Goal: Find specific page/section: Find specific page/section

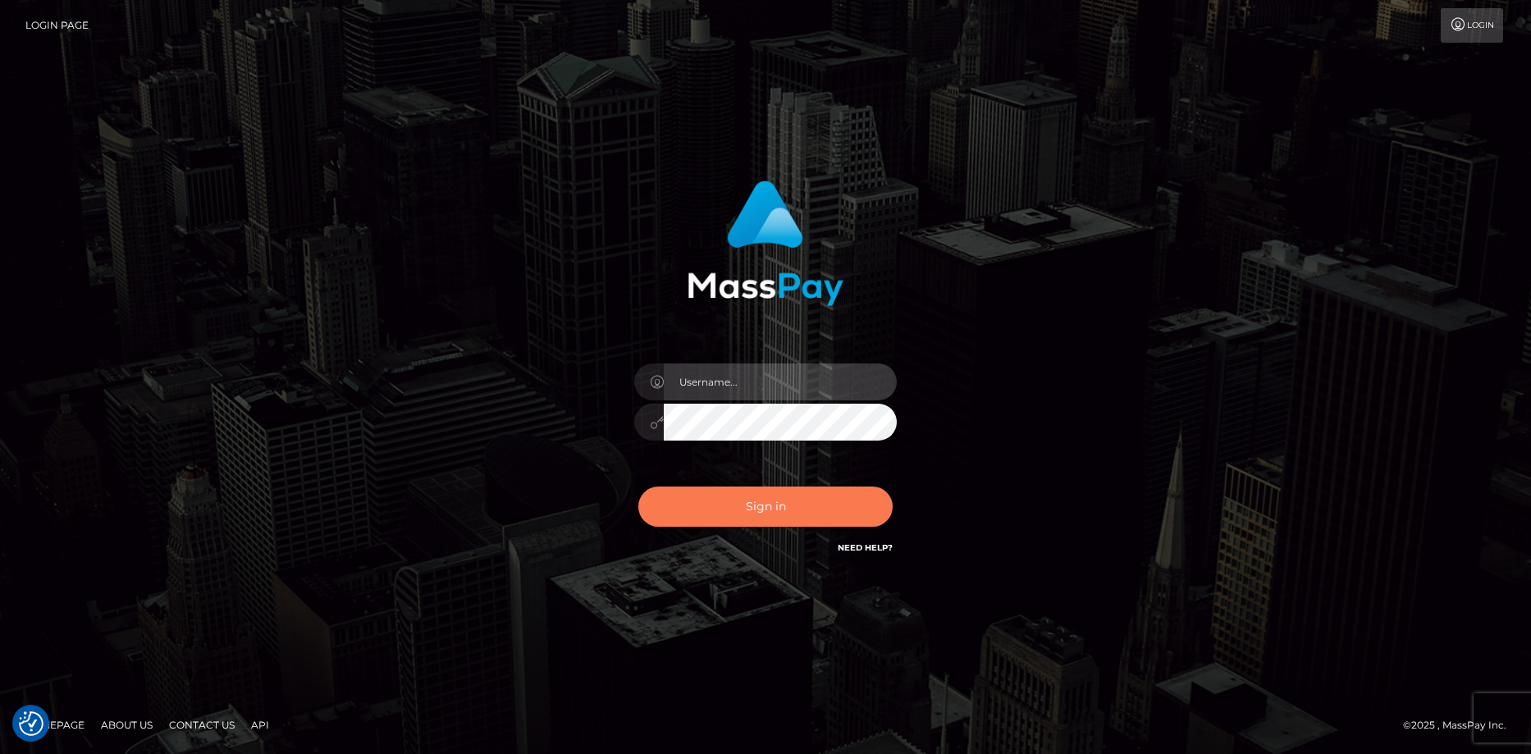
type input "Eduard Gavrilescu"
click at [800, 504] on button "Sign in" at bounding box center [765, 506] width 254 height 40
type input "Eduard Gavrilescu"
click at [781, 504] on button "Sign in" at bounding box center [765, 506] width 254 height 40
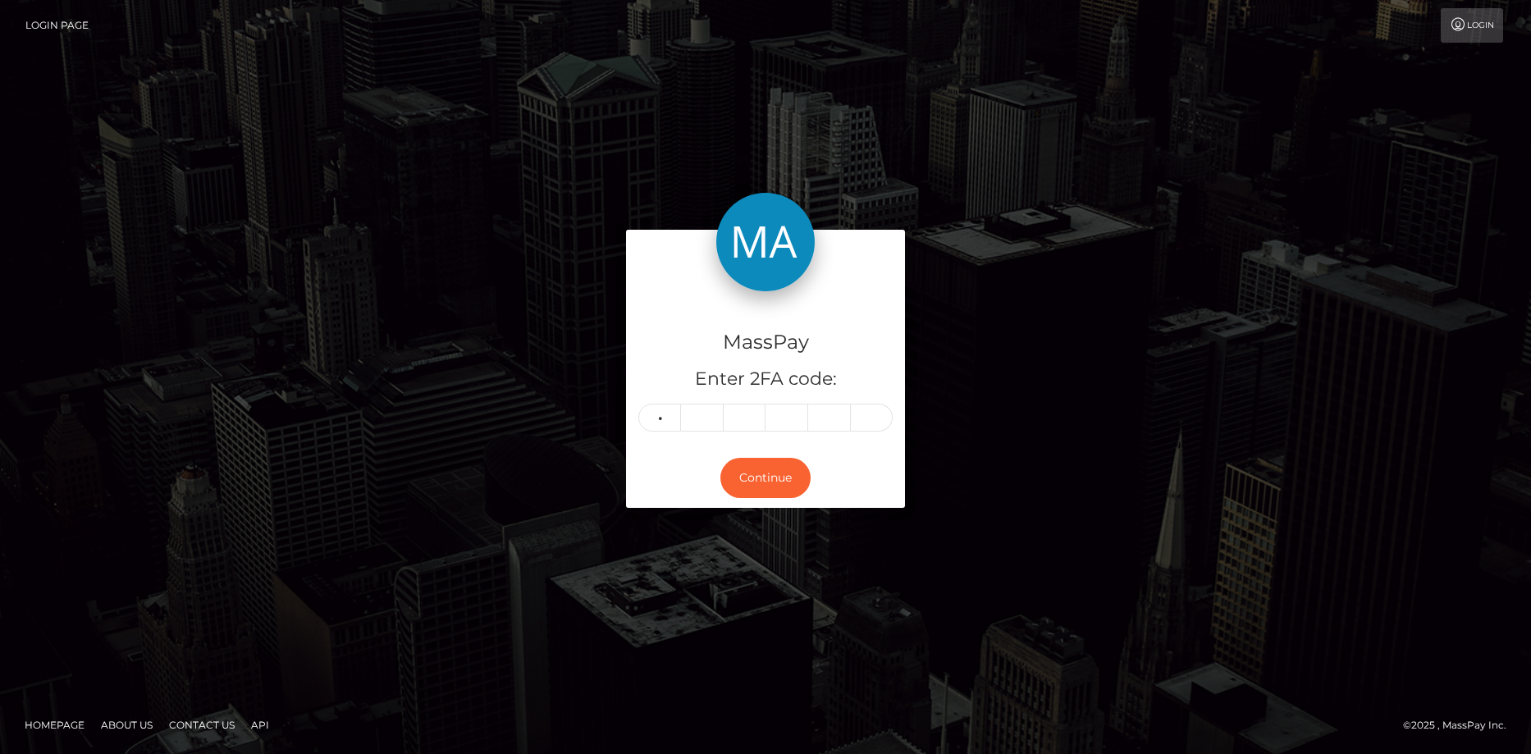
type input "1"
type input "8"
type input "5"
type input "7"
type input "4"
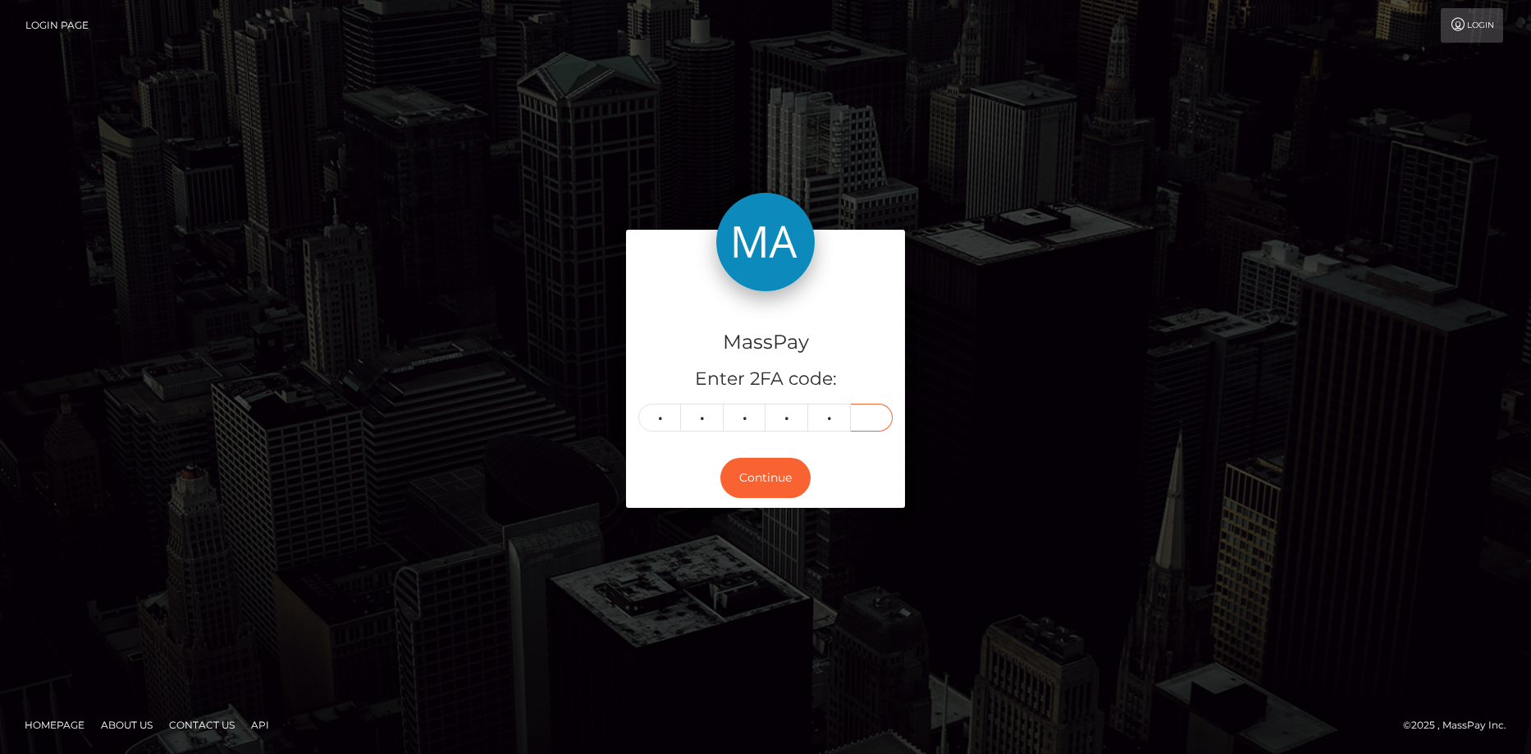
type input "5"
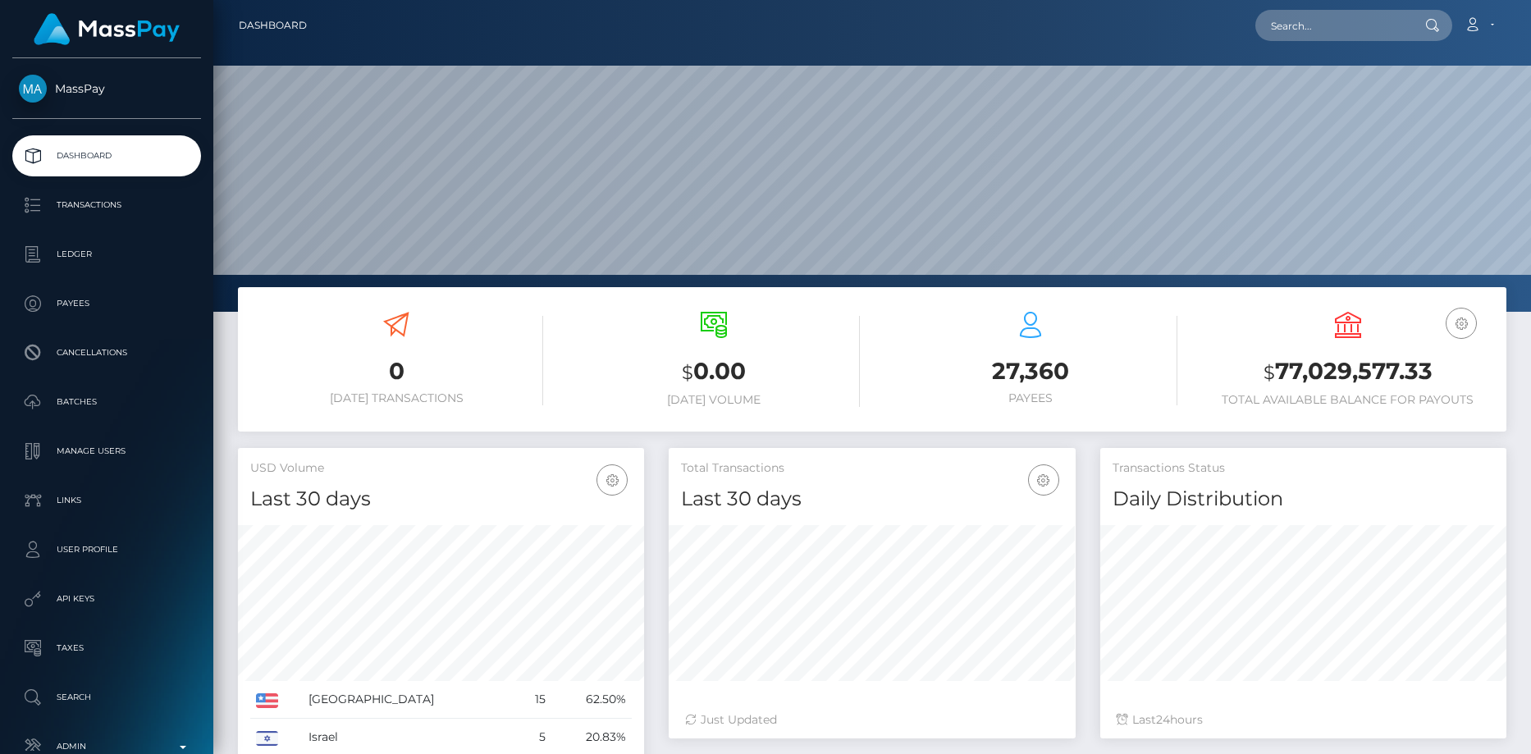
scroll to position [291, 407]
click at [1298, 26] on input "text" at bounding box center [1332, 25] width 154 height 31
paste input "afe52ccc-83f8-11f0-8023-0266f44cc279"
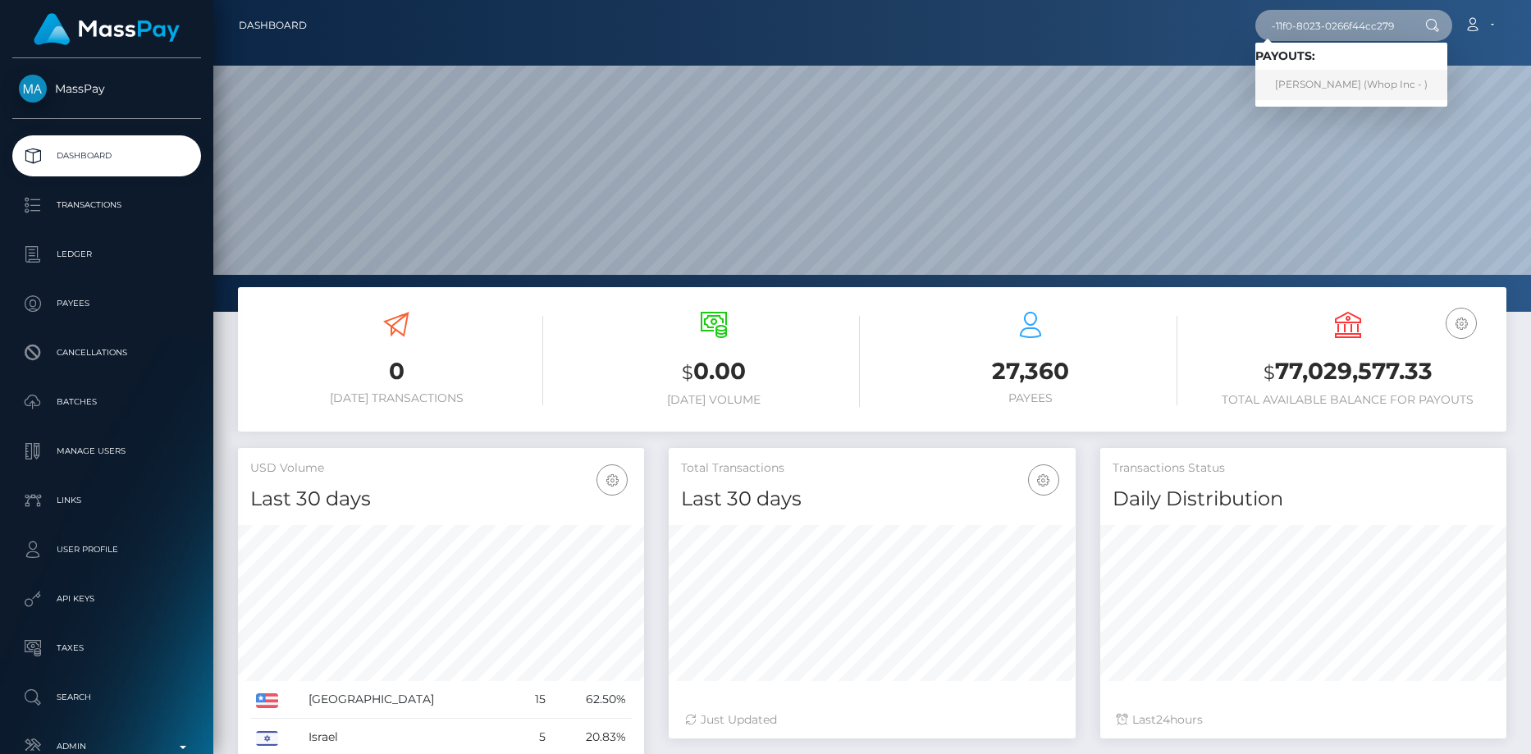
type input "afe52ccc-83f8-11f0-8023-0266f44cc279"
click at [1312, 71] on link "SZABOLCS NAGY (Whop Inc - )" at bounding box center [1351, 85] width 192 height 30
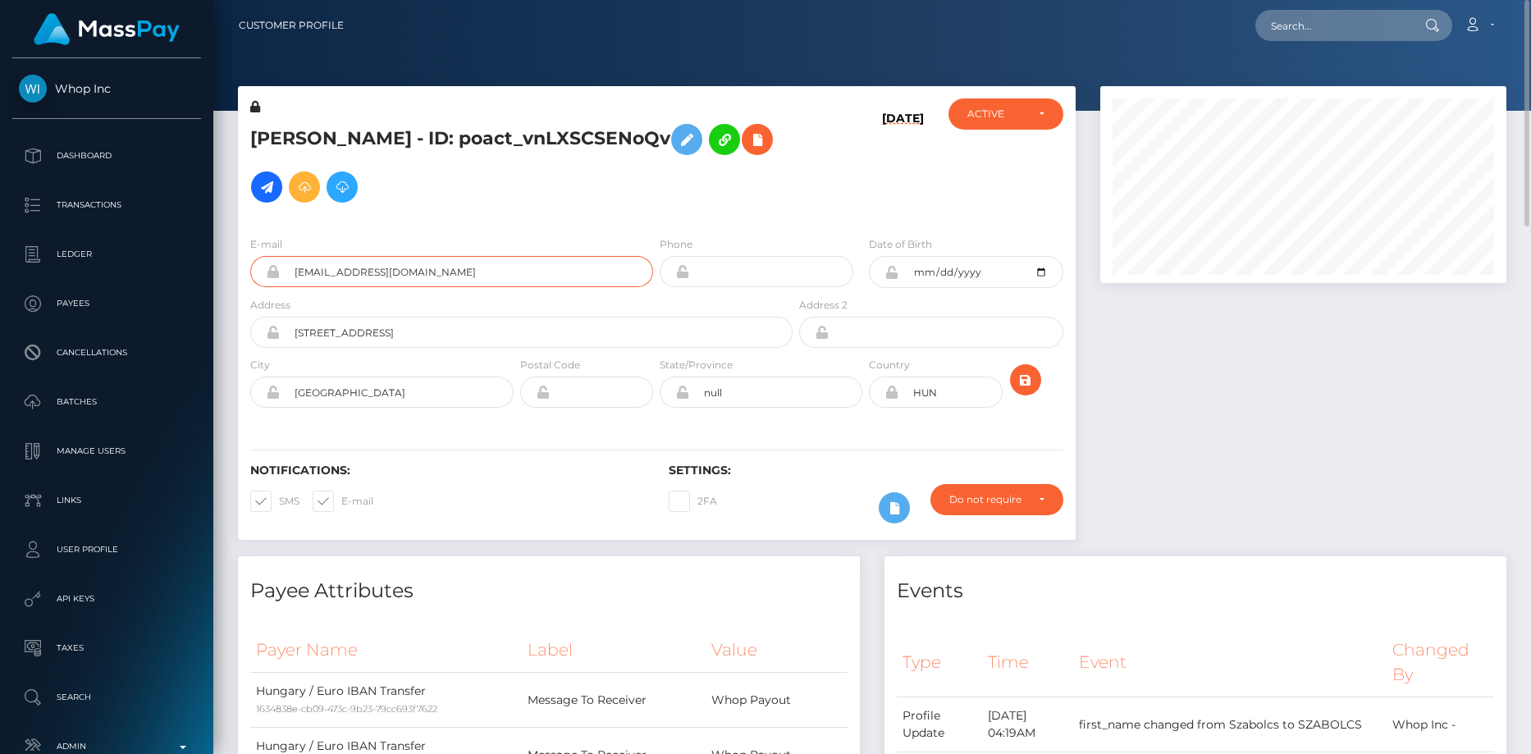
click at [347, 263] on input "[EMAIL_ADDRESS][DOMAIN_NAME]" at bounding box center [466, 271] width 373 height 31
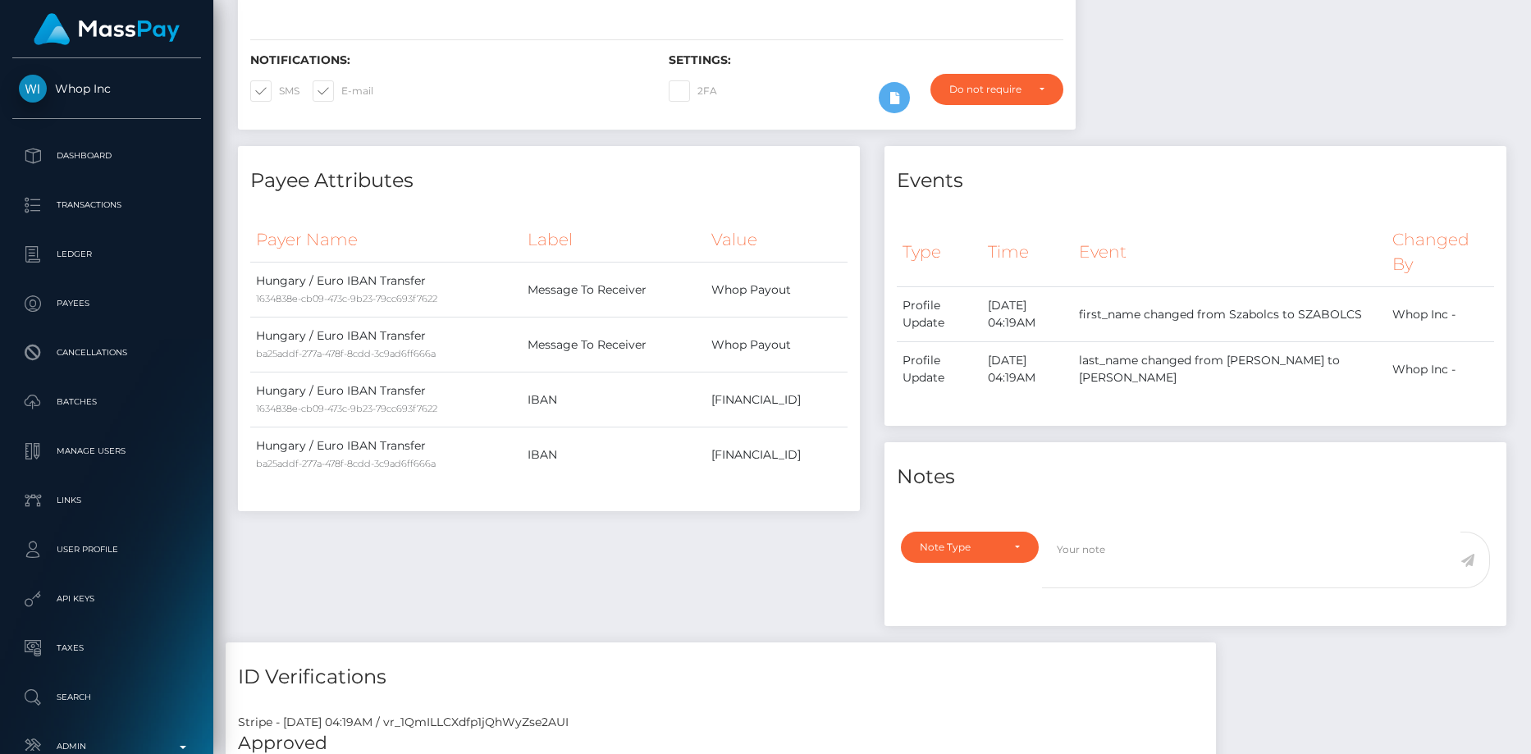
scroll to position [1476, 0]
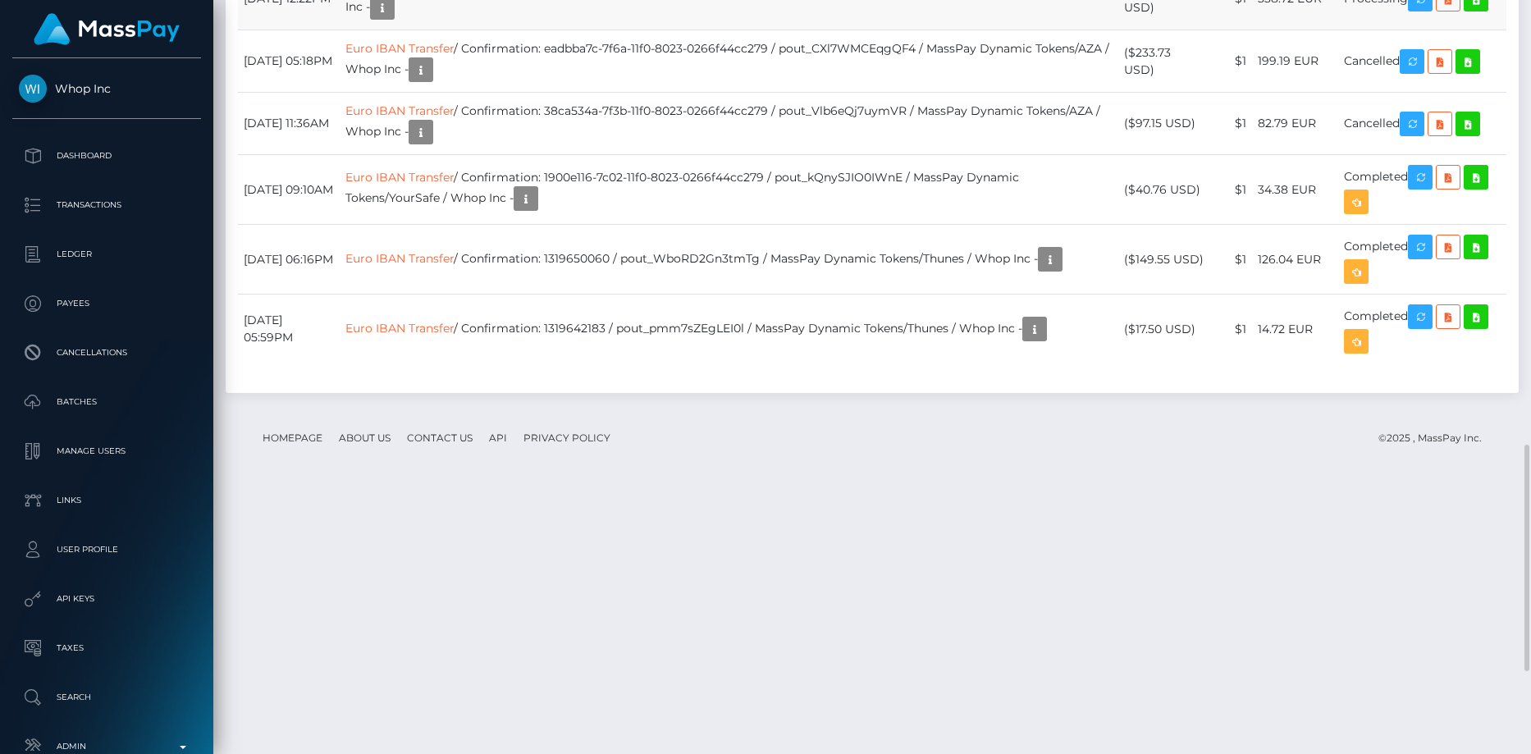
copy td "RQrQqyqgmGxFIgB2jS8eea"
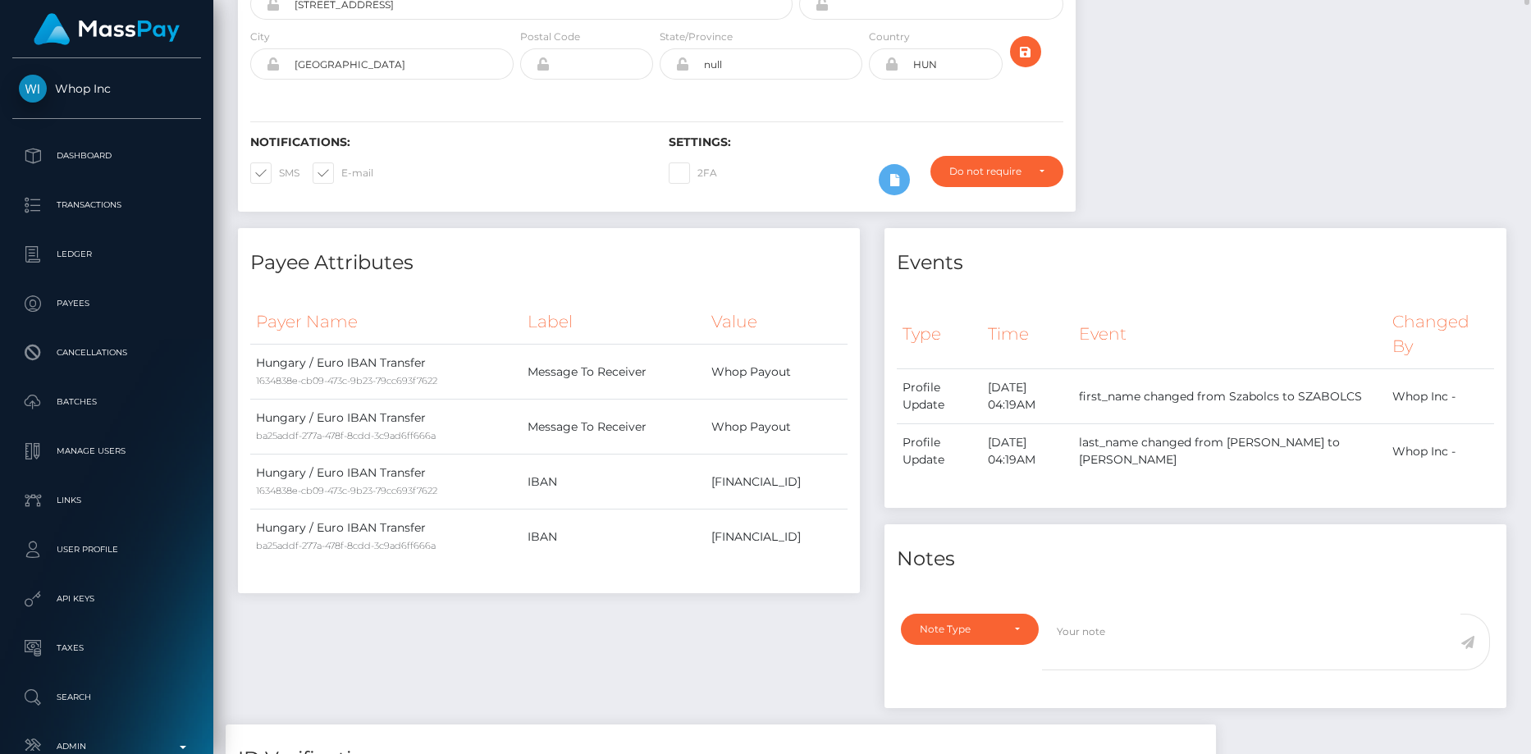
scroll to position [0, 0]
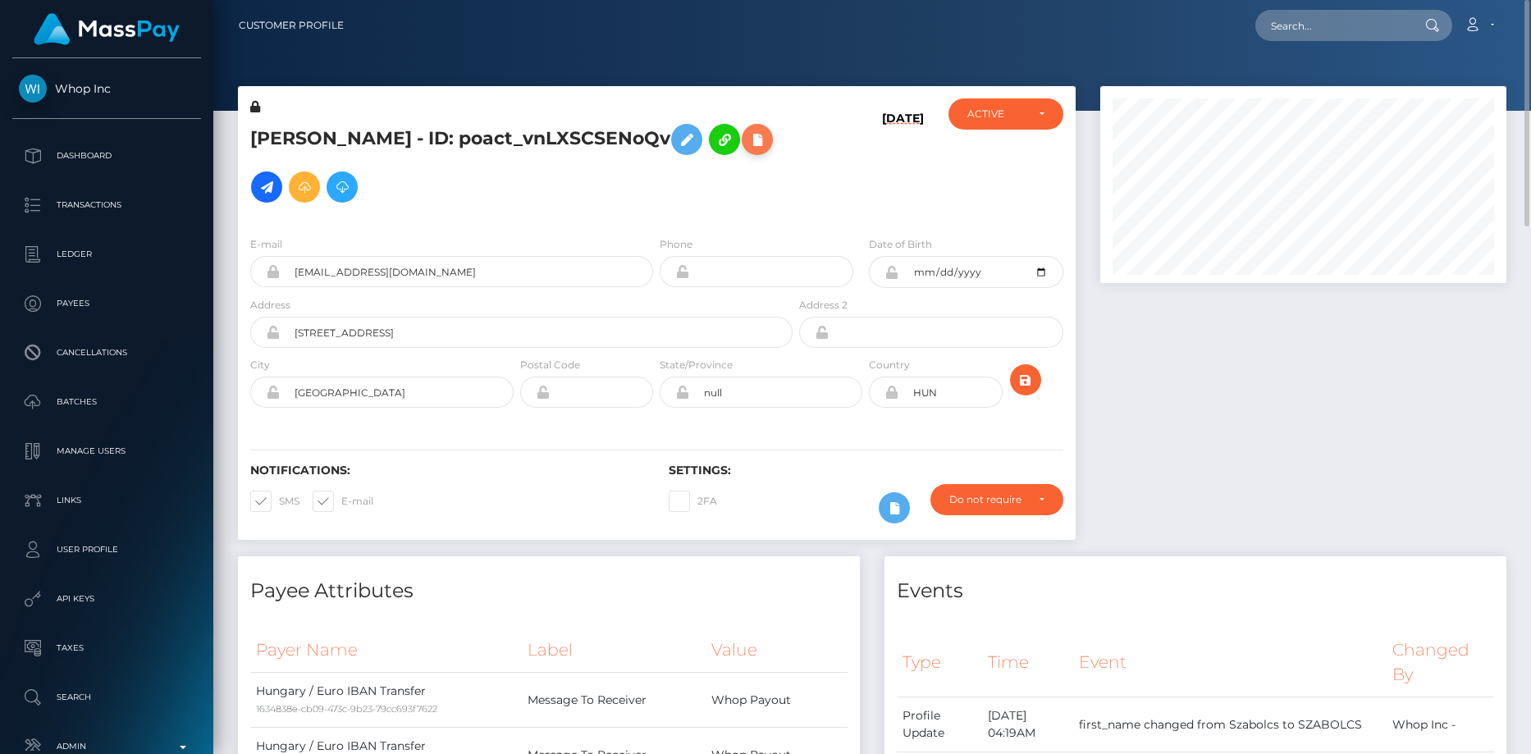
click at [757, 148] on icon at bounding box center [757, 140] width 20 height 21
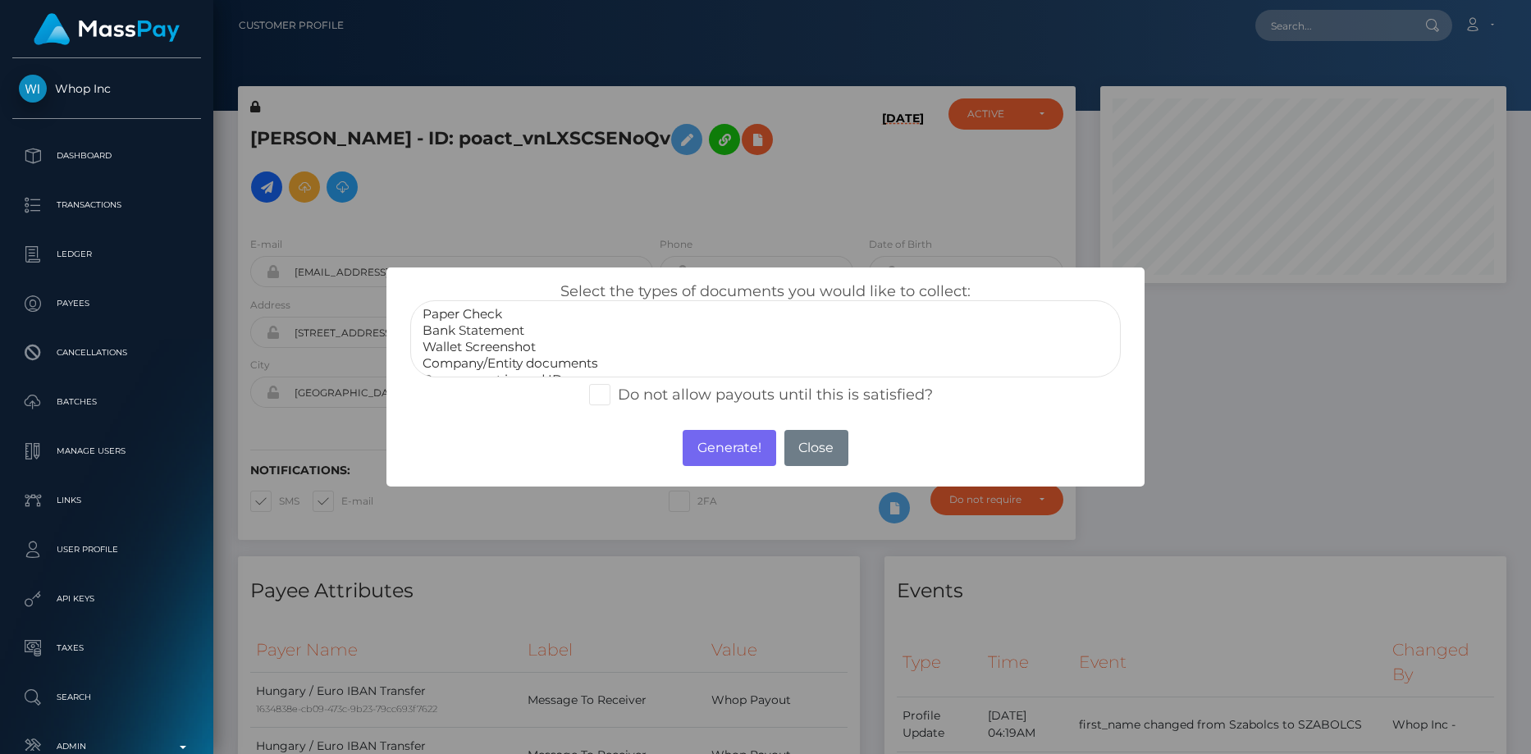
select select "Bank Statement"
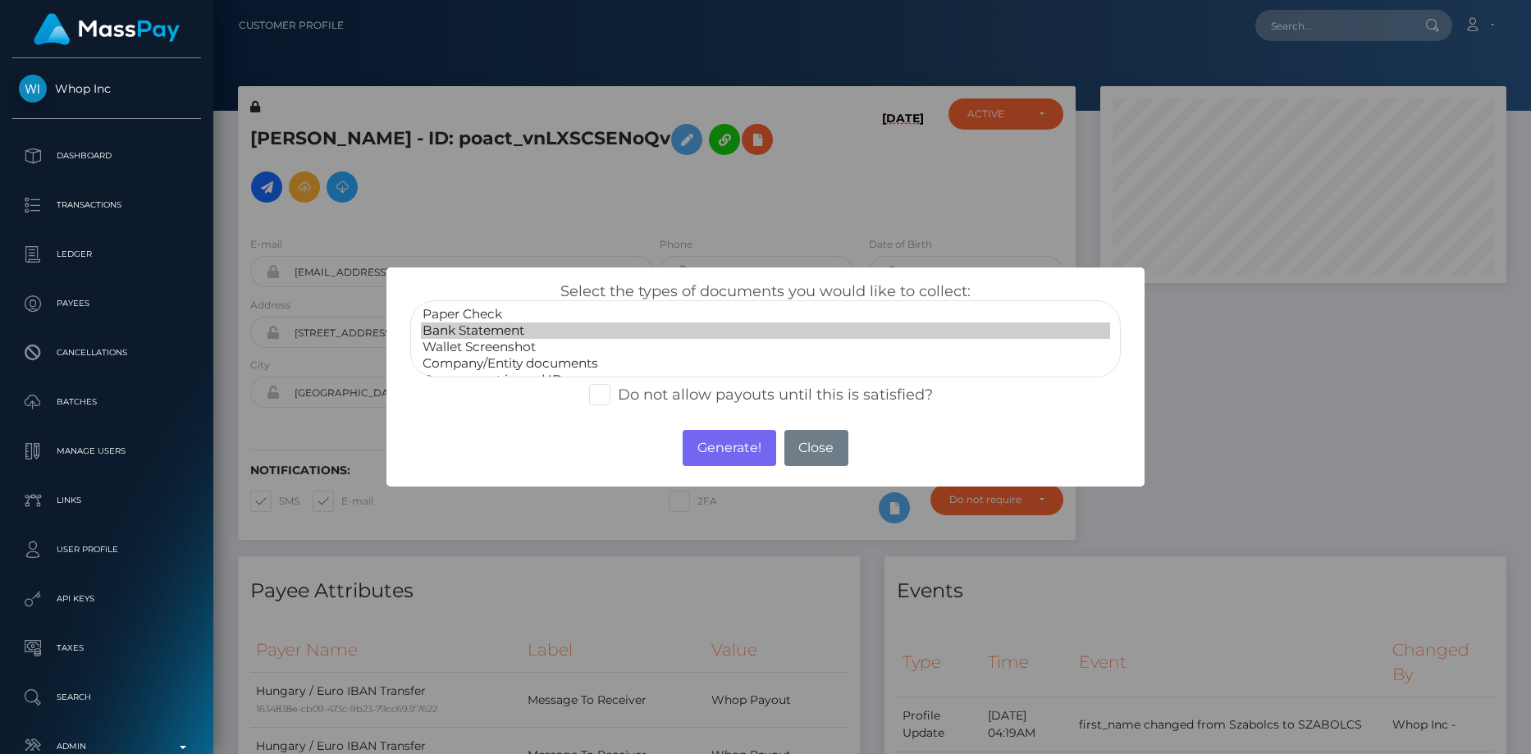
click at [491, 326] on option "Bank Statement" at bounding box center [766, 330] width 690 height 16
click at [697, 437] on button "Generate!" at bounding box center [728, 448] width 93 height 36
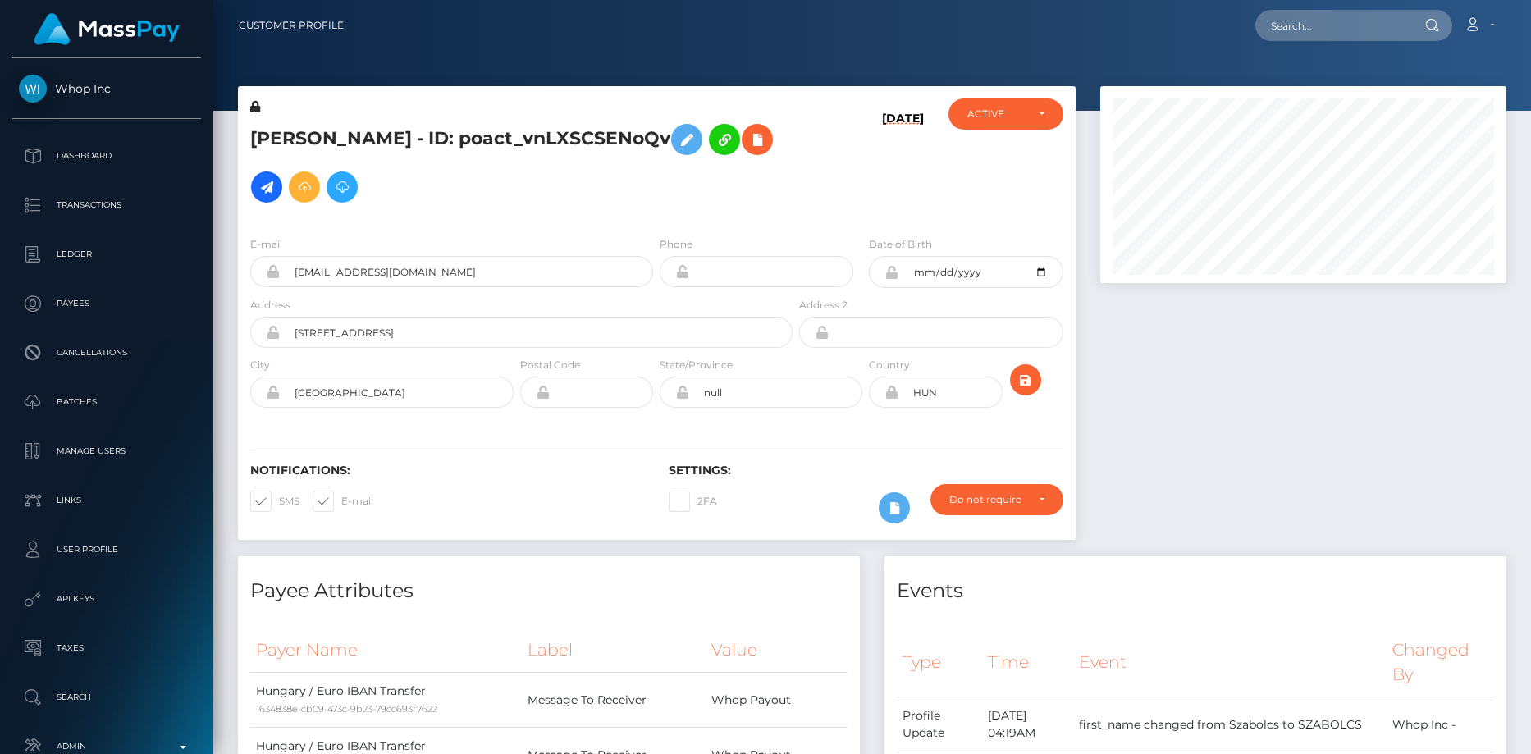
scroll to position [197, 407]
click at [1362, 37] on input "text" at bounding box center [1332, 25] width 154 height 31
paste input "[EMAIL_ADDRESS][DOMAIN_NAME]"
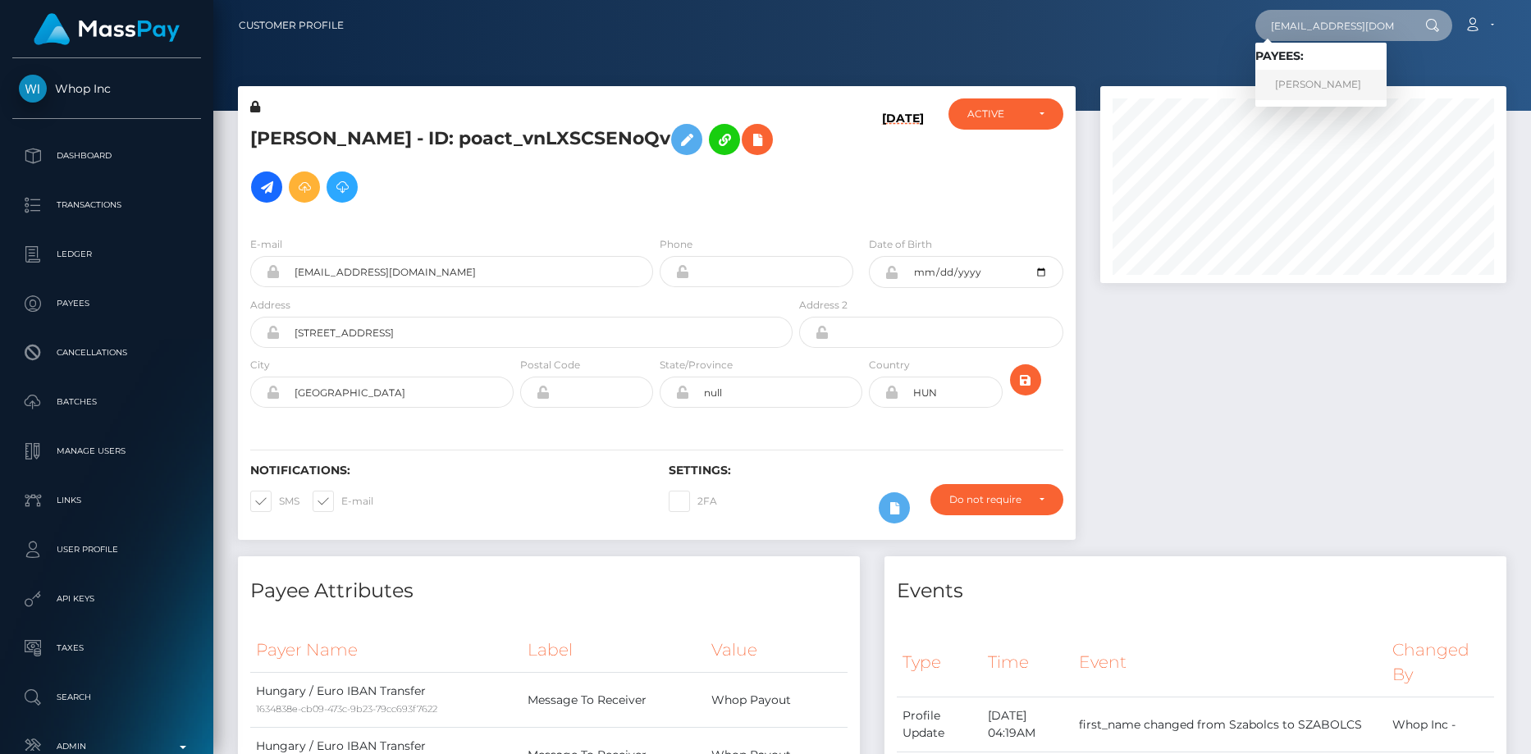
type input "[EMAIL_ADDRESS][DOMAIN_NAME]"
click at [1302, 80] on link "[PERSON_NAME]" at bounding box center [1320, 85] width 131 height 30
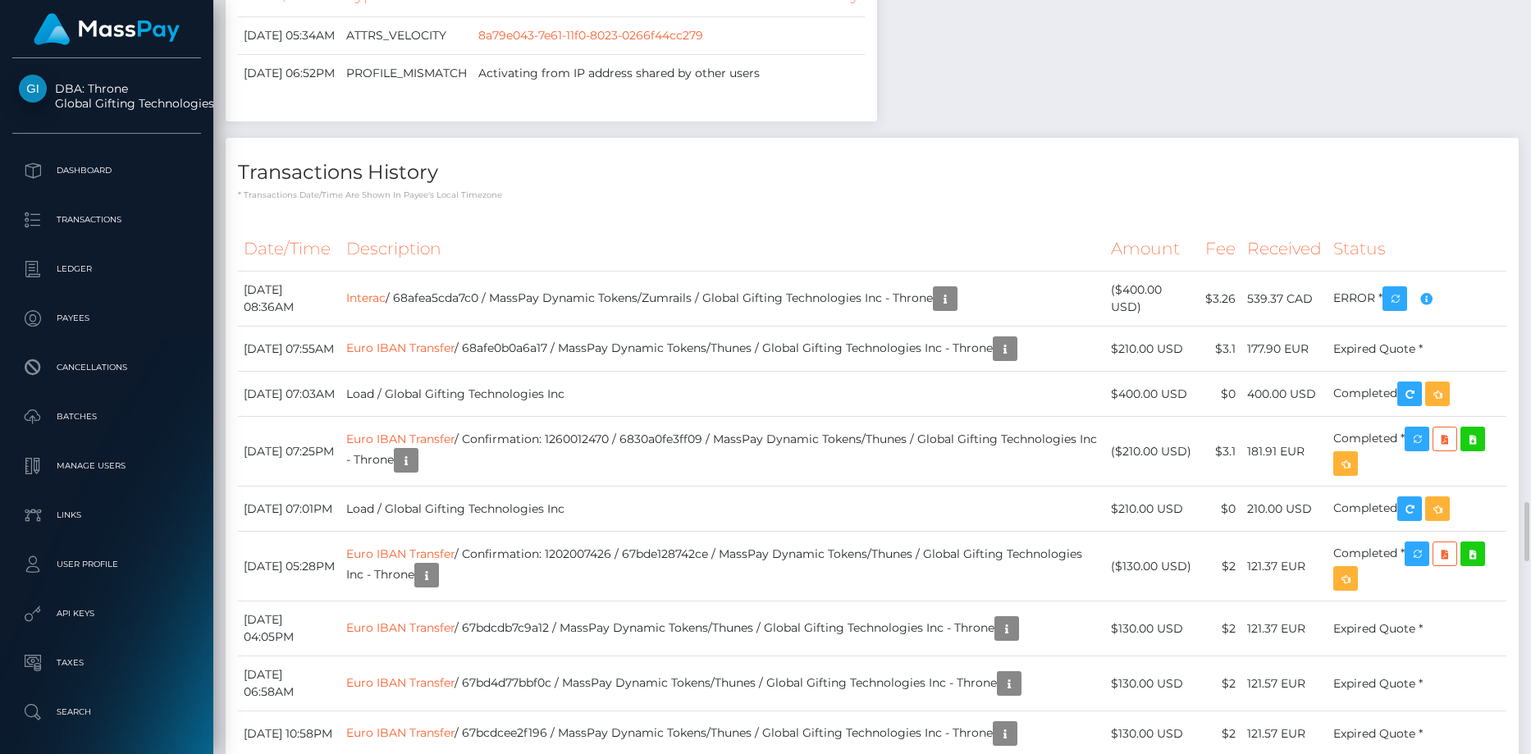
scroll to position [5988, 0]
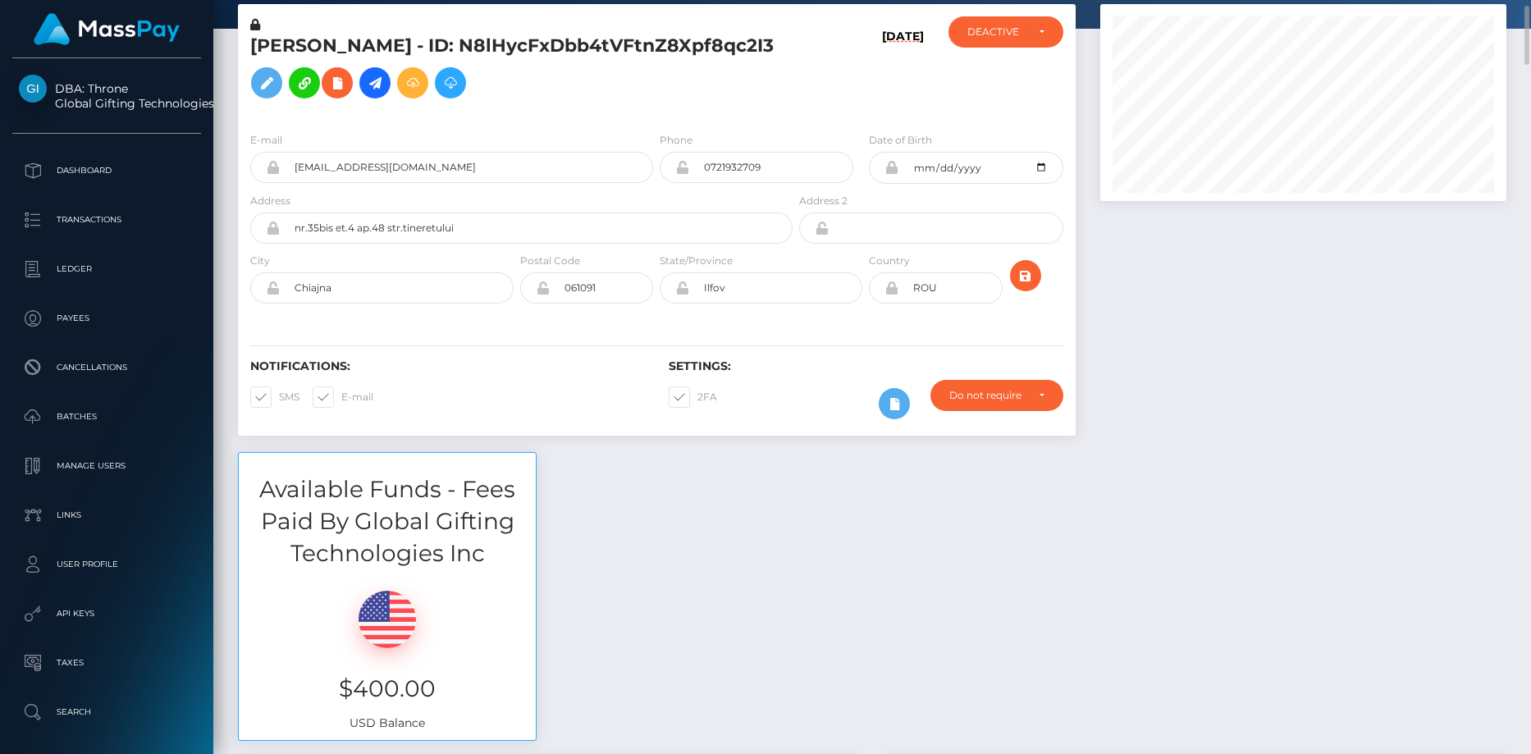
scroll to position [0, 0]
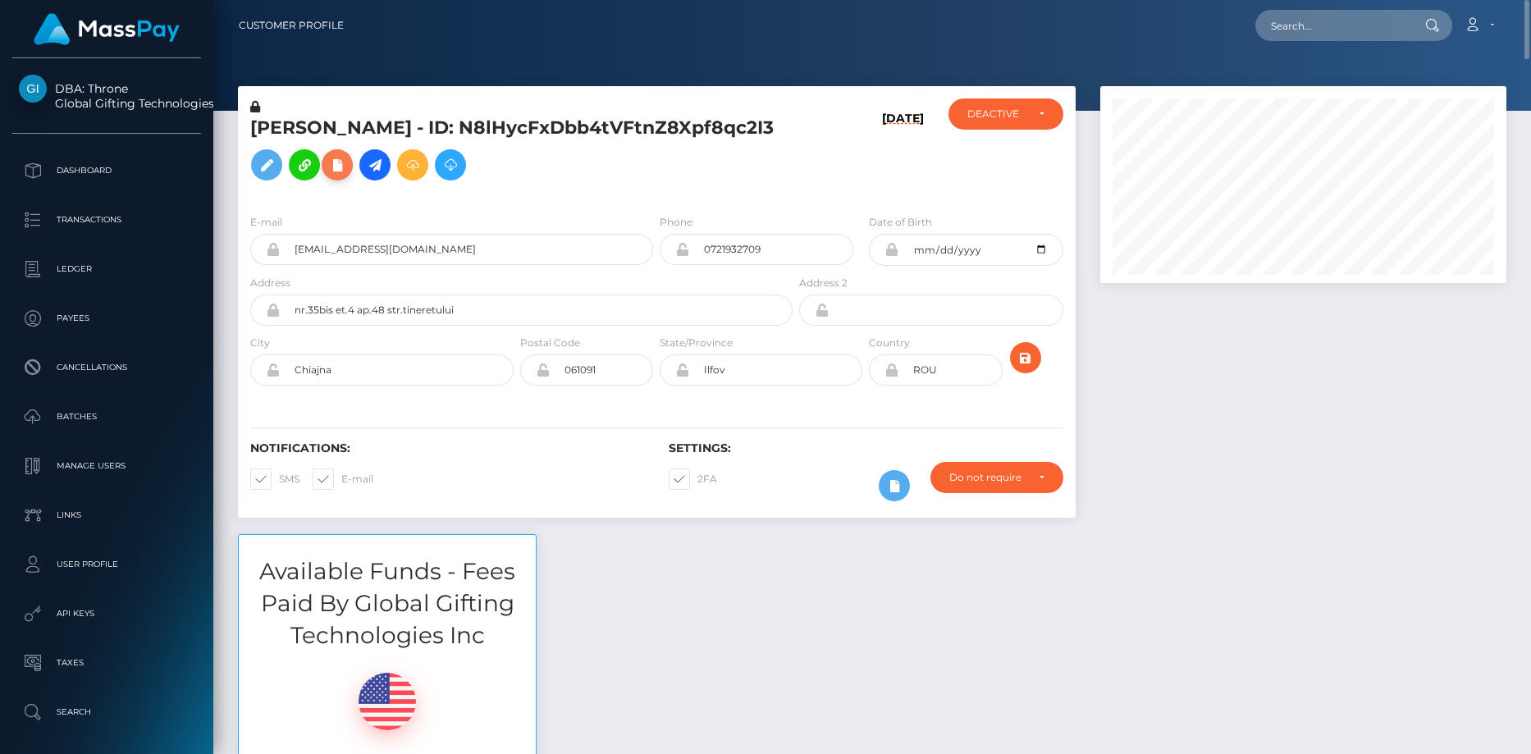
click at [347, 158] on icon at bounding box center [337, 165] width 20 height 21
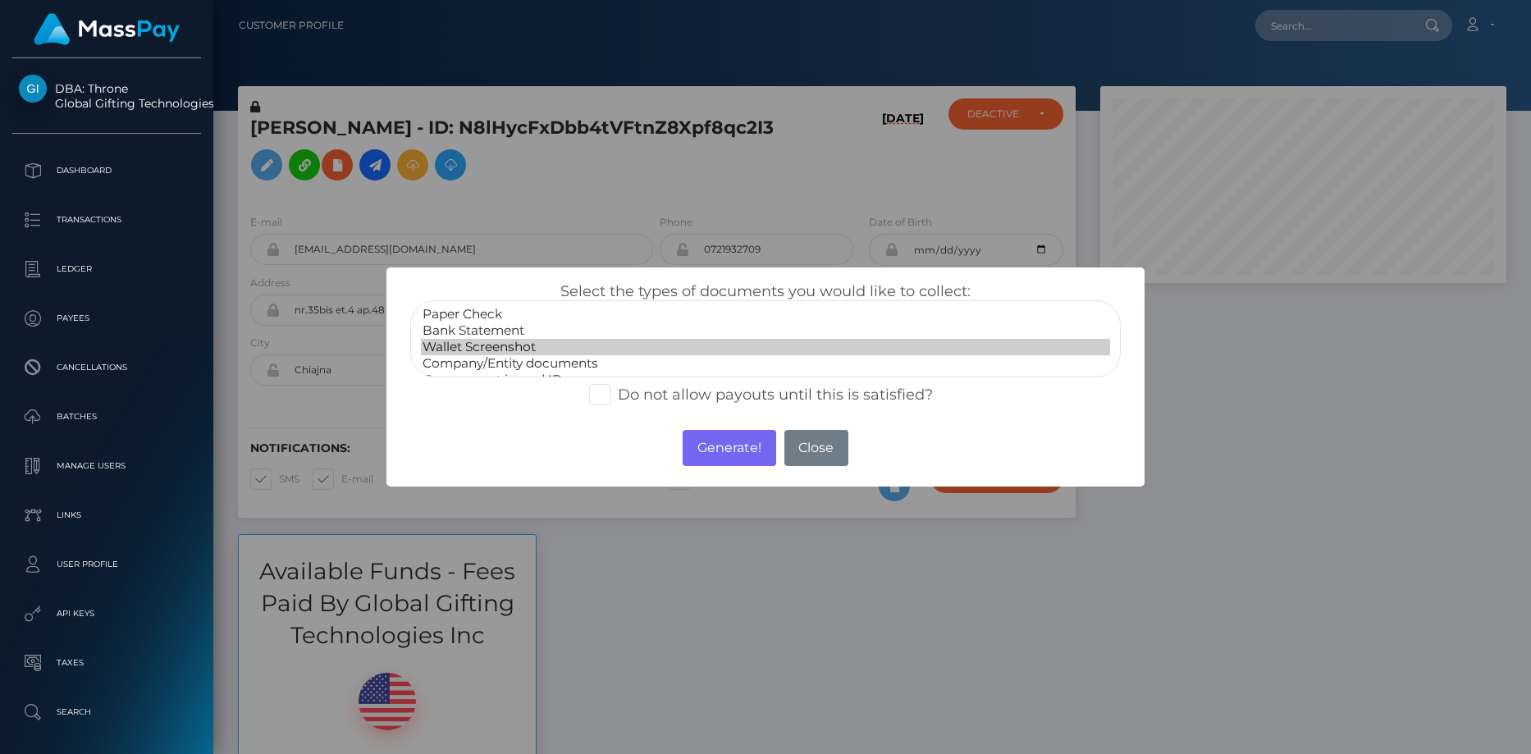
click at [584, 341] on option "Wallet Screenshot" at bounding box center [766, 347] width 690 height 16
select select "Bank Statement"
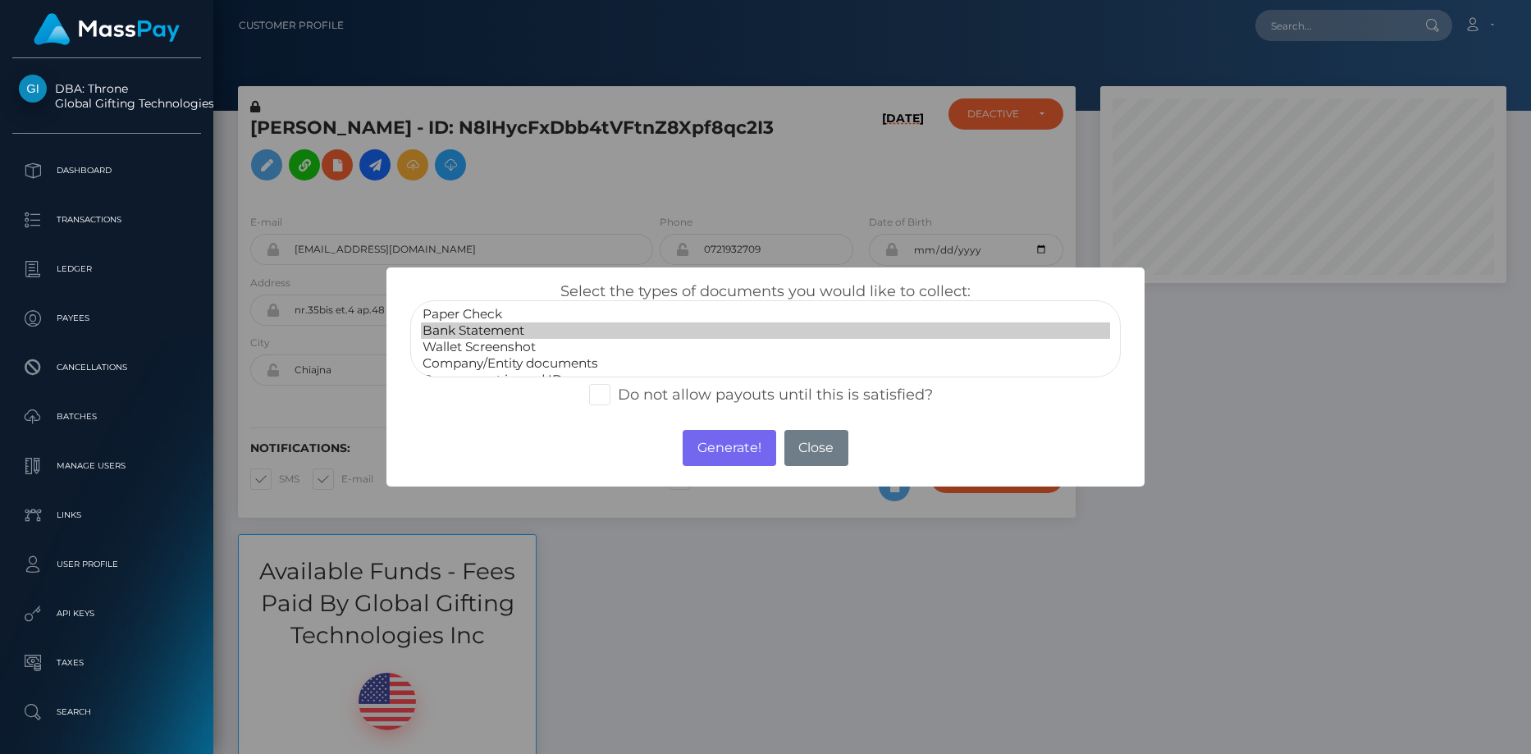
click at [573, 332] on option "Bank Statement" at bounding box center [766, 330] width 690 height 16
click at [760, 454] on button "Generate!" at bounding box center [728, 448] width 93 height 36
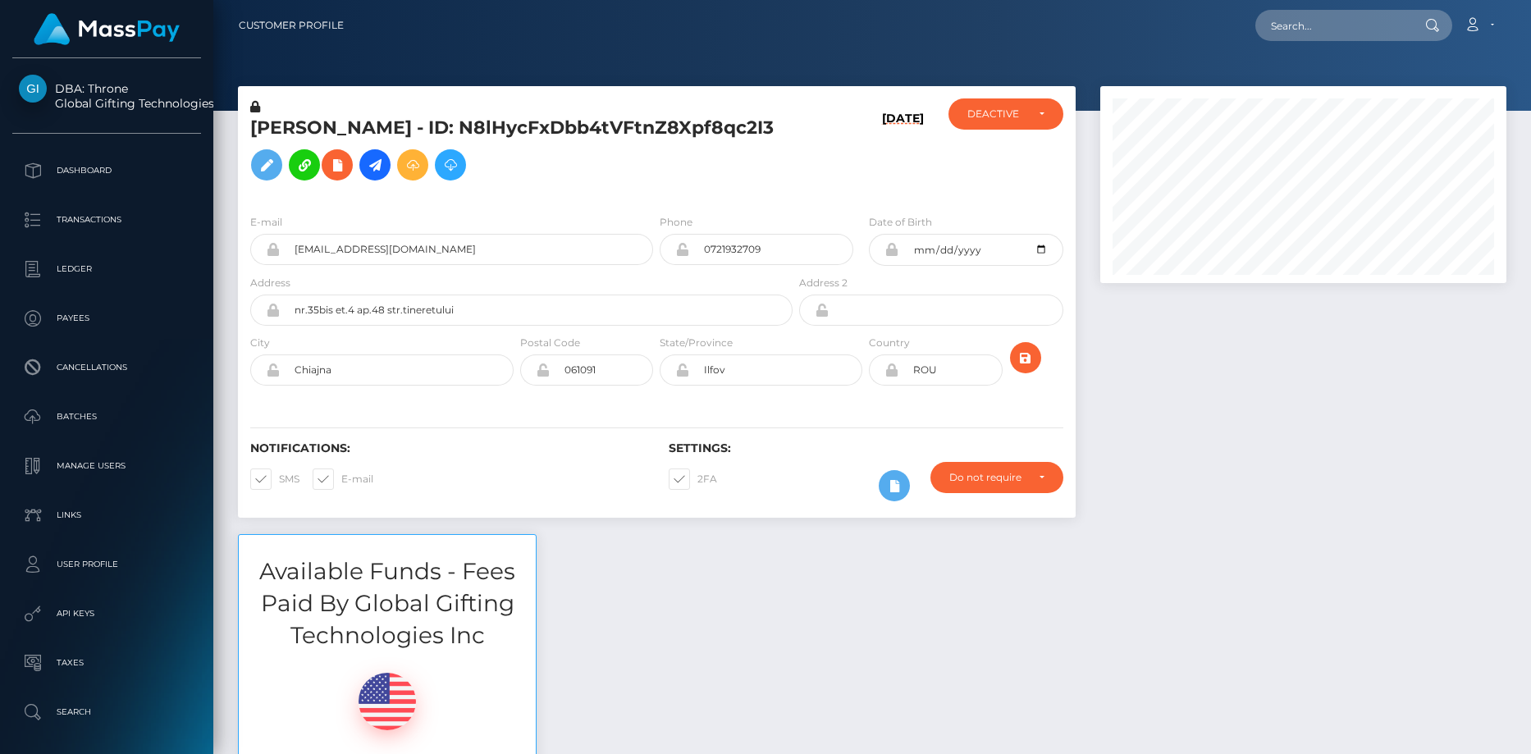
scroll to position [197, 407]
click at [1267, 24] on input "text" at bounding box center [1332, 25] width 154 height 31
paste input "d6244a16-8372-11f0-8023-0266f44cc279"
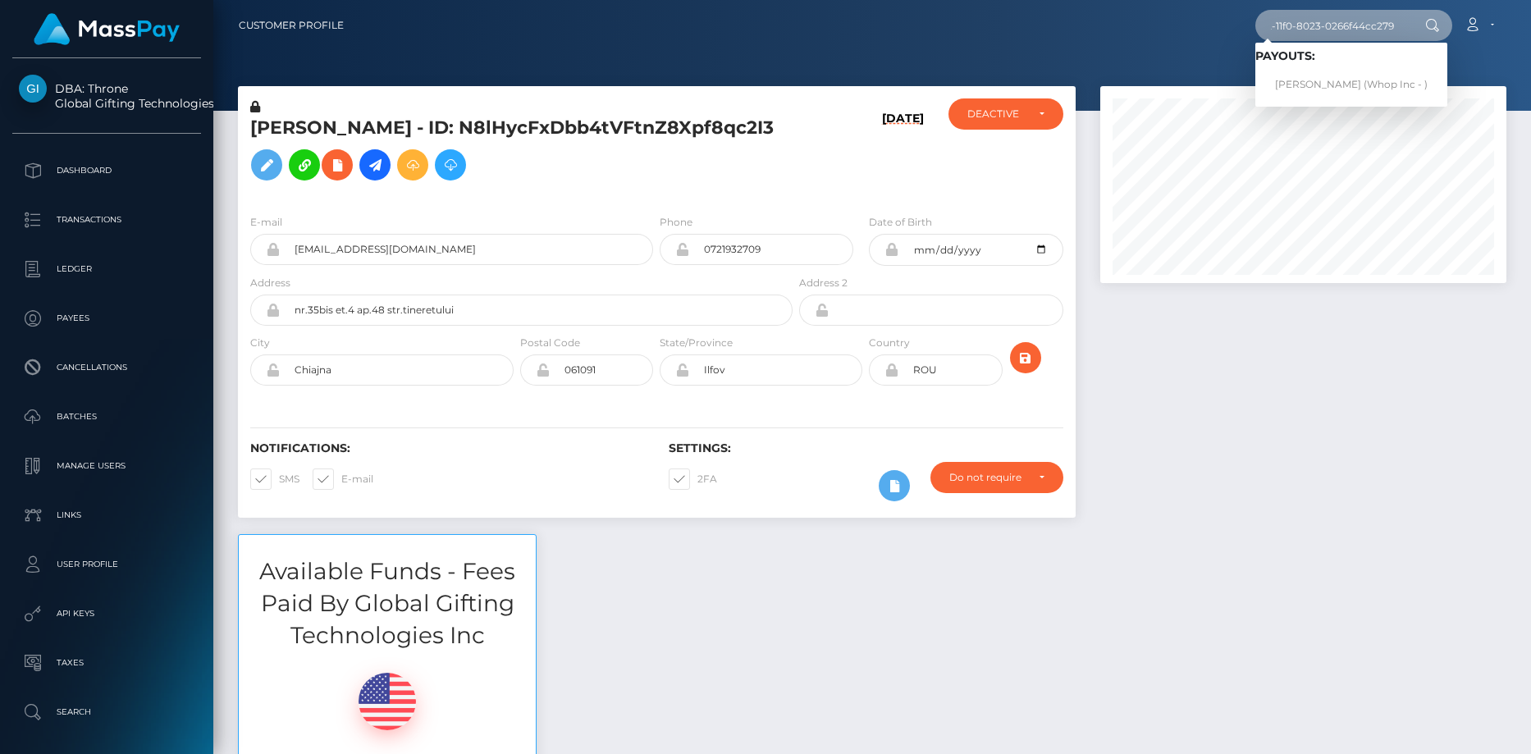
type input "d6244a16-8372-11f0-8023-0266f44cc279"
click at [1330, 77] on link "STEFAN TOSIC (Whop Inc - )" at bounding box center [1351, 85] width 192 height 30
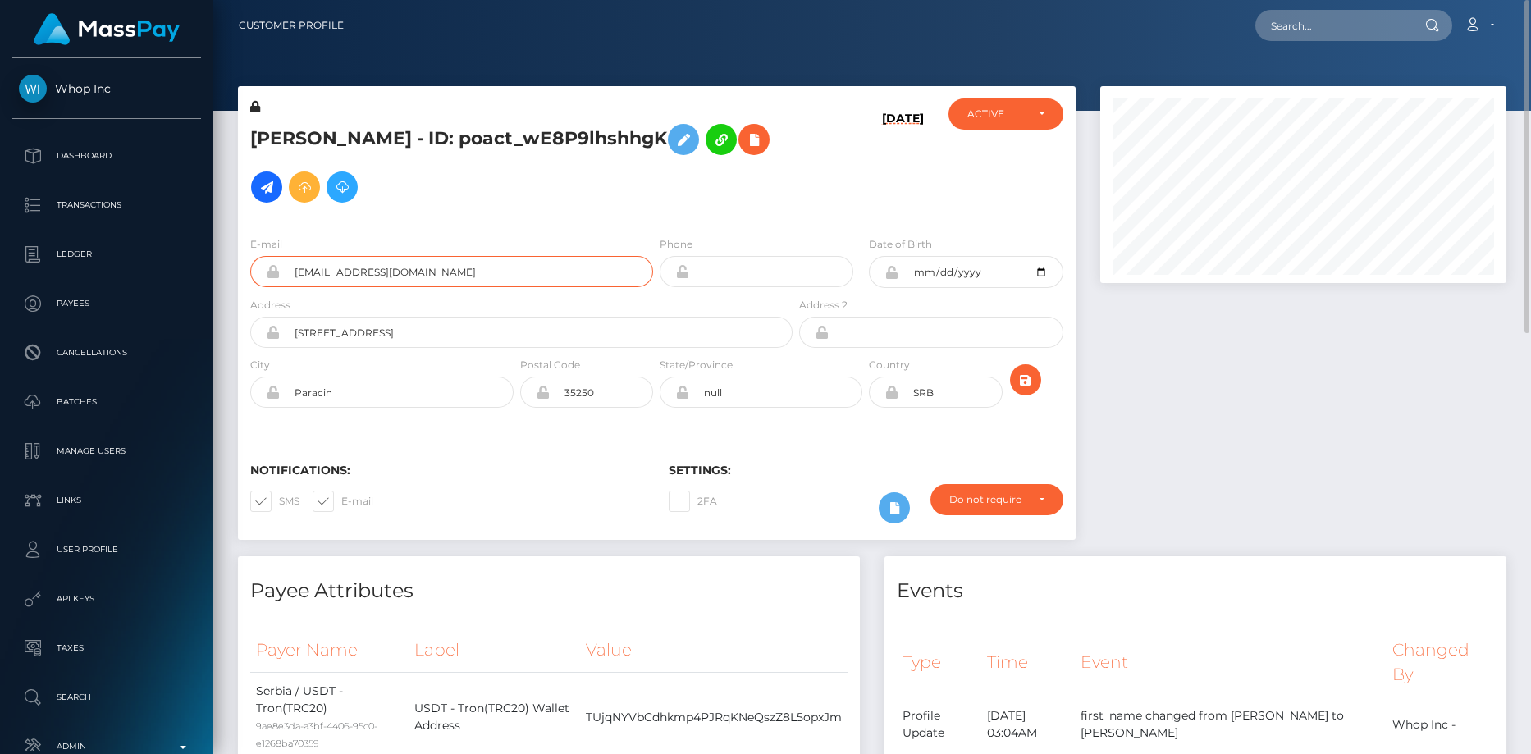
click at [314, 271] on input "[EMAIL_ADDRESS][DOMAIN_NAME]" at bounding box center [466, 271] width 373 height 31
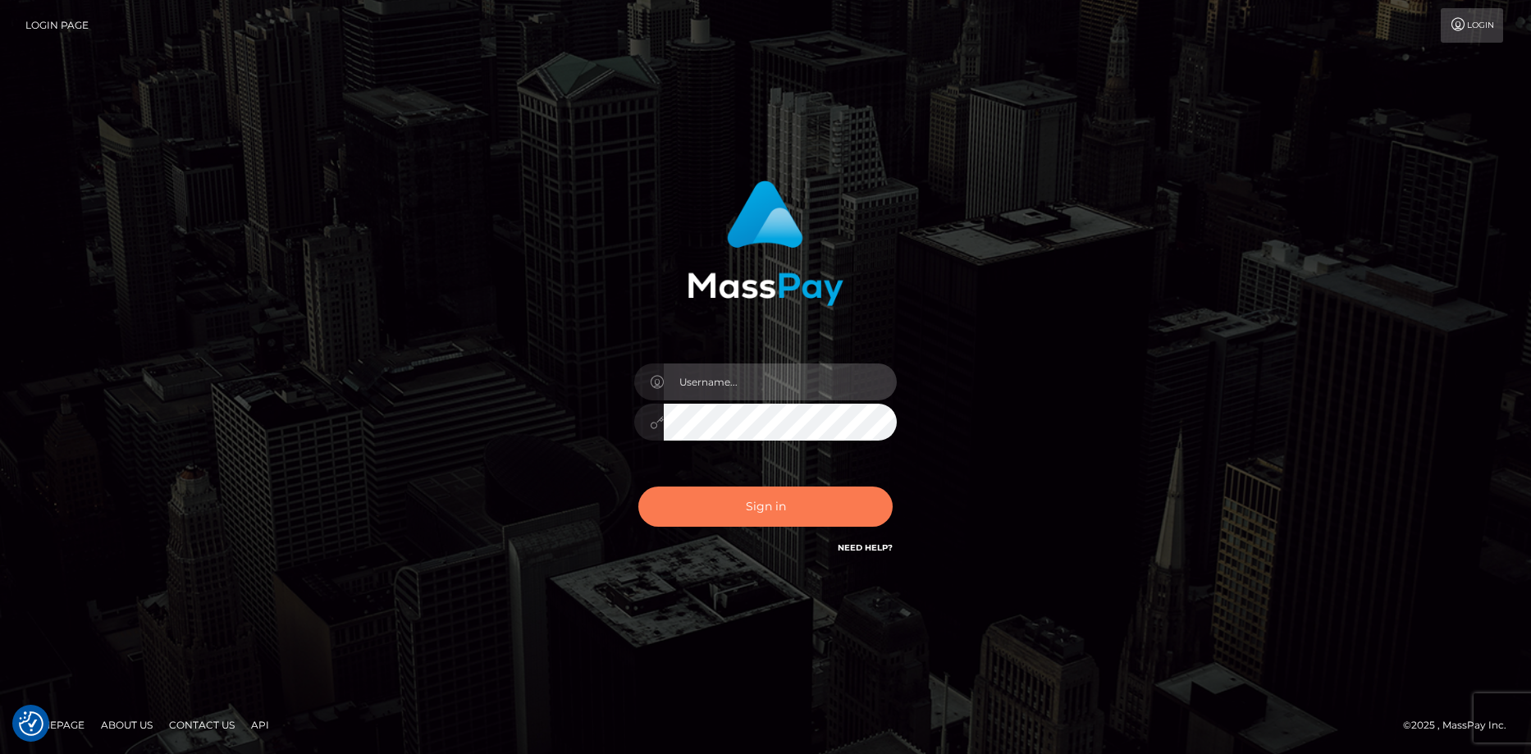
type input "[PERSON_NAME]"
click at [782, 502] on button "Sign in" at bounding box center [765, 506] width 254 height 40
type input "[PERSON_NAME]"
click at [719, 500] on button "Sign in" at bounding box center [765, 506] width 254 height 40
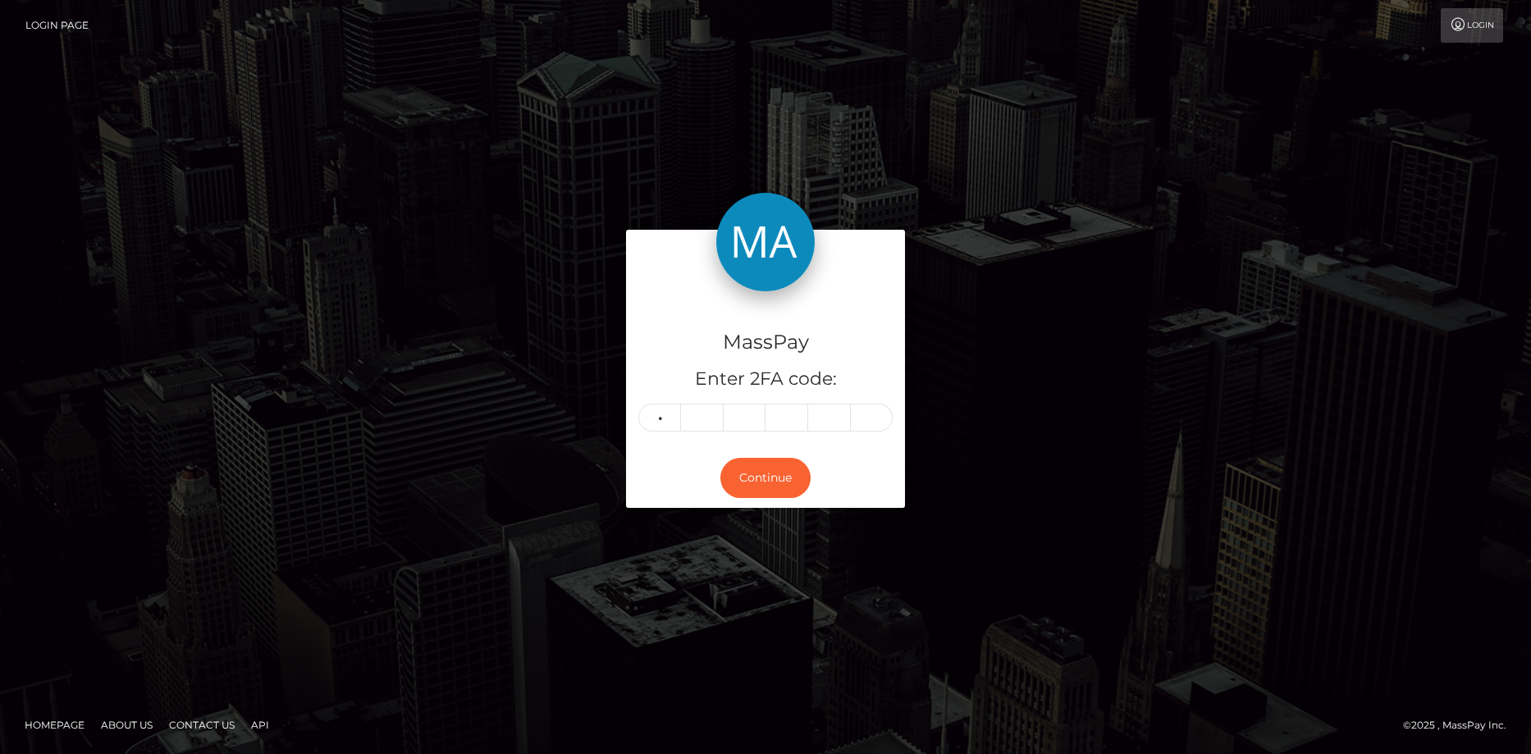
type input "8"
type input "9"
type input "0"
type input "7"
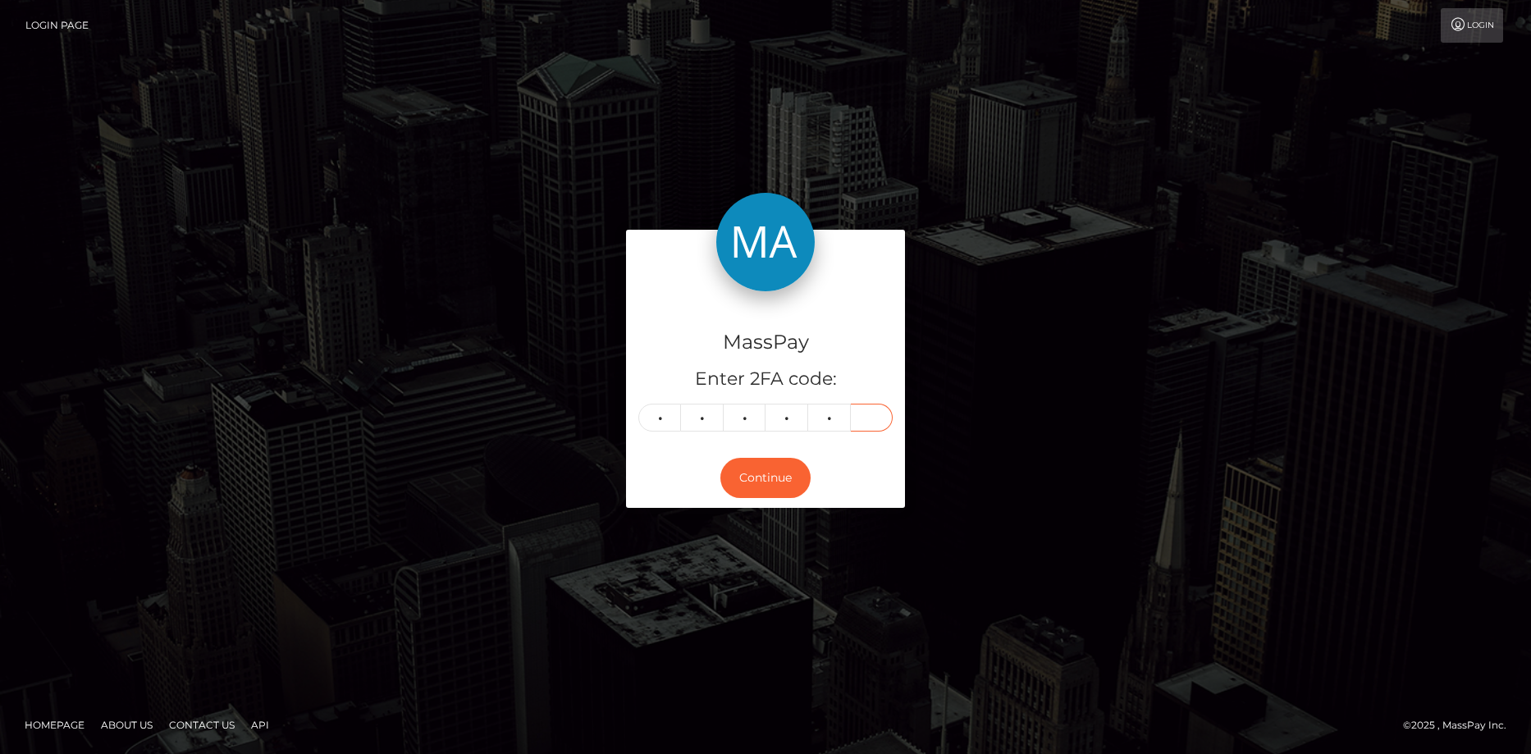
type input "2"
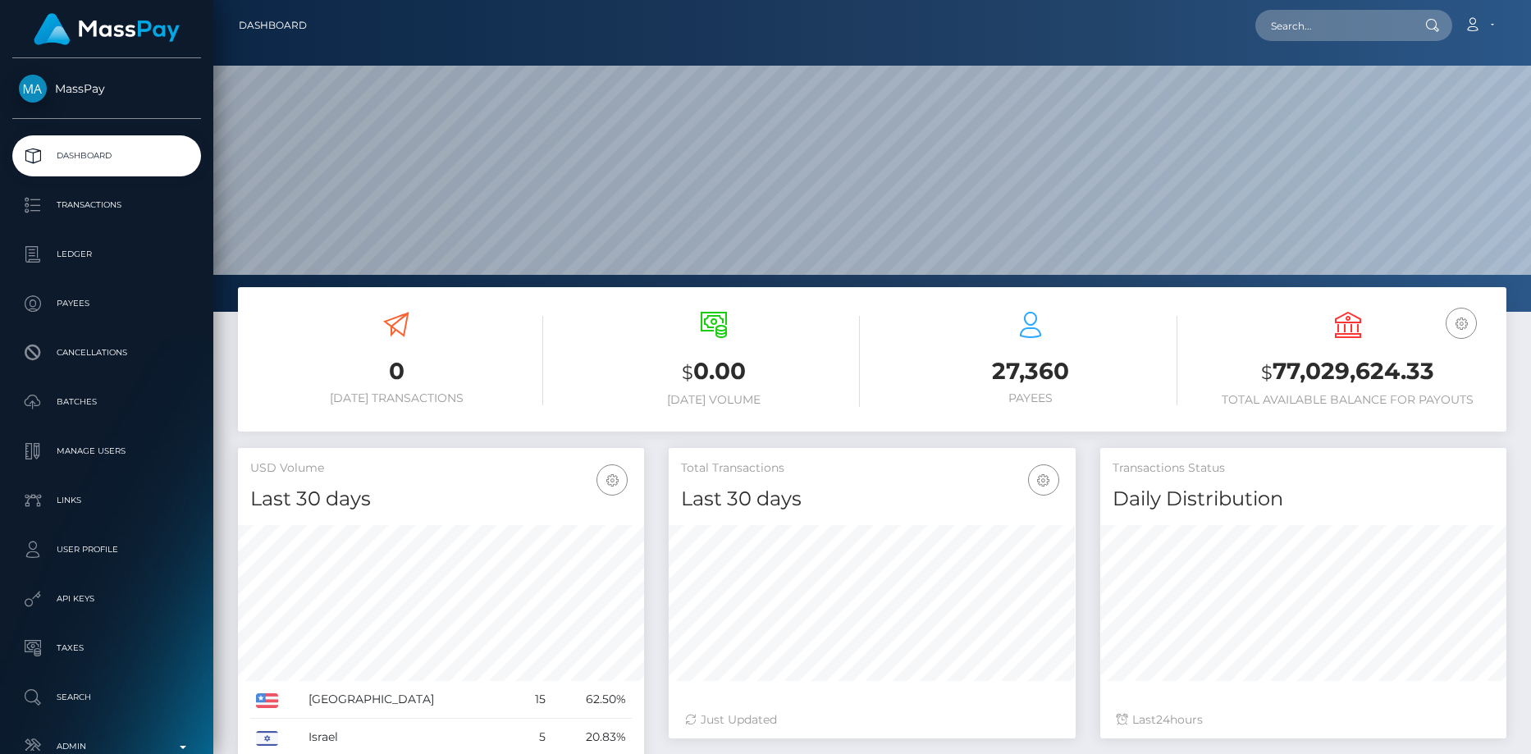
scroll to position [291, 407]
type input "[EMAIL_ADDRESS][DOMAIN_NAME]"
click at [1293, 83] on link "ALEXANDRU CARJALIU" at bounding box center [1320, 85] width 131 height 30
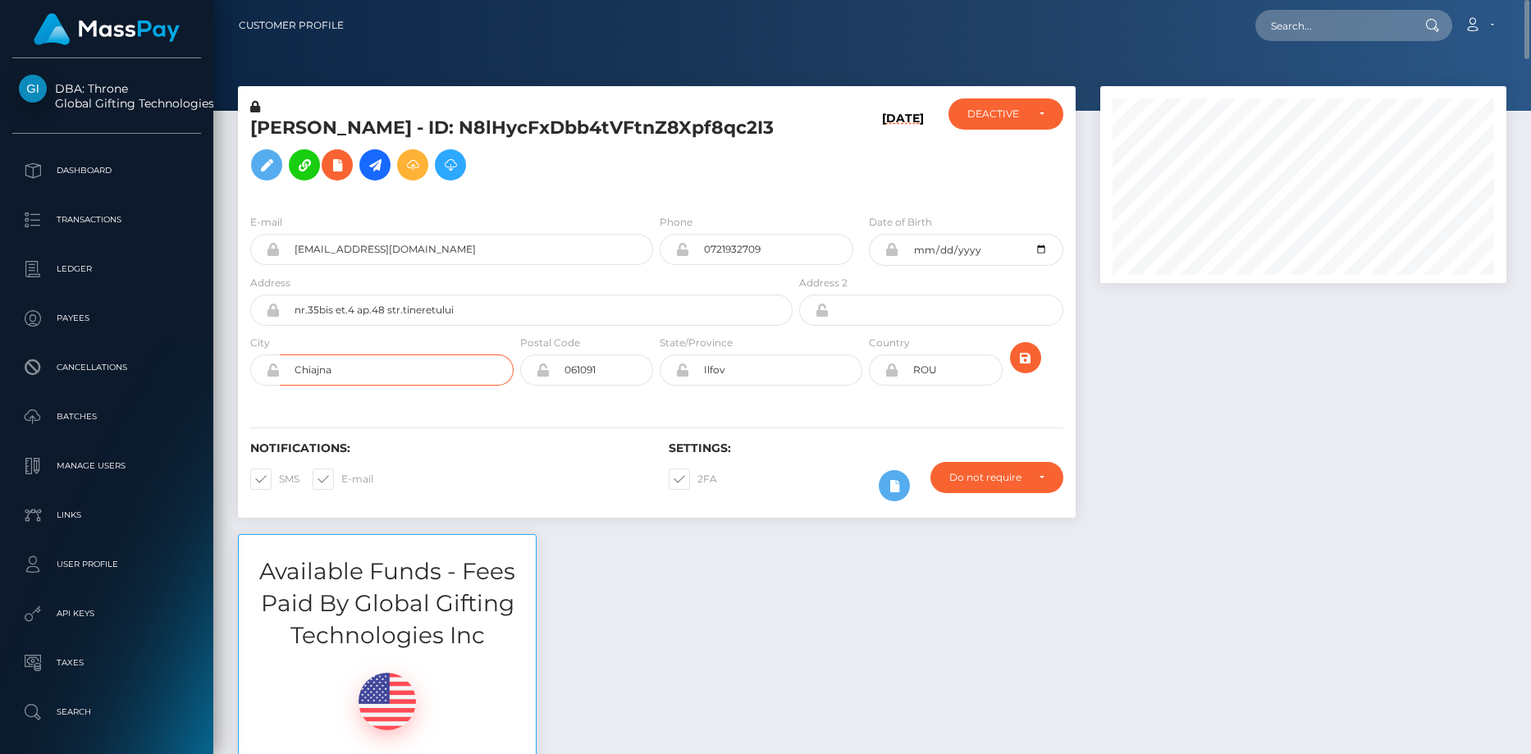
click at [343, 386] on input "Chiajna" at bounding box center [397, 369] width 234 height 31
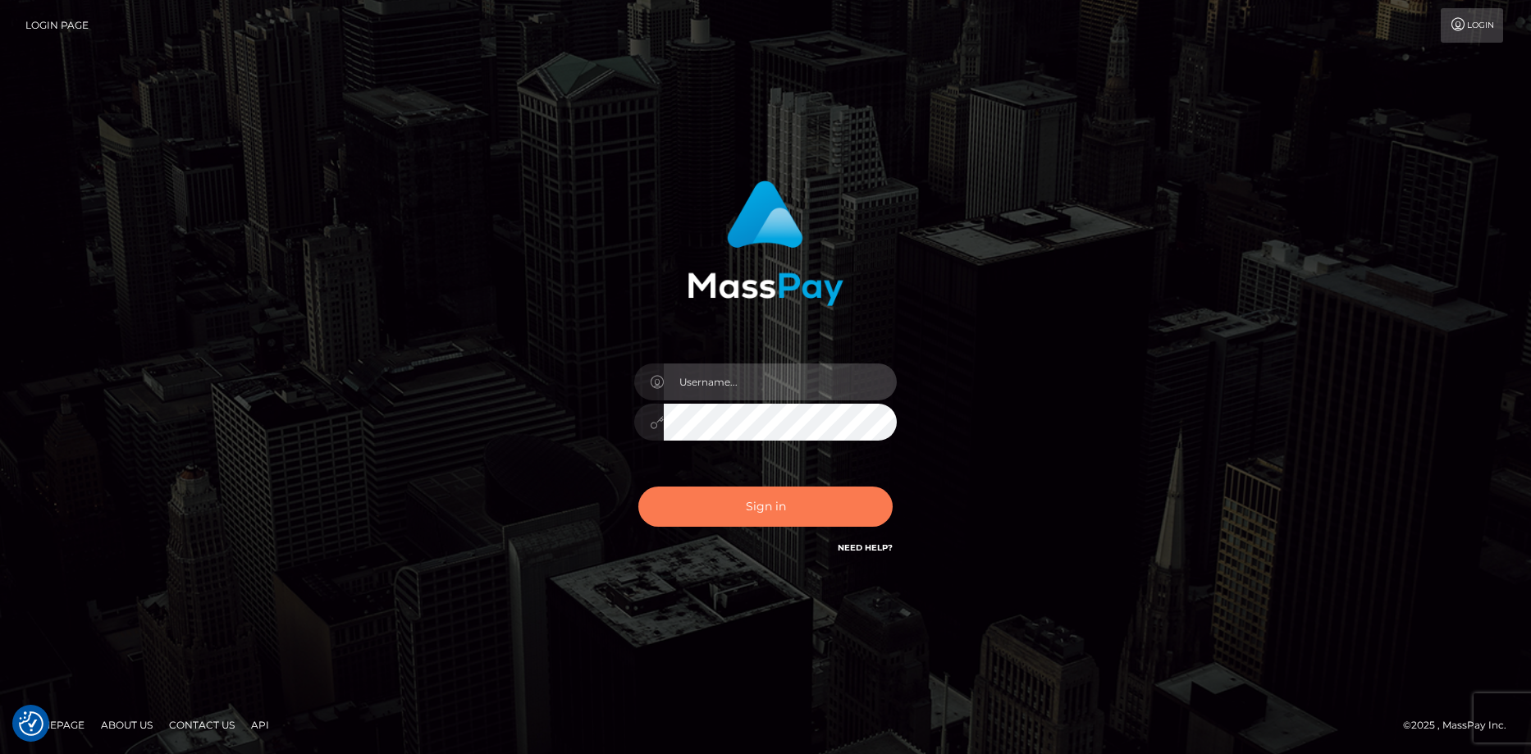
type input "[PERSON_NAME]"
click at [714, 526] on button "Sign in" at bounding box center [765, 506] width 254 height 40
type input "[PERSON_NAME]"
click at [696, 502] on button "Sign in" at bounding box center [765, 506] width 254 height 40
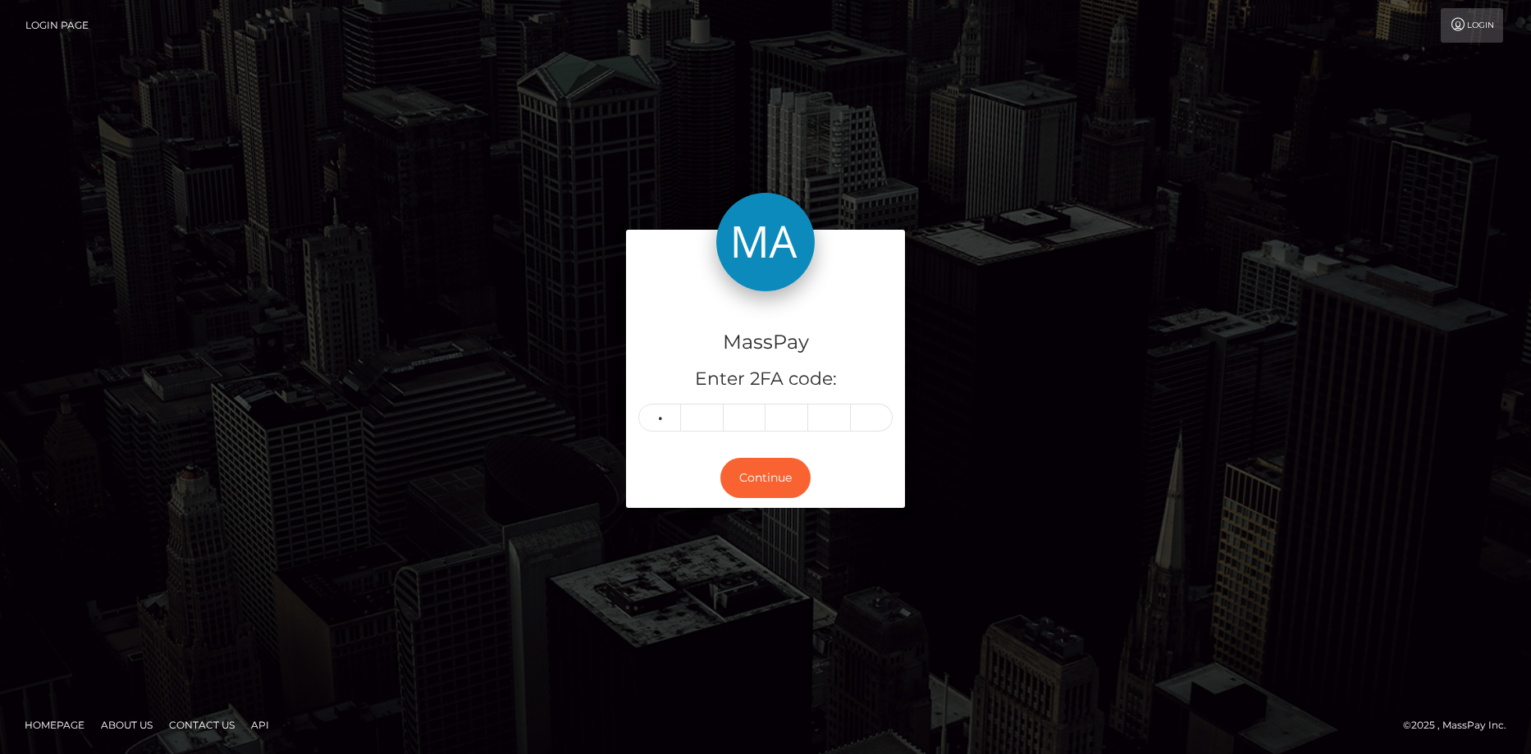
type input "6"
type input "1"
type input "9"
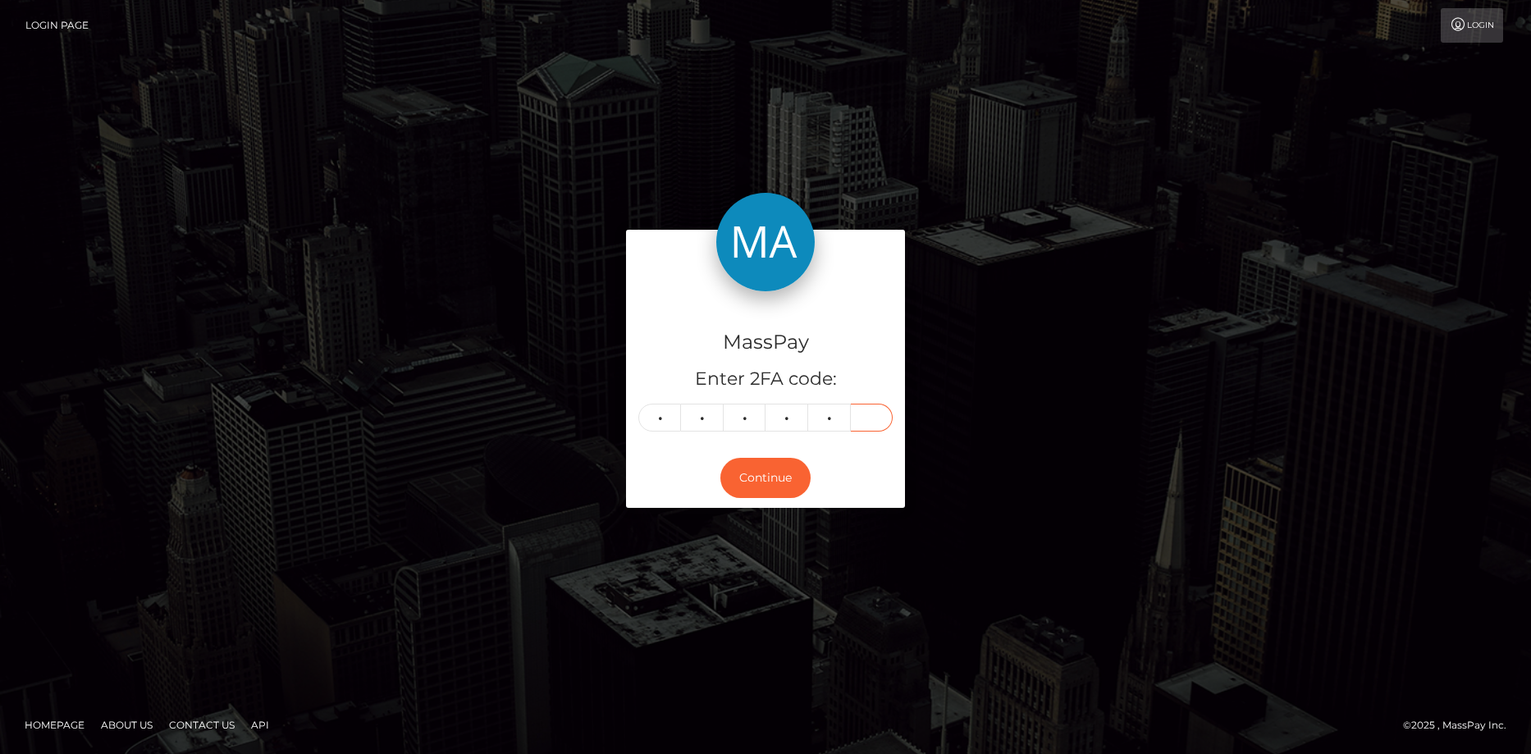
type input "2"
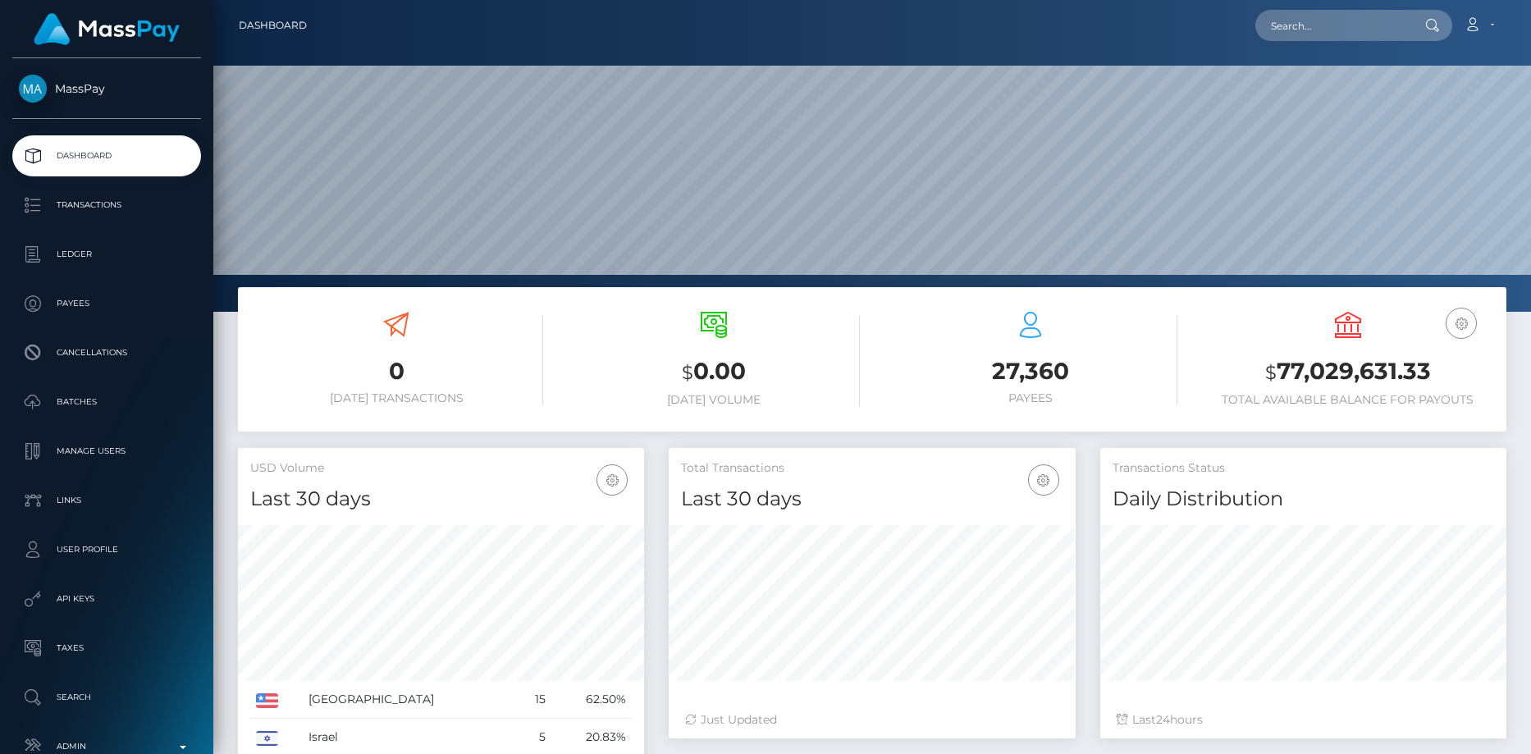
scroll to position [291, 407]
click at [1319, 40] on input "text" at bounding box center [1332, 25] width 154 height 31
paste input "[EMAIL_ADDRESS][DOMAIN_NAME]"
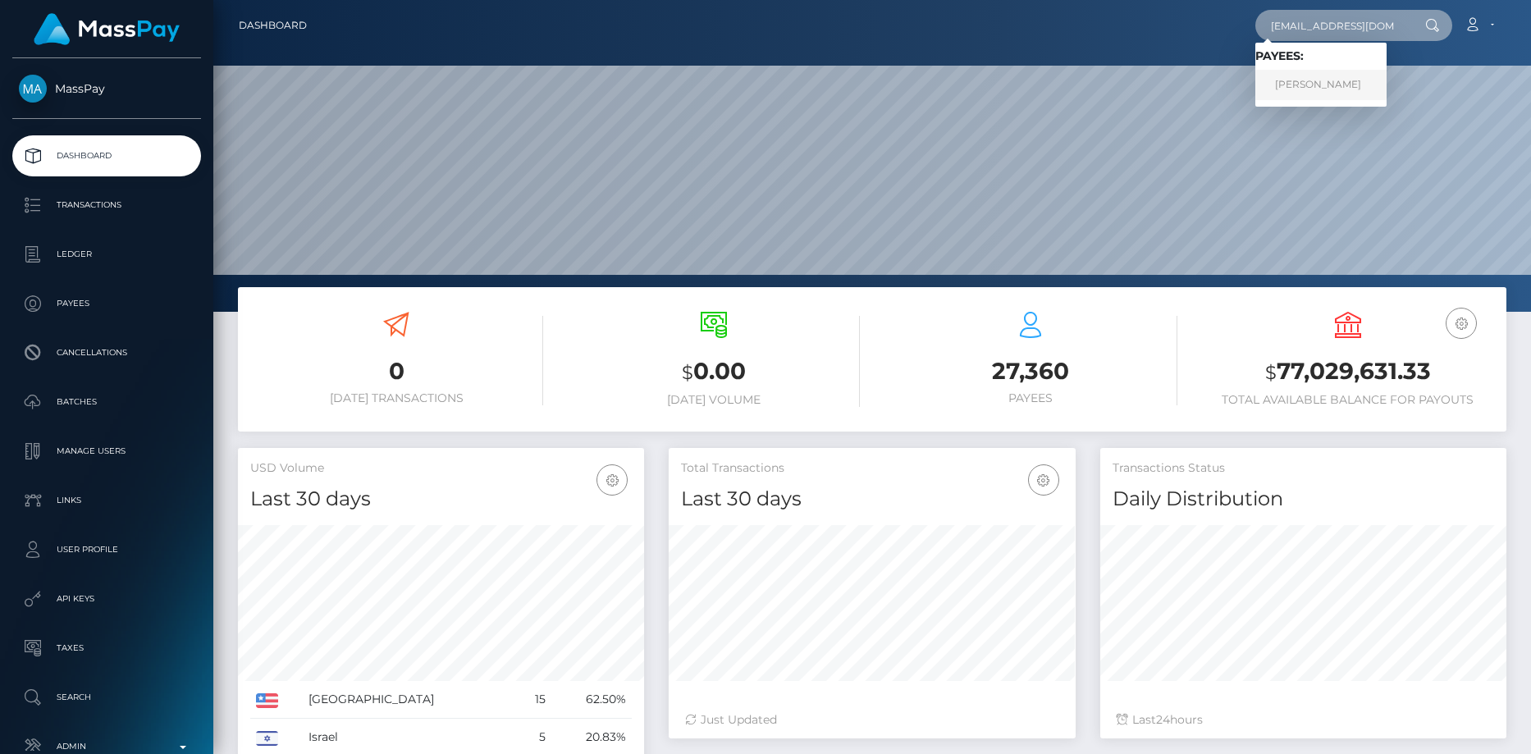
type input "[EMAIL_ADDRESS][DOMAIN_NAME]"
click at [1343, 78] on link "ALEXANDRU CARJALIU" at bounding box center [1320, 85] width 131 height 30
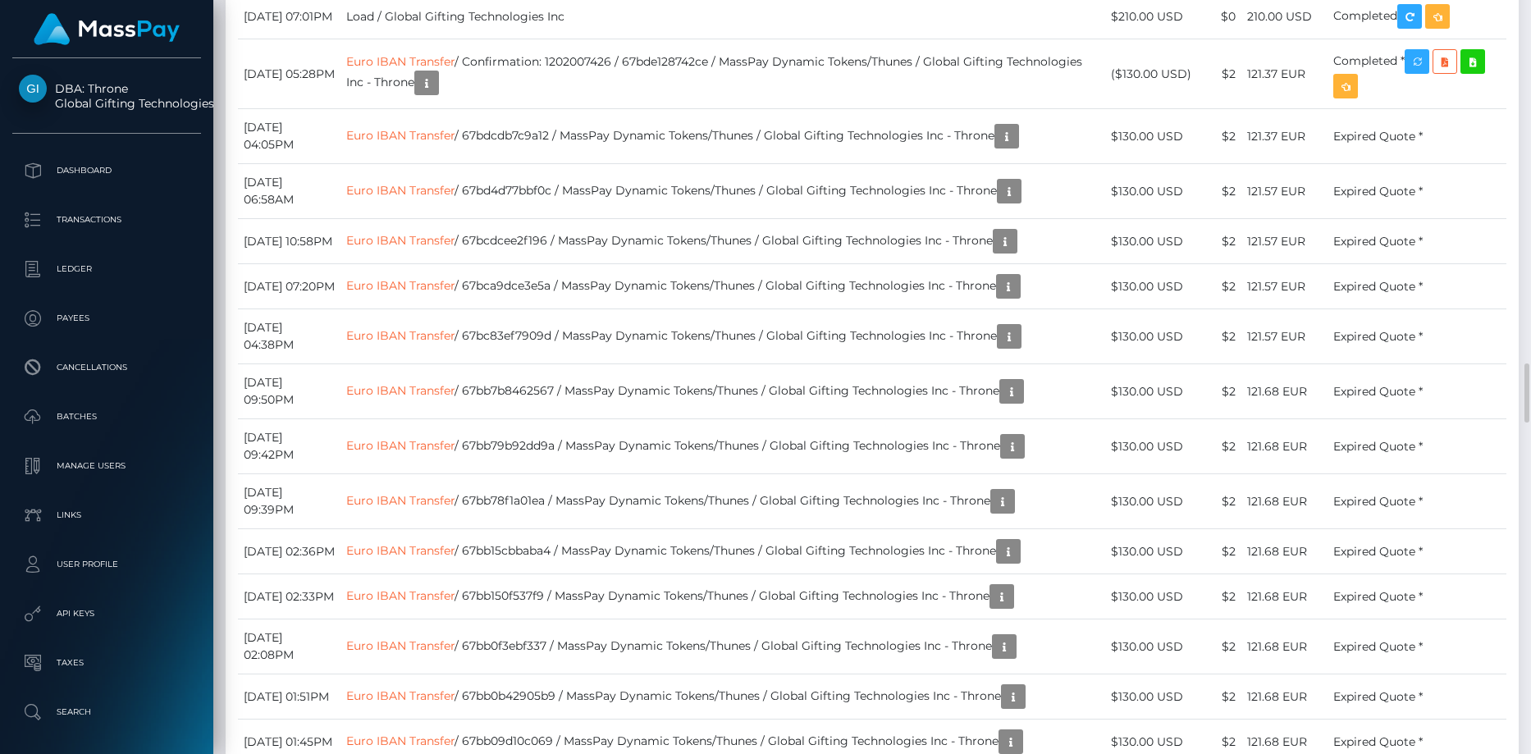
scroll to position [6726, 0]
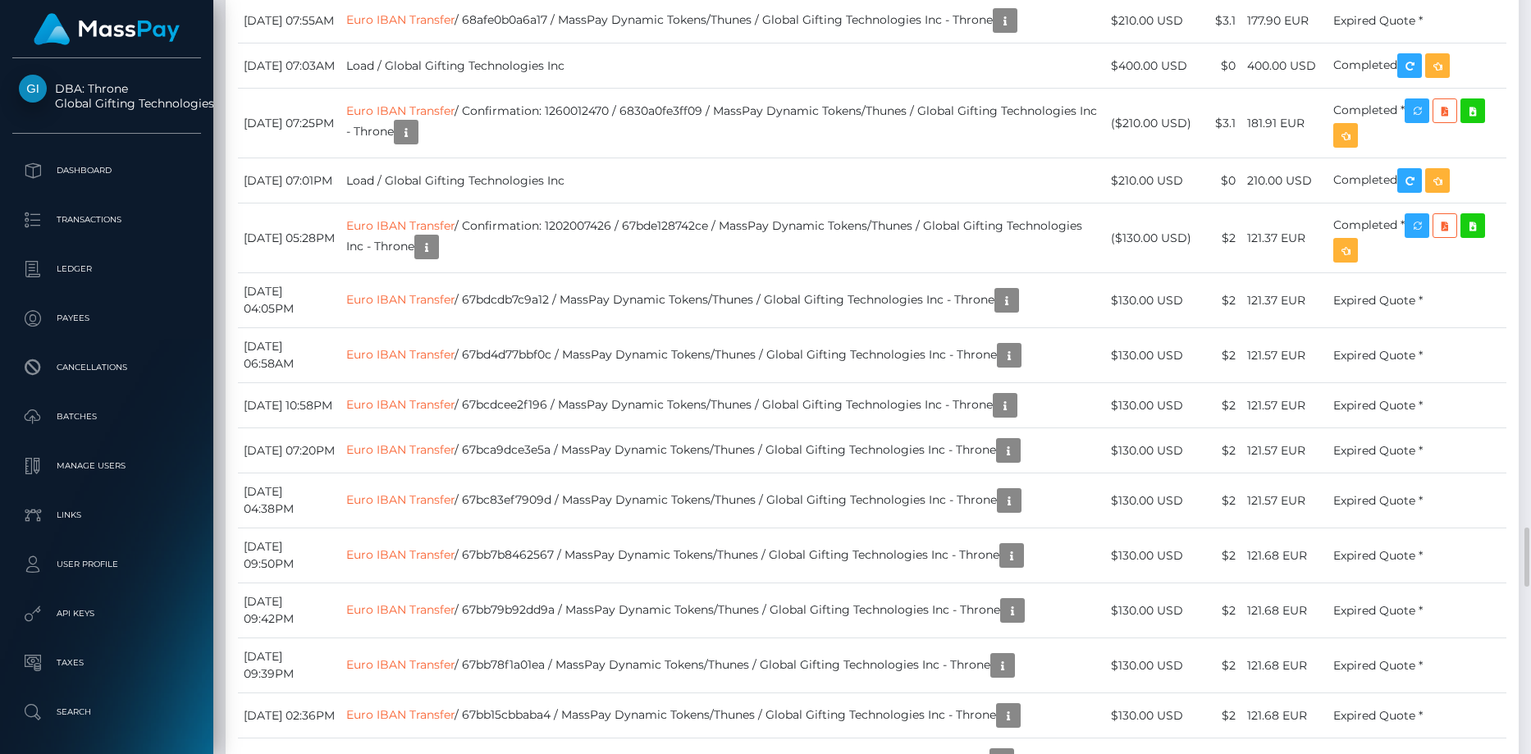
drag, startPoint x: 1044, startPoint y: 204, endPoint x: 1141, endPoint y: 215, distance: 97.4
drag, startPoint x: 1120, startPoint y: 229, endPoint x: 1053, endPoint y: 204, distance: 70.8
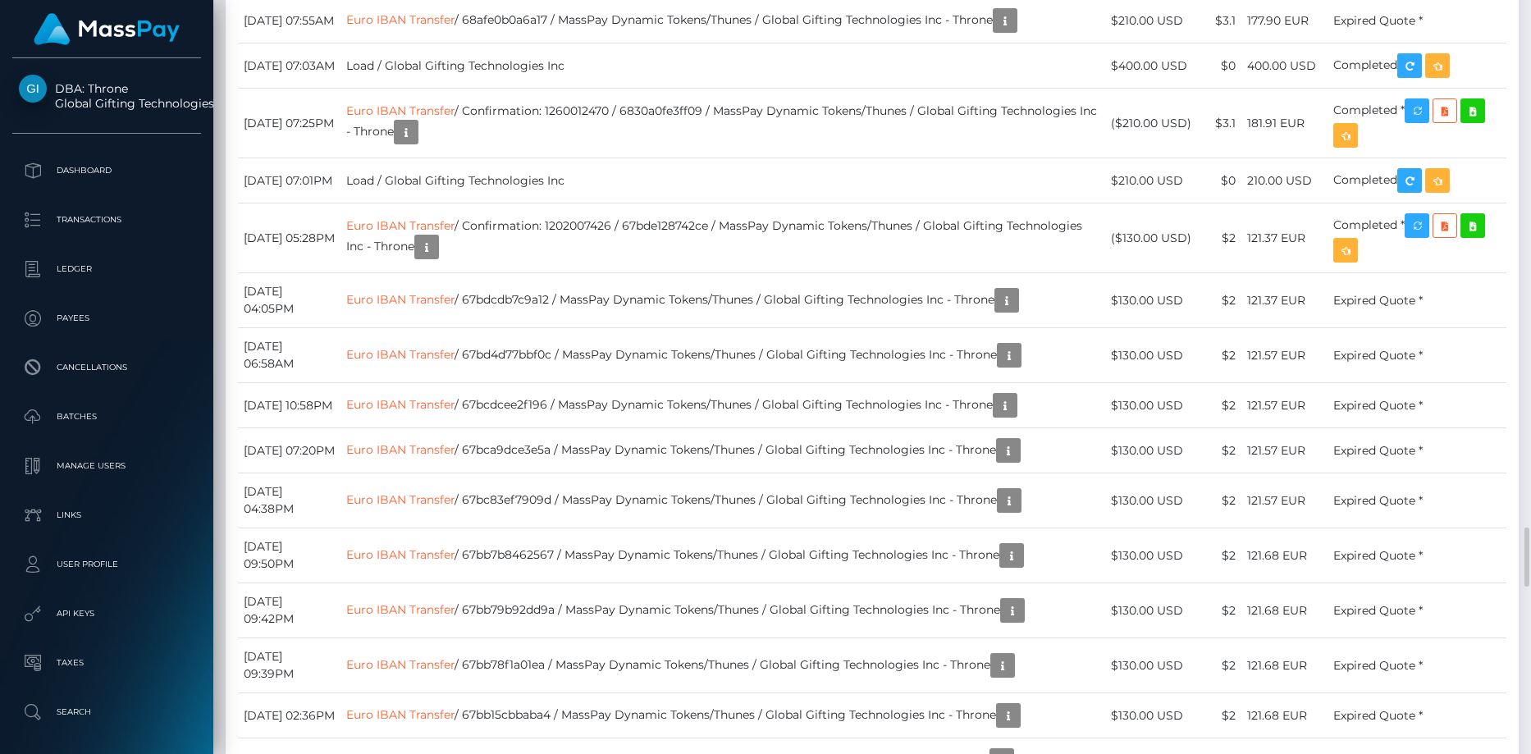
copy td "Threat, Known Abuser, Known Attacker"
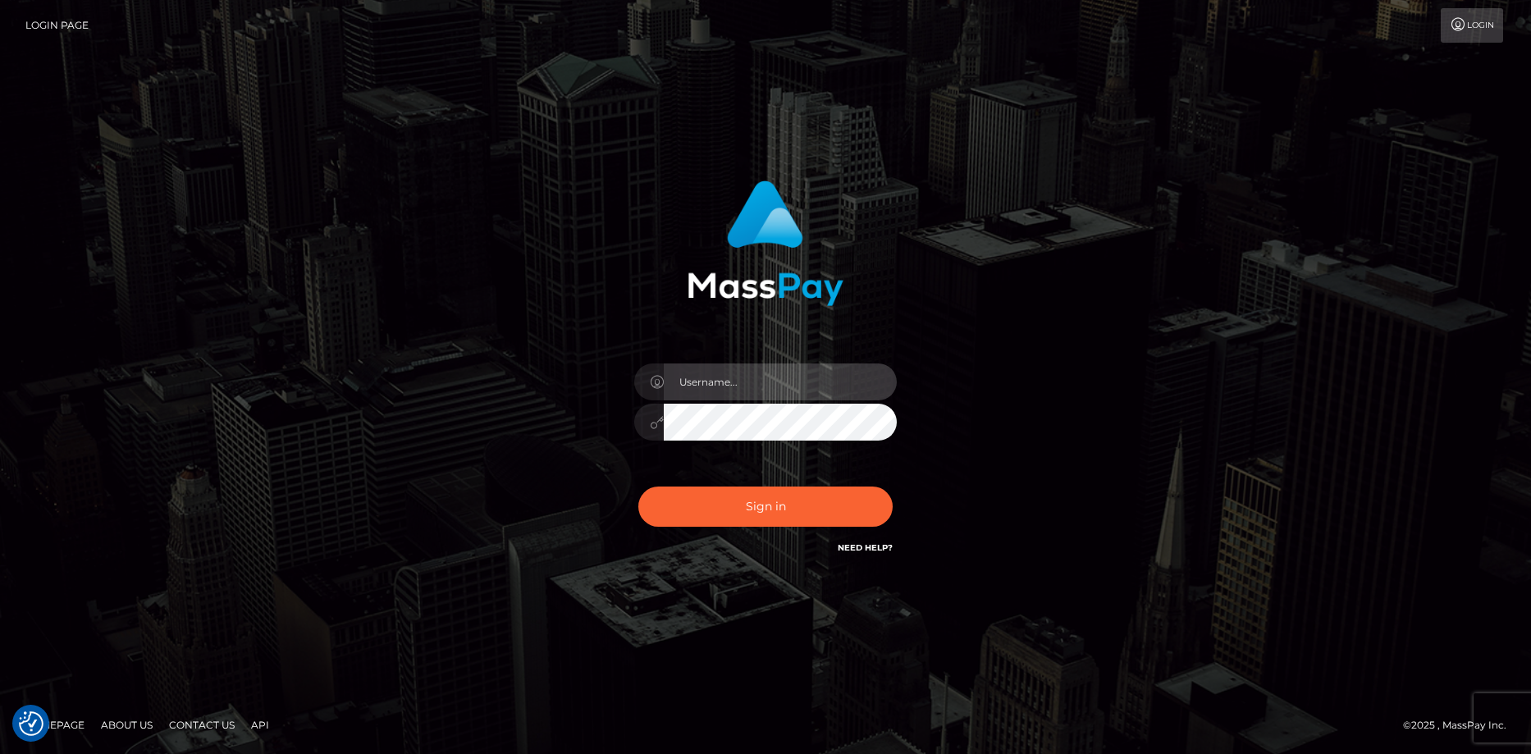
type input "Eduard Gavrilescu"
click at [792, 533] on div "Sign in Need Help?" at bounding box center [765, 513] width 287 height 73
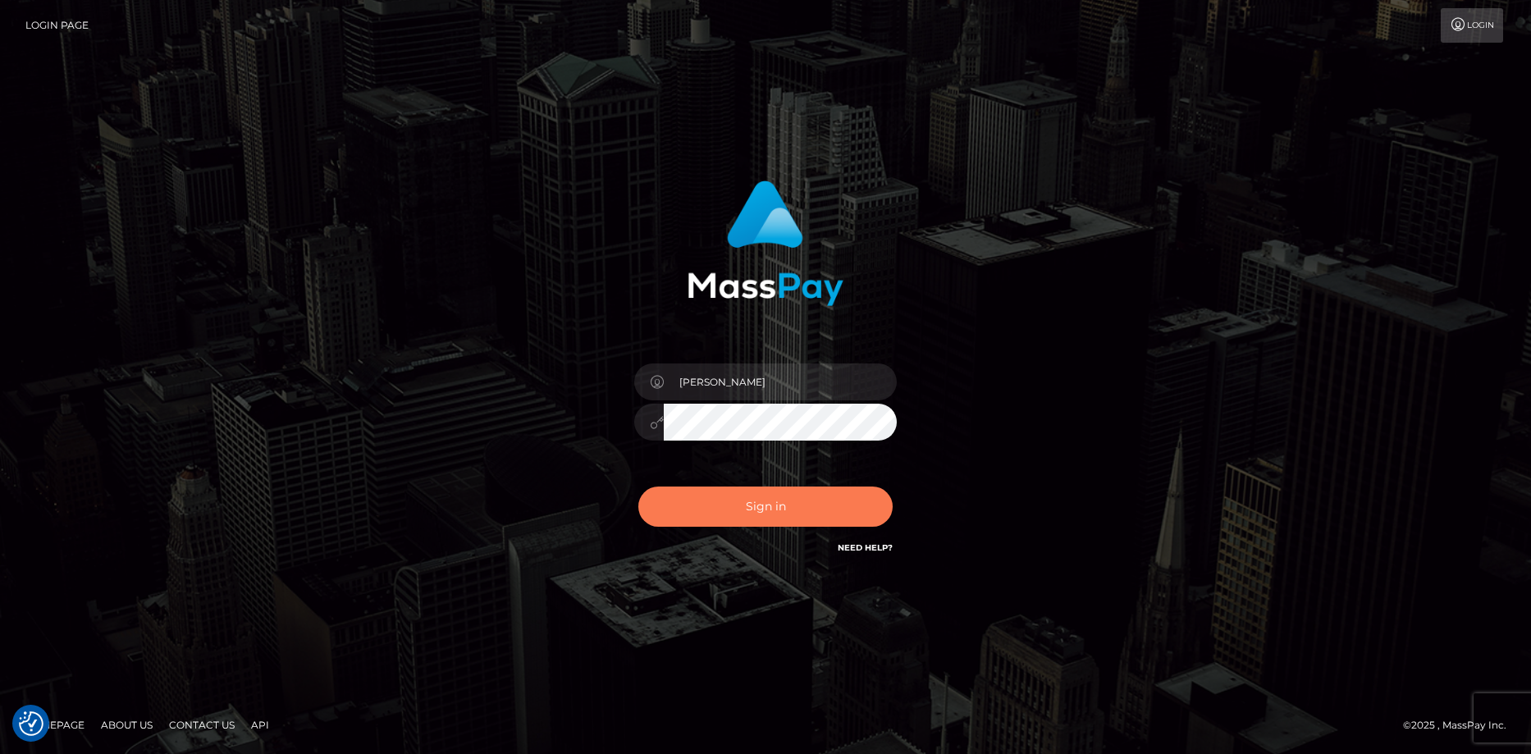
click at [789, 513] on button "Sign in" at bounding box center [765, 506] width 254 height 40
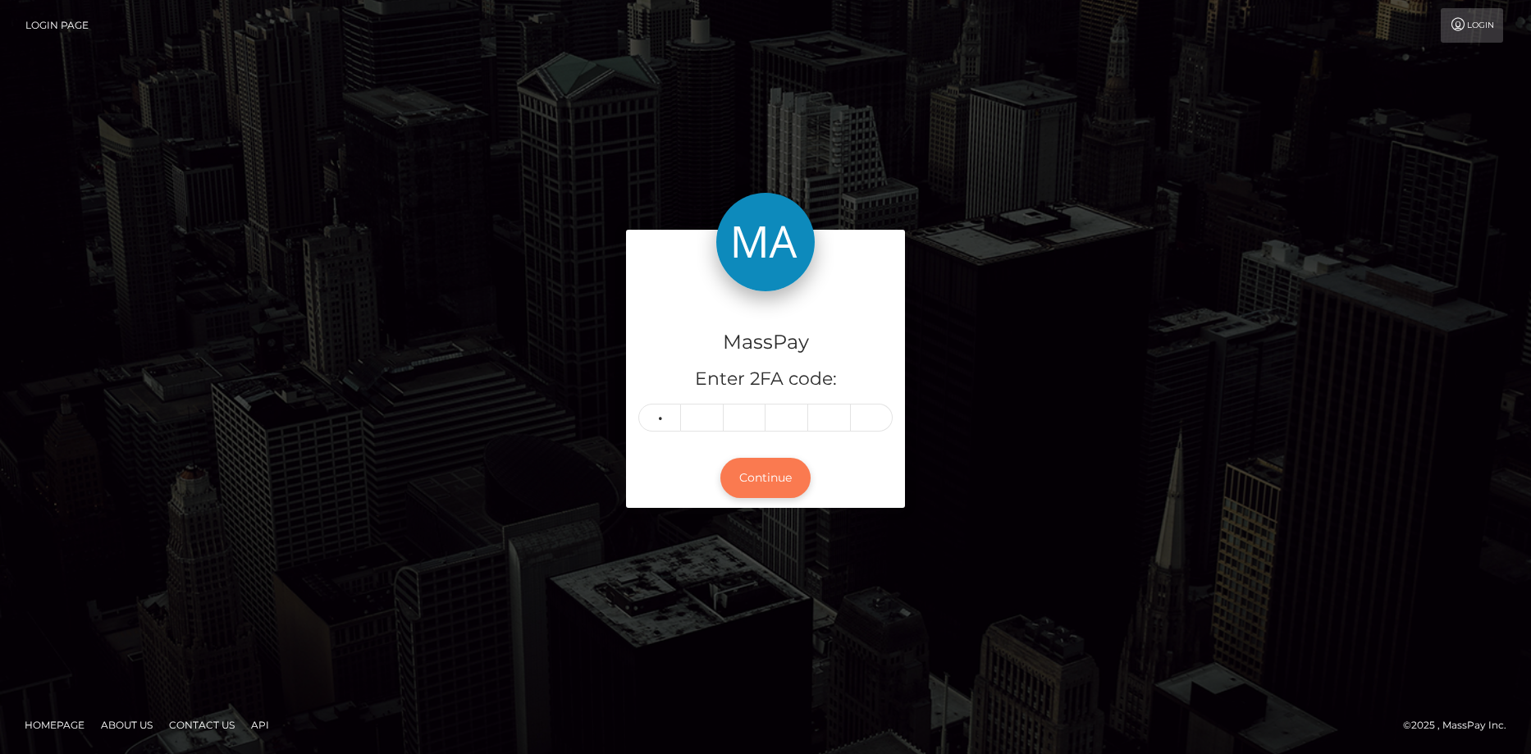
type input "4"
type input "6"
type input "8"
type input "0"
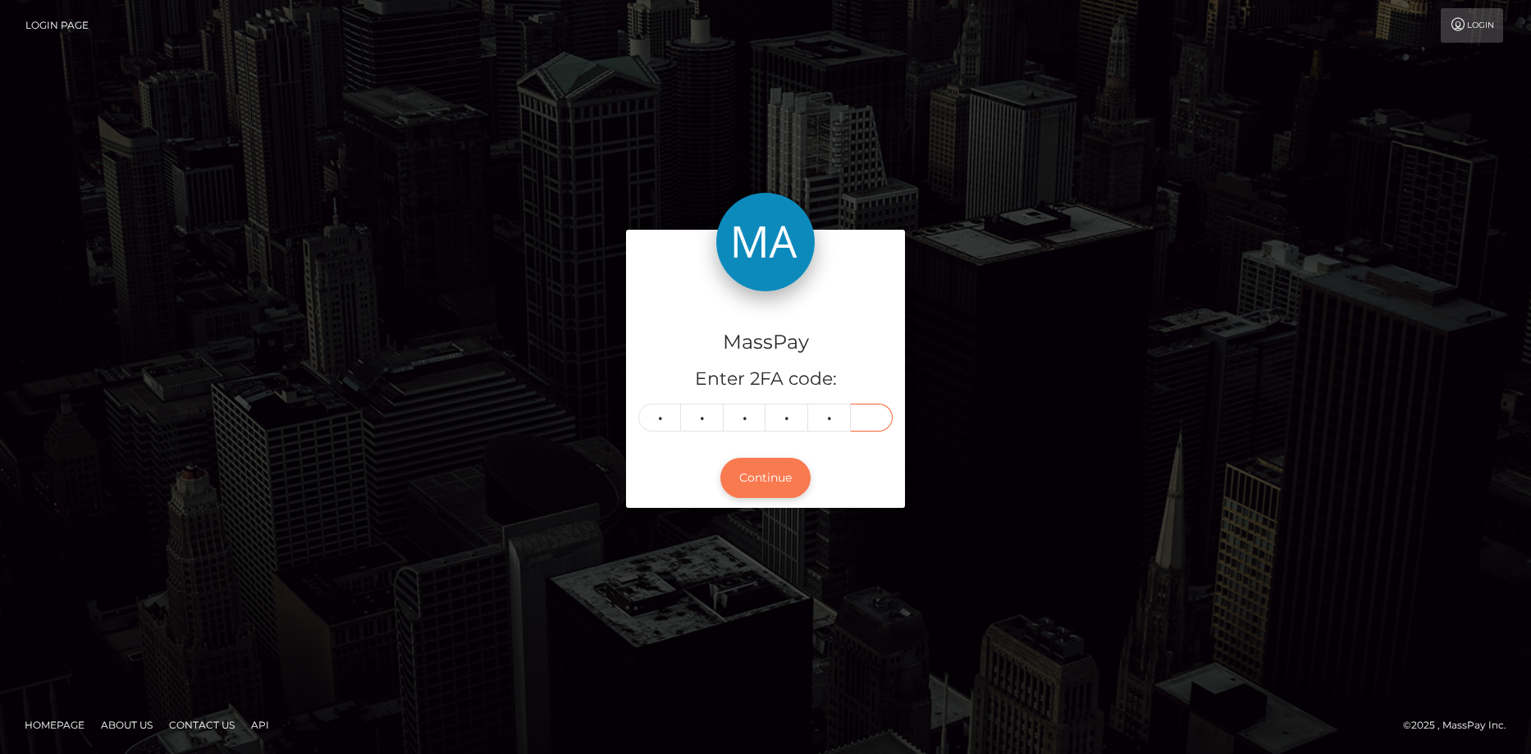
type input "1"
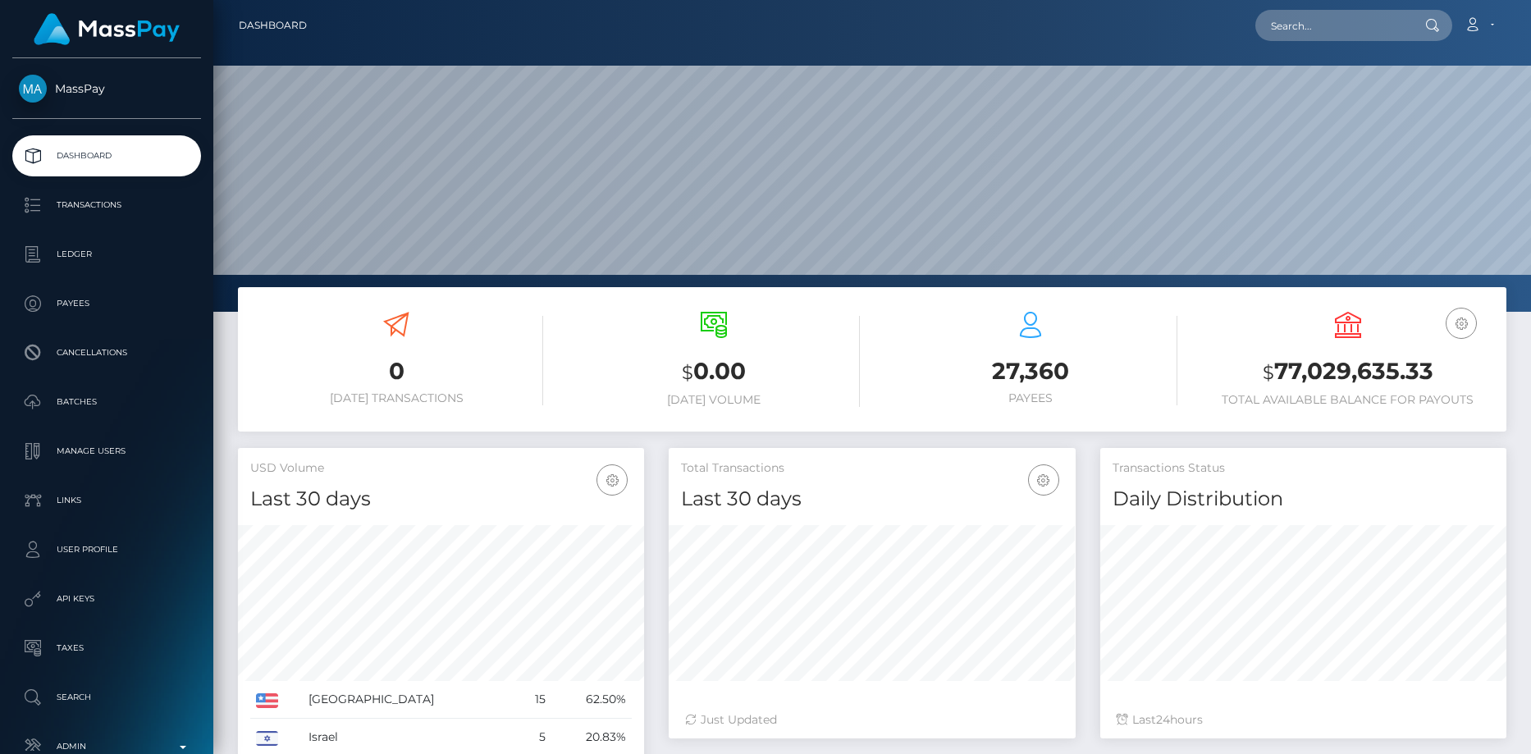
scroll to position [291, 407]
click at [1298, 1] on nav "Dashboard Loading... Loading... Account Edit Profile" at bounding box center [871, 25] width 1317 height 51
click at [1309, 33] on input "text" at bounding box center [1332, 25] width 154 height 31
paste input "[EMAIL_ADDRESS][DOMAIN_NAME]"
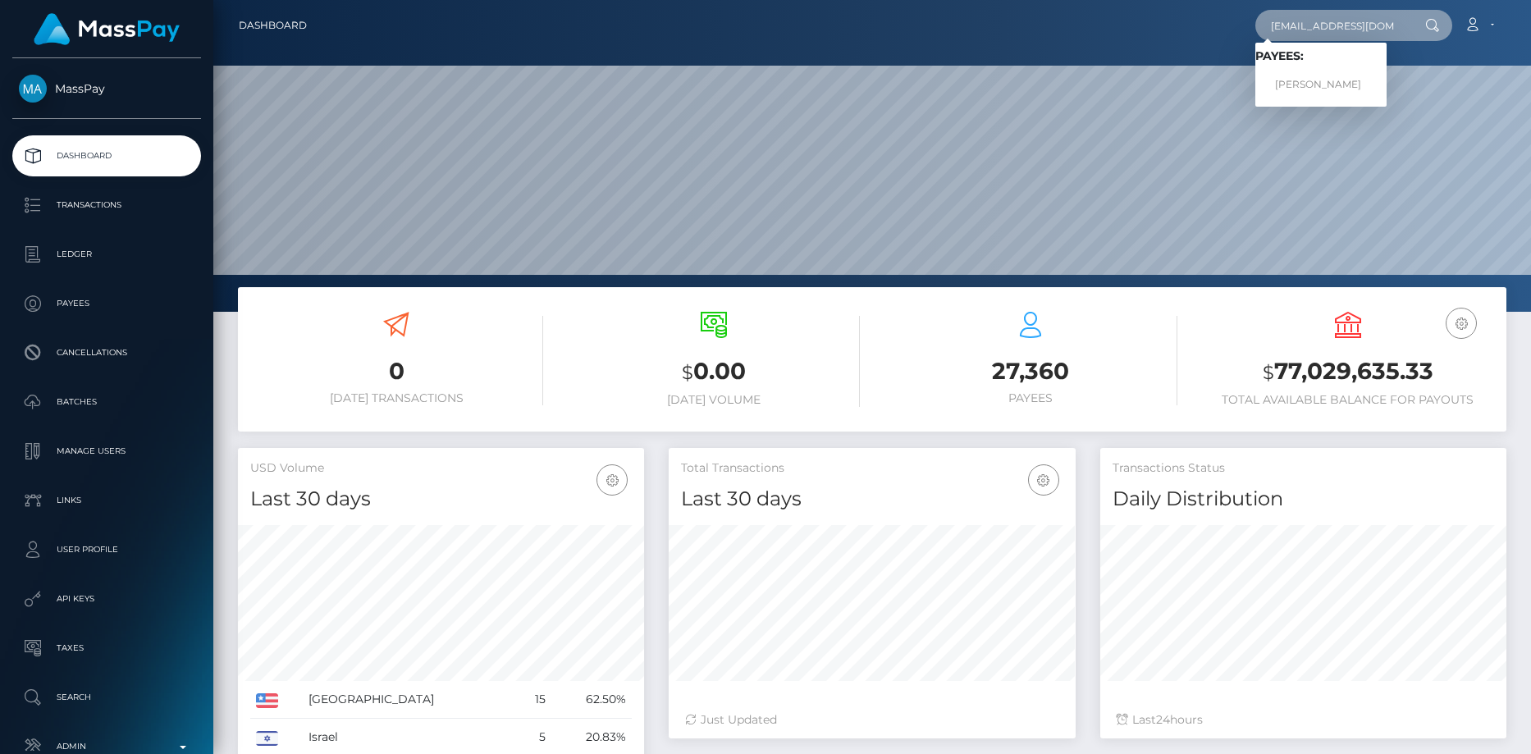
type input "[EMAIL_ADDRESS][DOMAIN_NAME]"
click at [1304, 82] on link "[PERSON_NAME]" at bounding box center [1320, 85] width 131 height 30
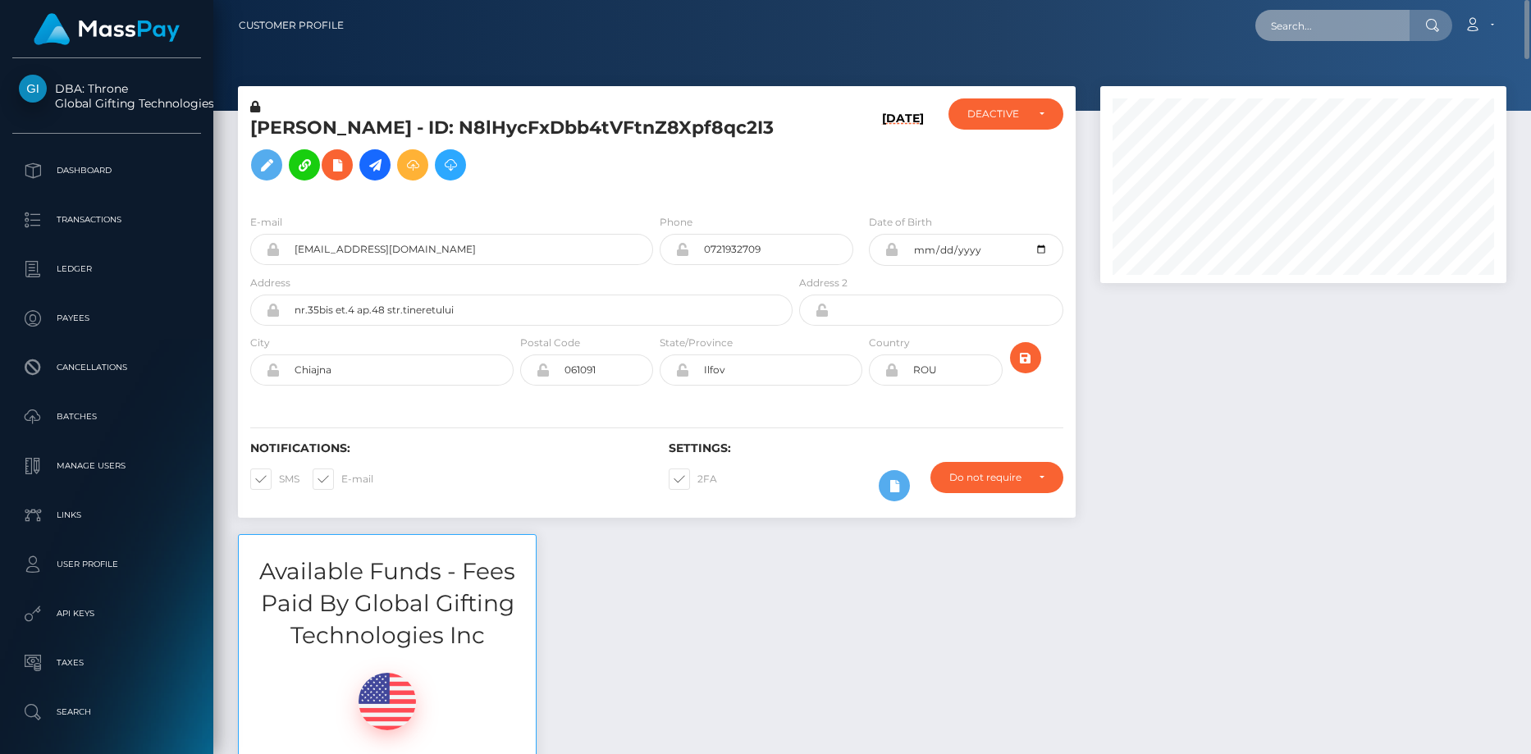
click at [1369, 30] on input "text" at bounding box center [1332, 25] width 154 height 31
paste input "gDGOkFdVN8Rkkxk4Jab1aG1inDF2"
type input "gDGOkFdVN8Rkkxk4Jab1aG1inDF2"
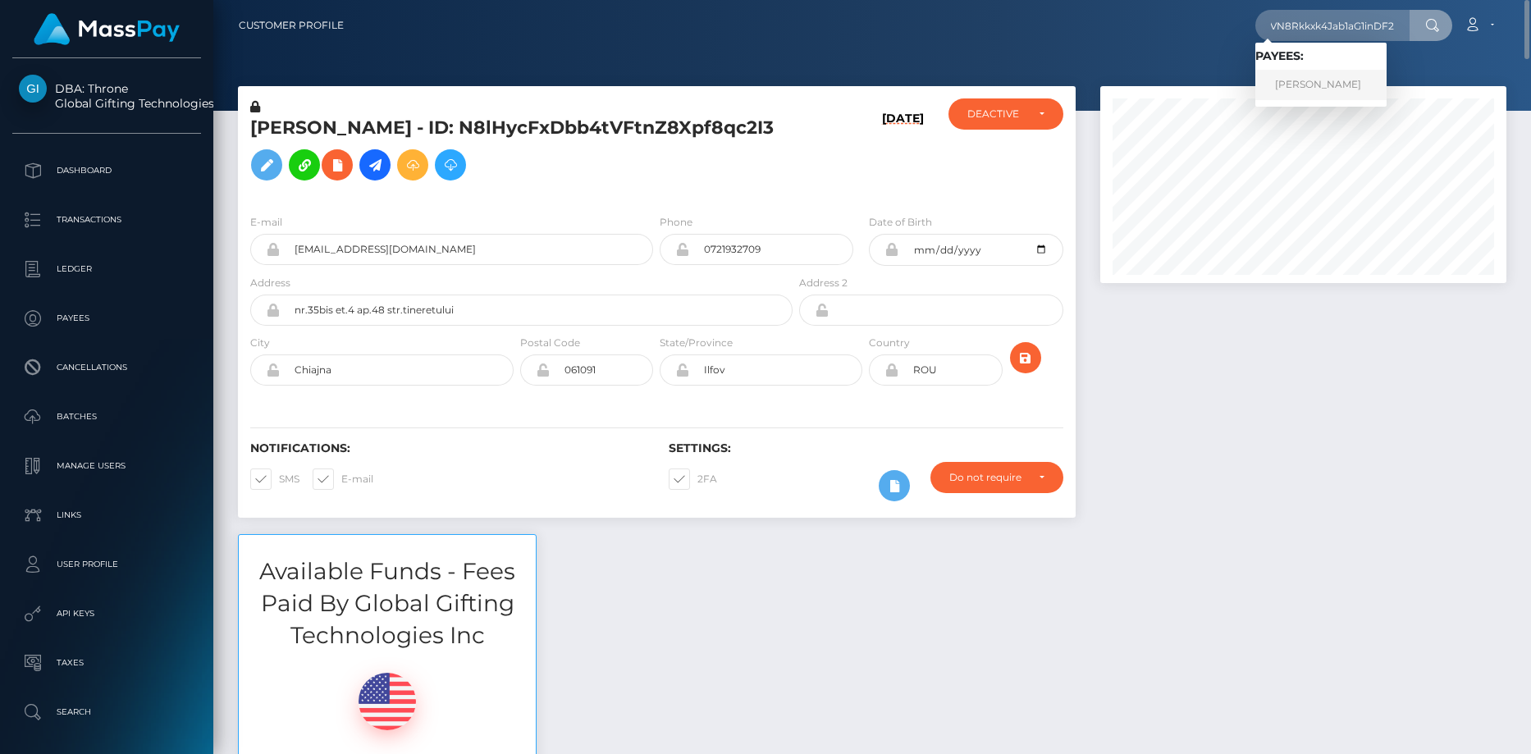
click at [1337, 71] on link "VIKTORIIA CHERKAS" at bounding box center [1320, 85] width 131 height 30
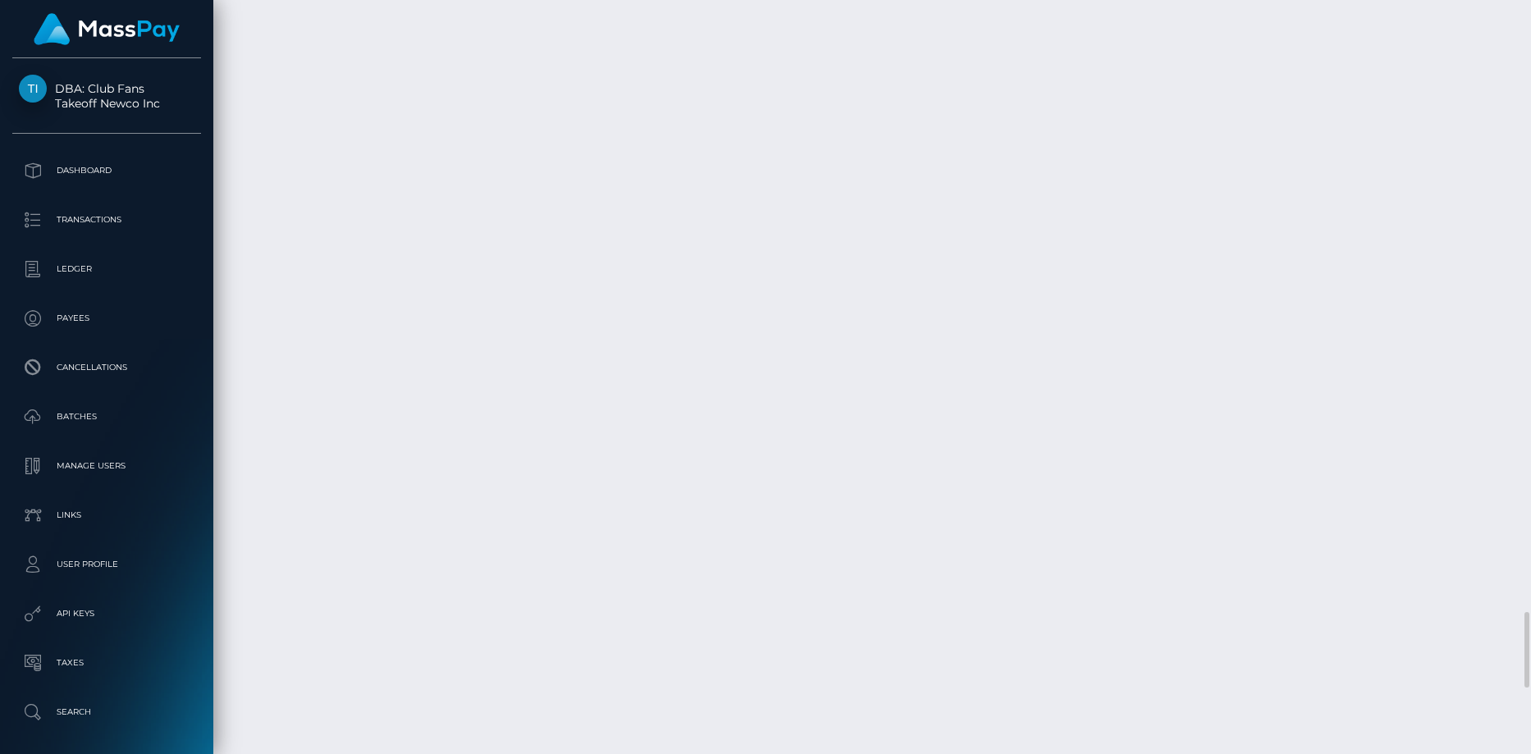
scroll to position [6062, 0]
drag, startPoint x: 1007, startPoint y: 297, endPoint x: 1165, endPoint y: 319, distance: 159.0
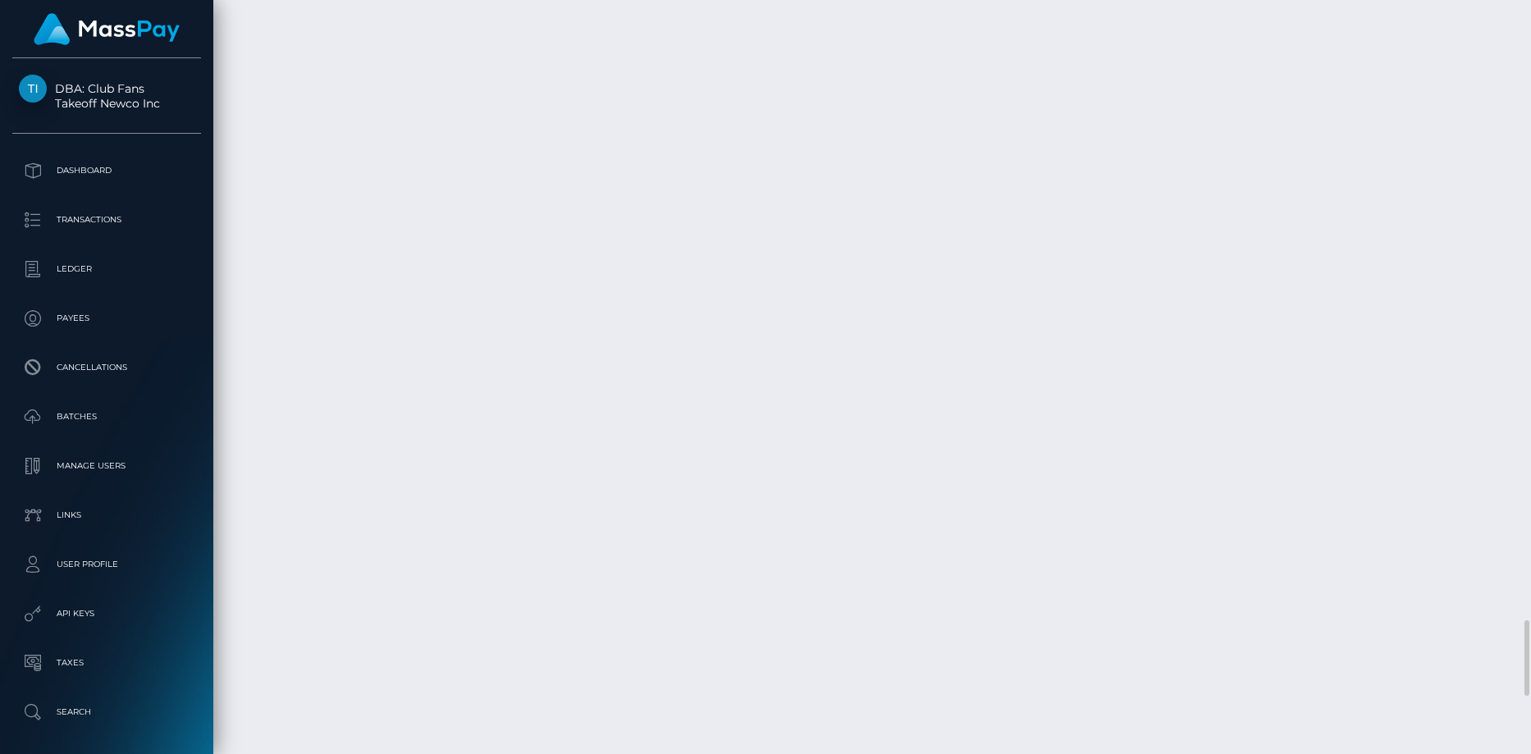
scroll to position [5898, 0]
drag, startPoint x: 1007, startPoint y: 297, endPoint x: 1056, endPoint y: 314, distance: 52.1
drag, startPoint x: 245, startPoint y: 296, endPoint x: 1323, endPoint y: 314, distance: 1077.9
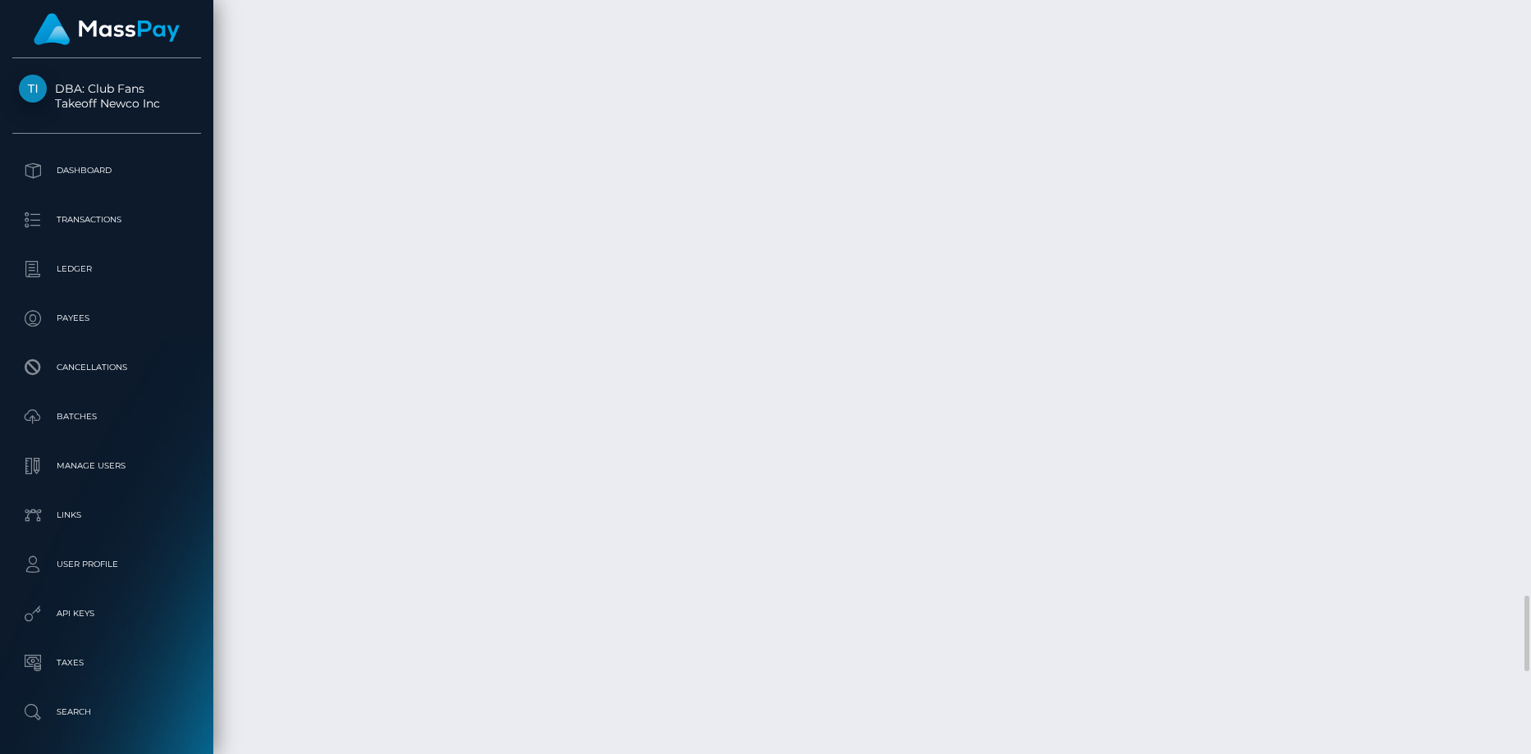
copy tr "August 26, 2025 11:07AM Mozilla/5.0 (Windows NT 10.0; Win64; x64) AppleWebKit/5…"
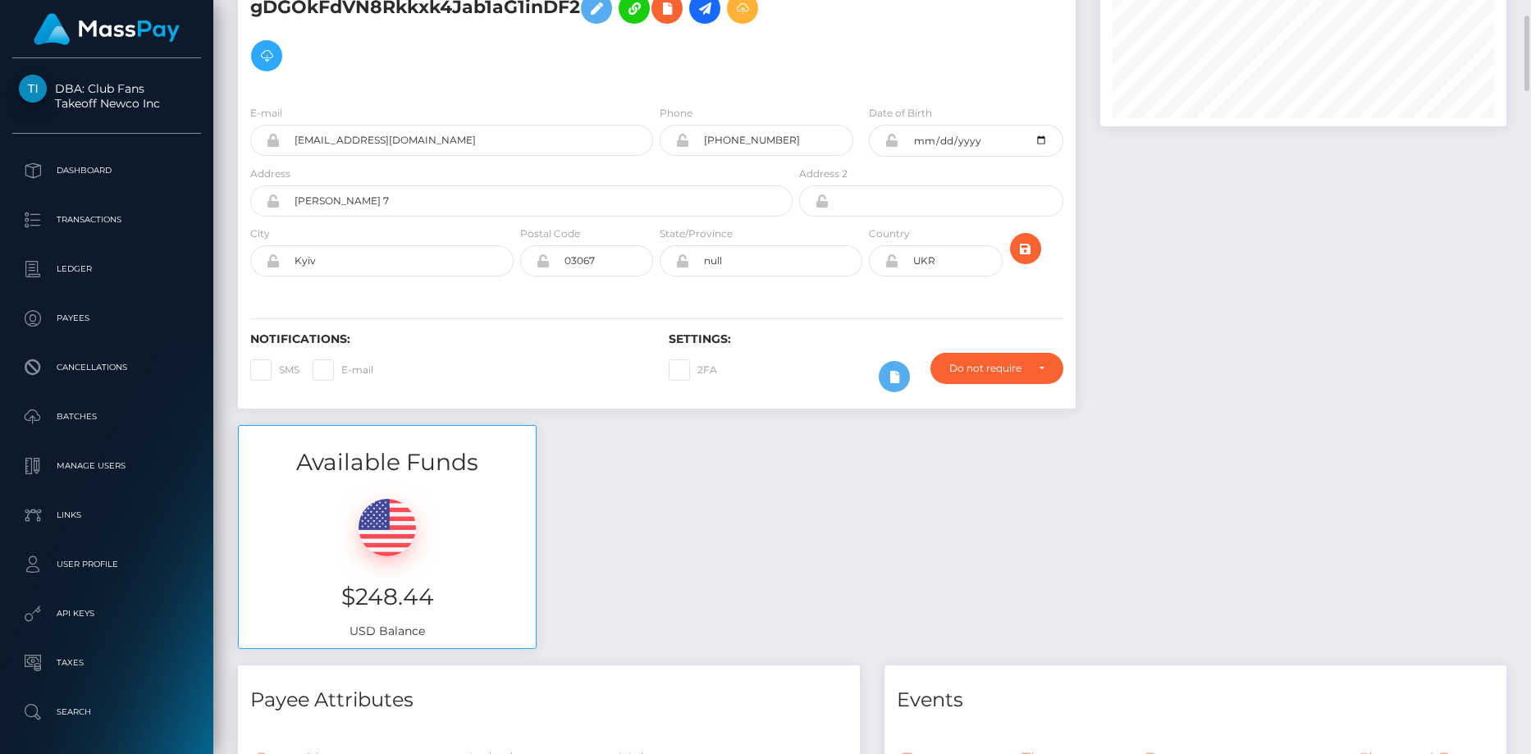
scroll to position [0, 0]
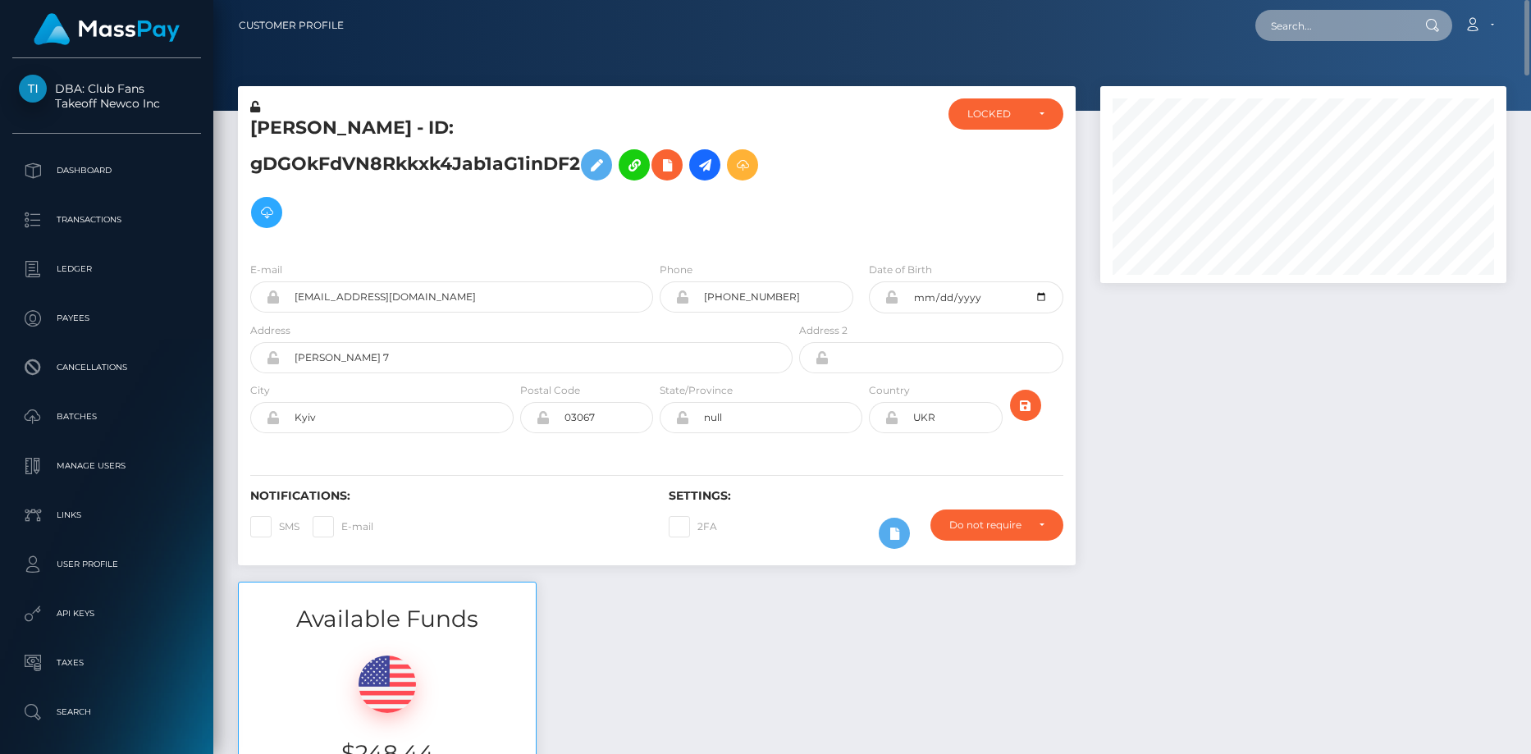
click at [1287, 37] on input "text" at bounding box center [1332, 25] width 154 height 31
paste input "MSPad56af3a59918f1"
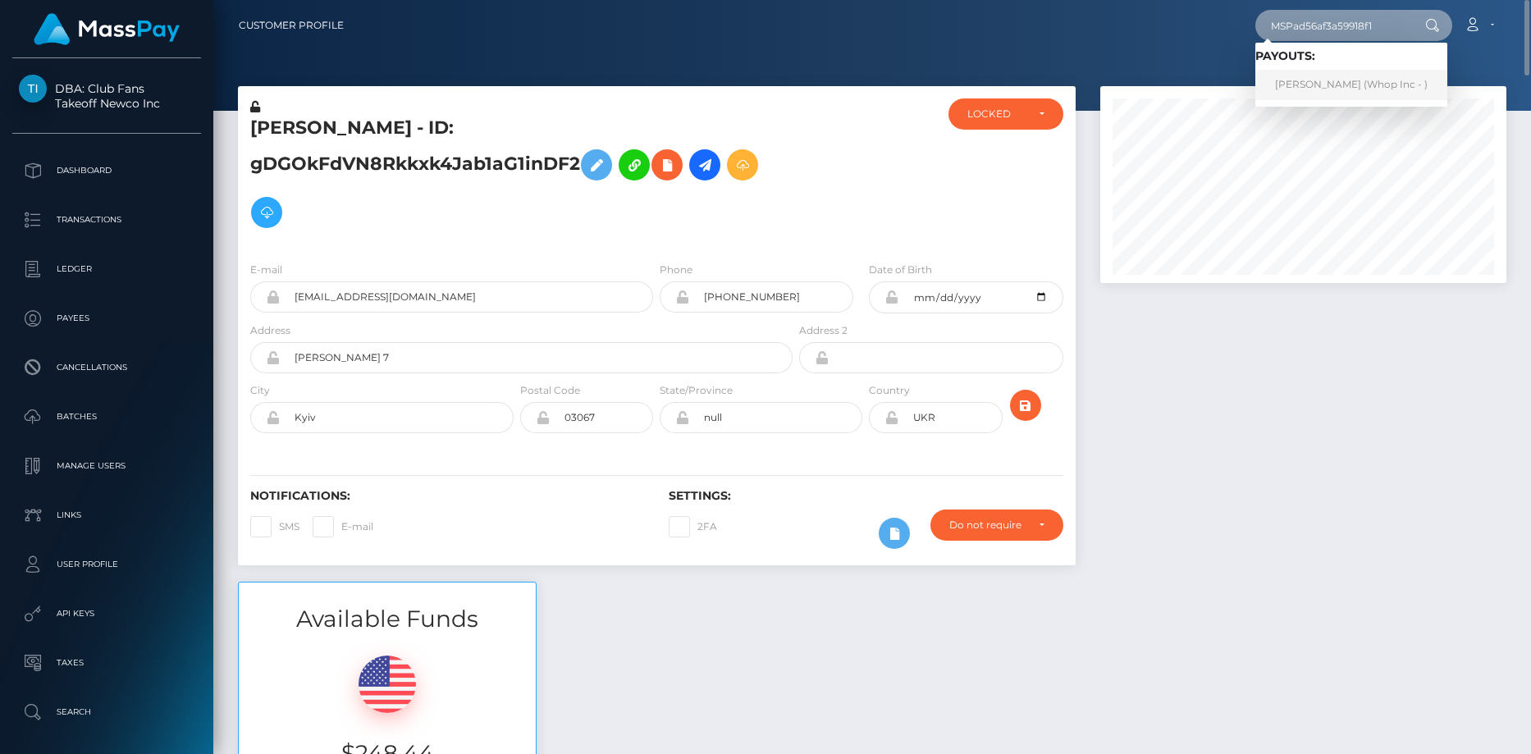
type input "MSPad56af3a59918f1"
click at [1301, 89] on link "Osama Shafiq (Whop Inc - )" at bounding box center [1351, 85] width 192 height 30
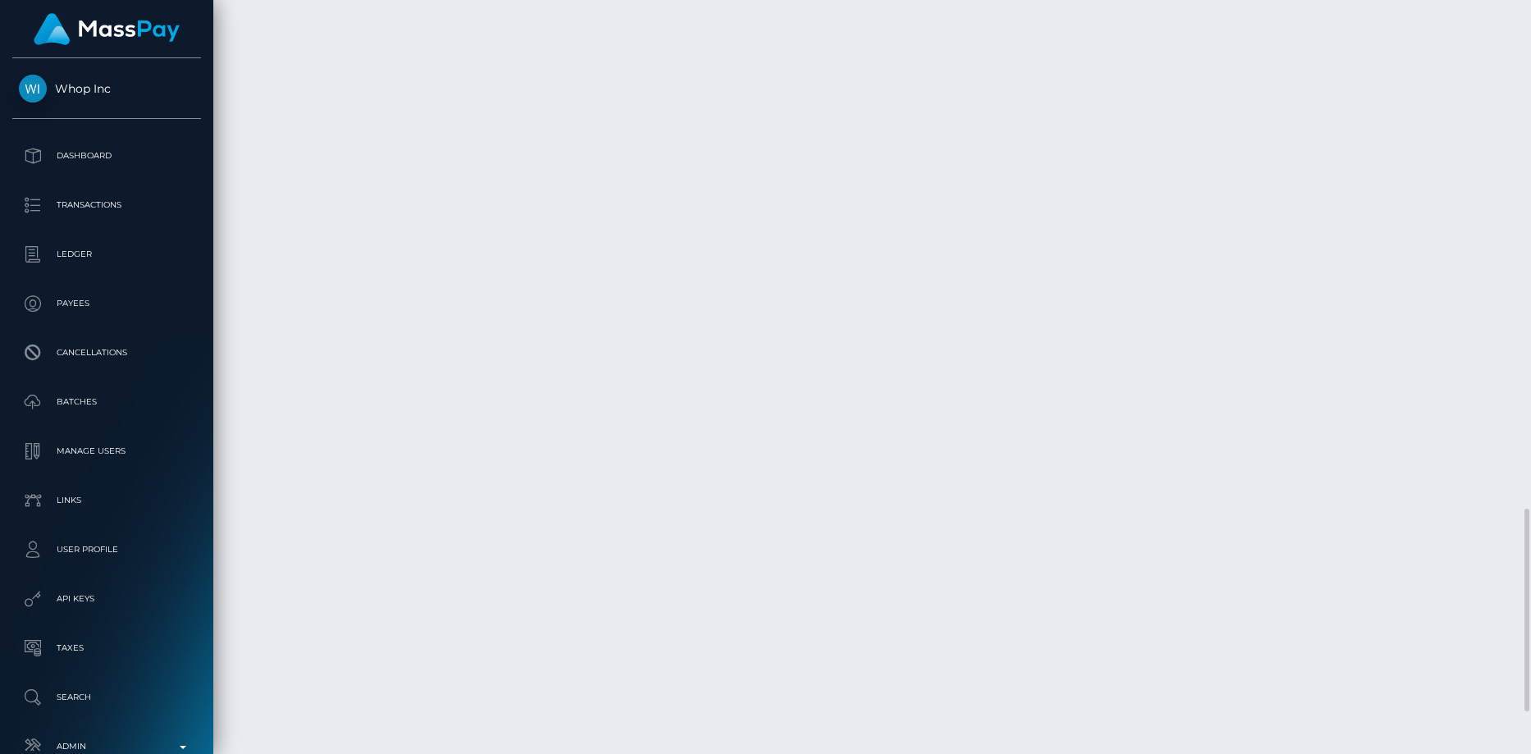
scroll to position [2043, 0]
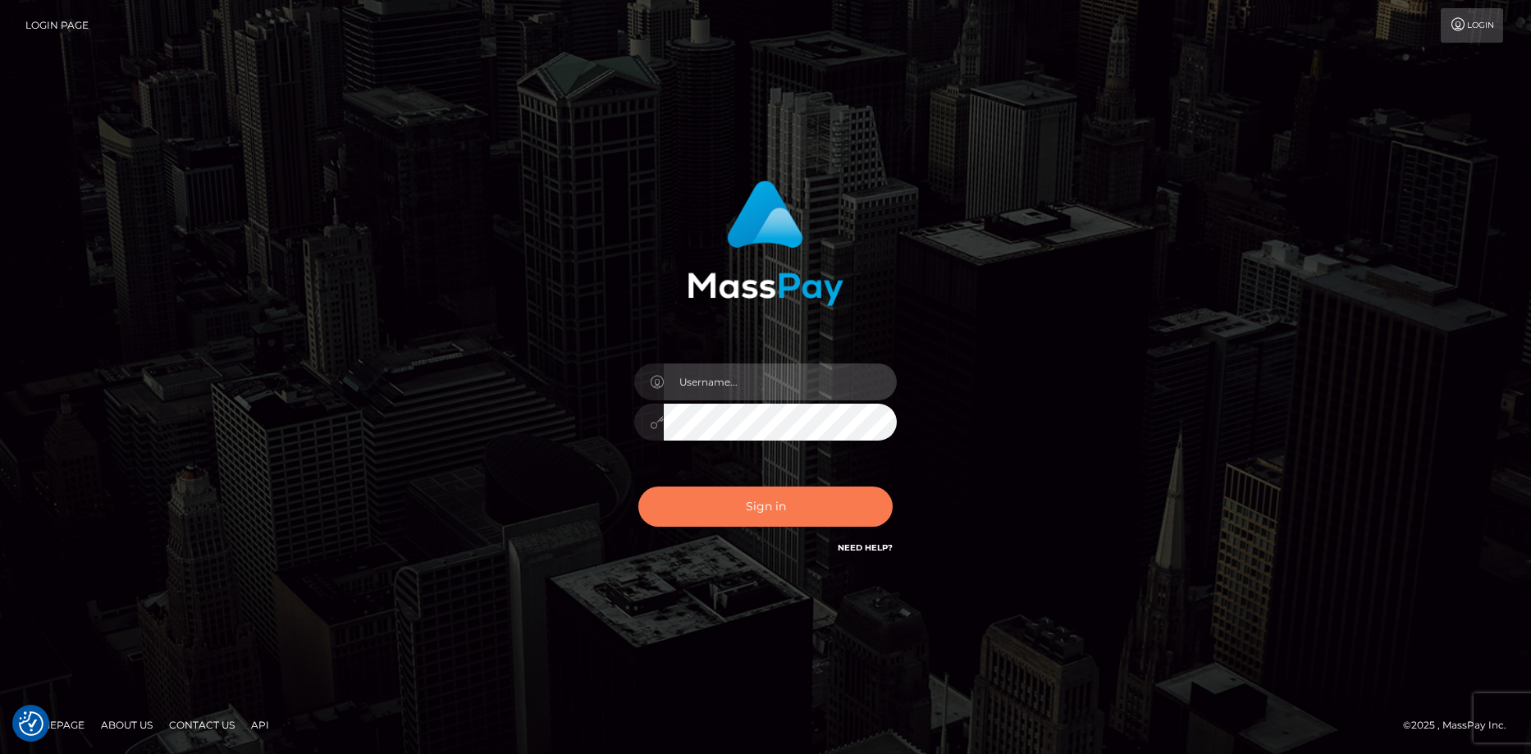
type input "[PERSON_NAME]"
click at [677, 521] on button "Sign in" at bounding box center [765, 506] width 254 height 40
type input "[PERSON_NAME]"
click at [662, 503] on button "Sign in" at bounding box center [765, 506] width 254 height 40
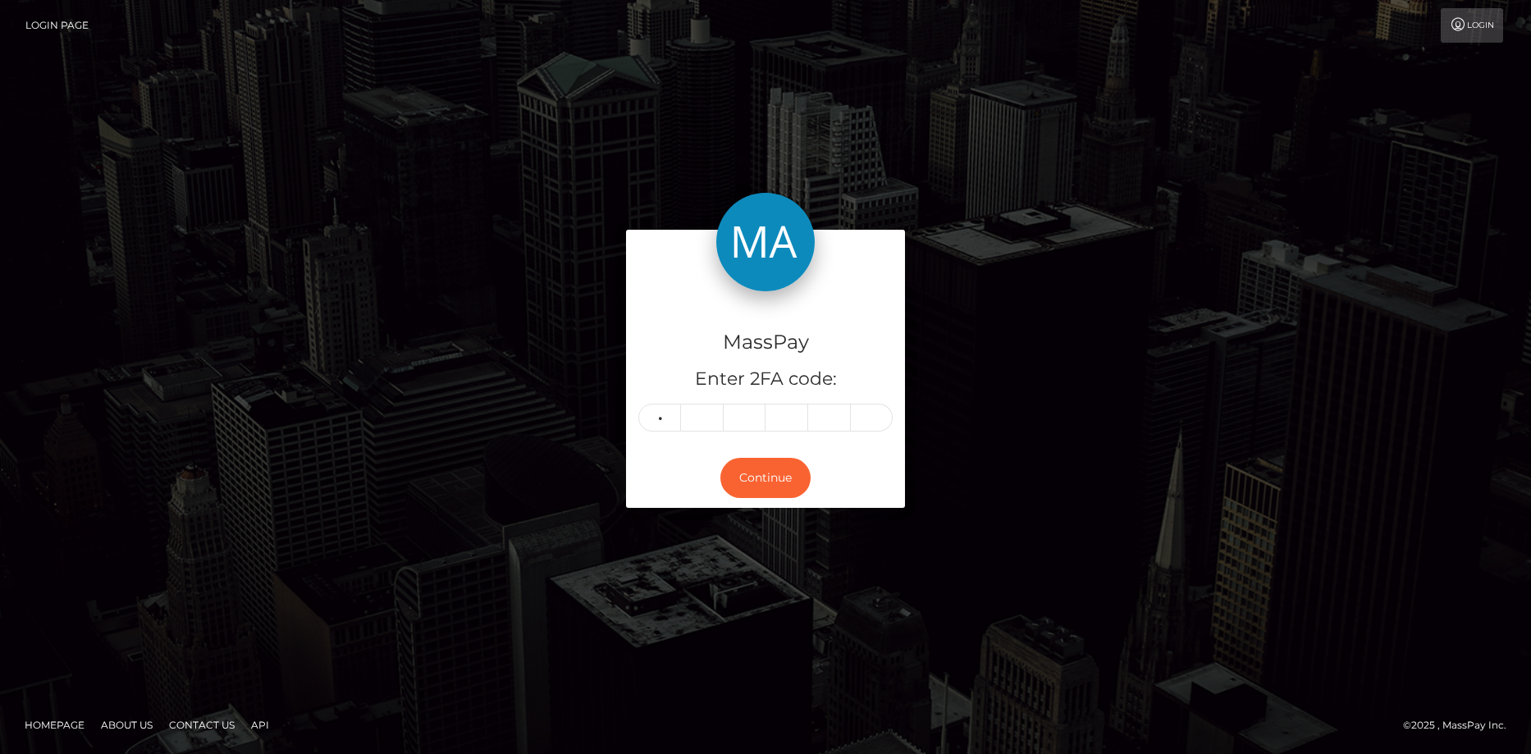
type input "4"
type input "1"
type input "7"
type input "1"
type input "5"
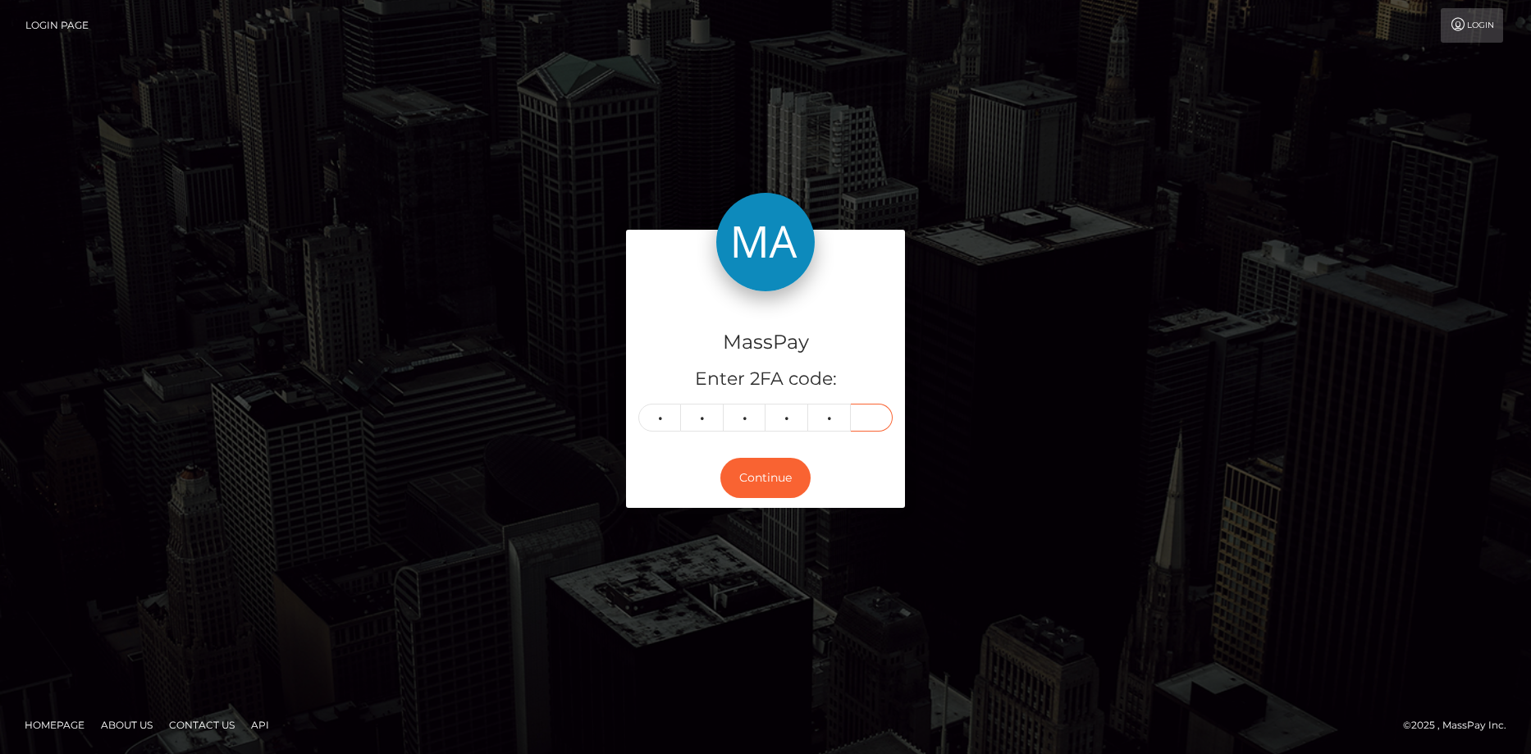
type input "6"
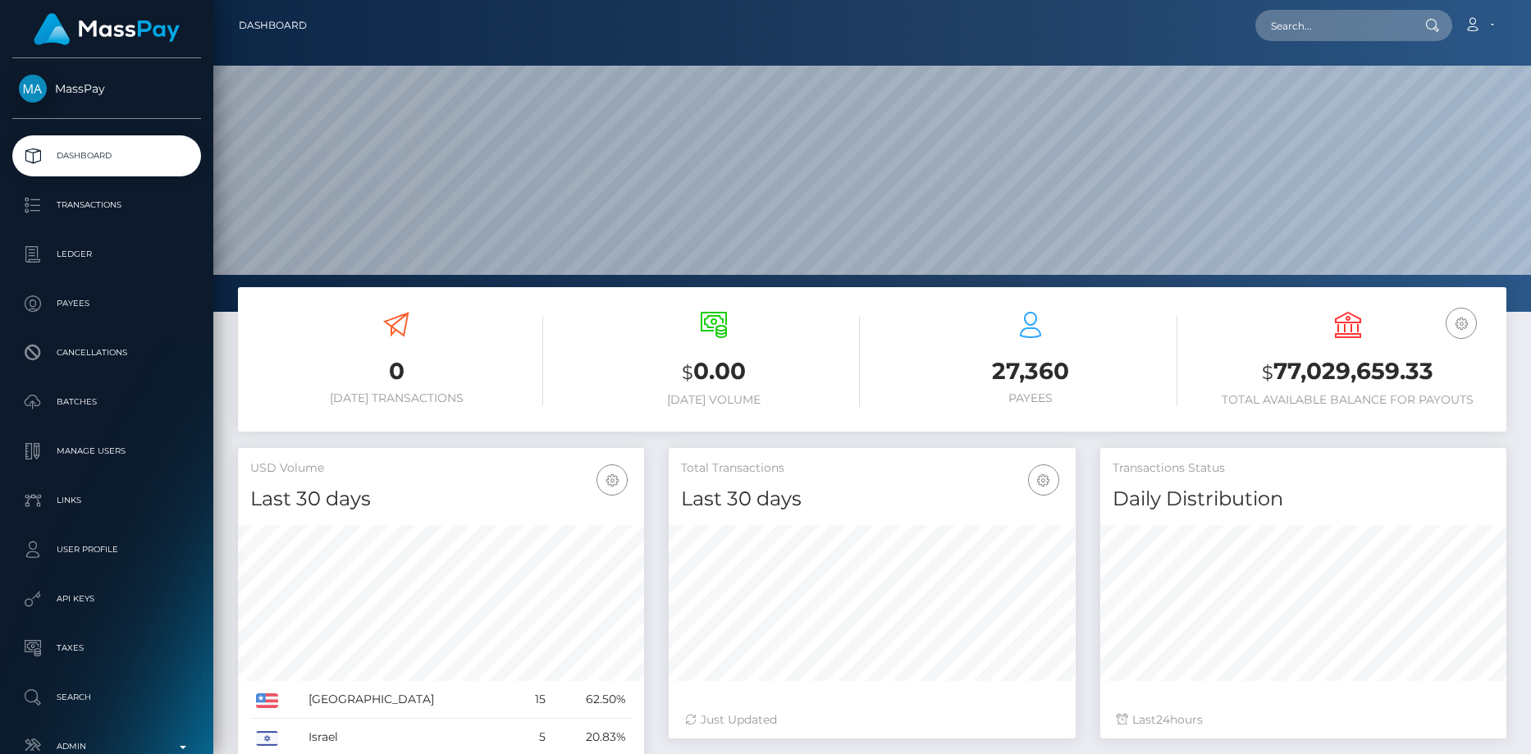
scroll to position [291, 407]
click at [1279, 31] on input "text" at bounding box center [1332, 25] width 154 height 31
paste input "pout_k9Gl9qMDCfyDc"
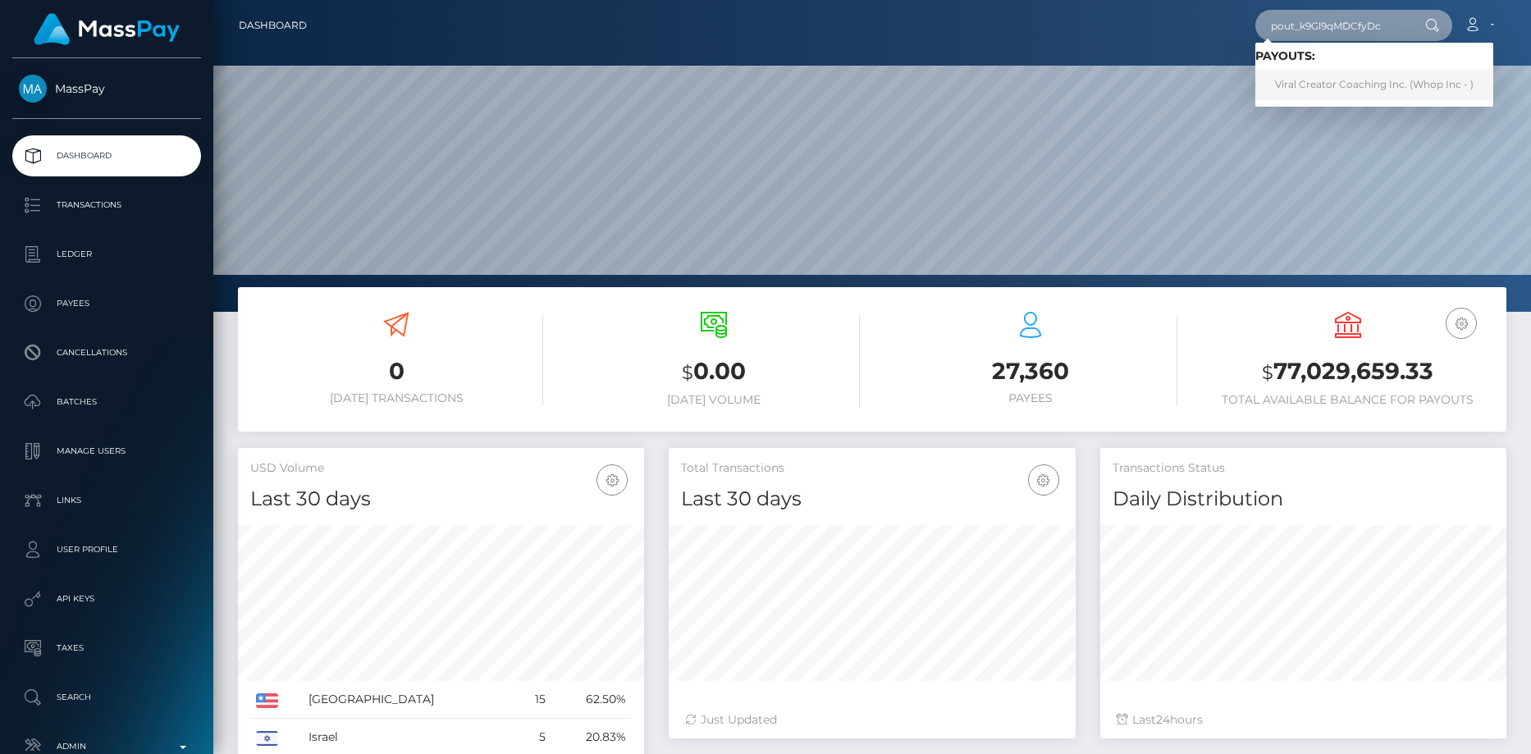
type input "pout_k9Gl9qMDCfyDc"
click at [1309, 76] on link "Viral Creator Coaching Inc. (Whop Inc - )" at bounding box center [1374, 85] width 238 height 30
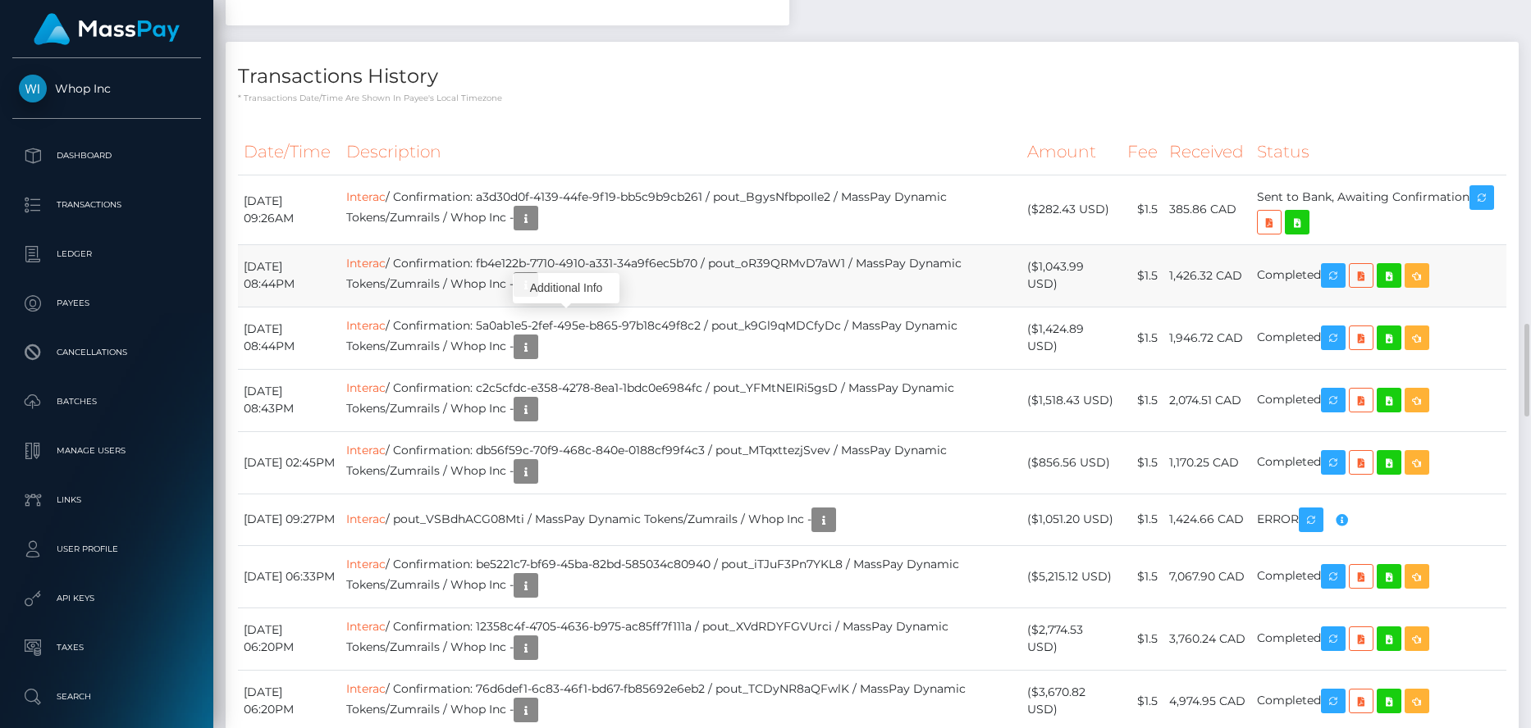
scroll to position [197, 407]
click at [386, 204] on link "Interac" at bounding box center [365, 196] width 39 height 15
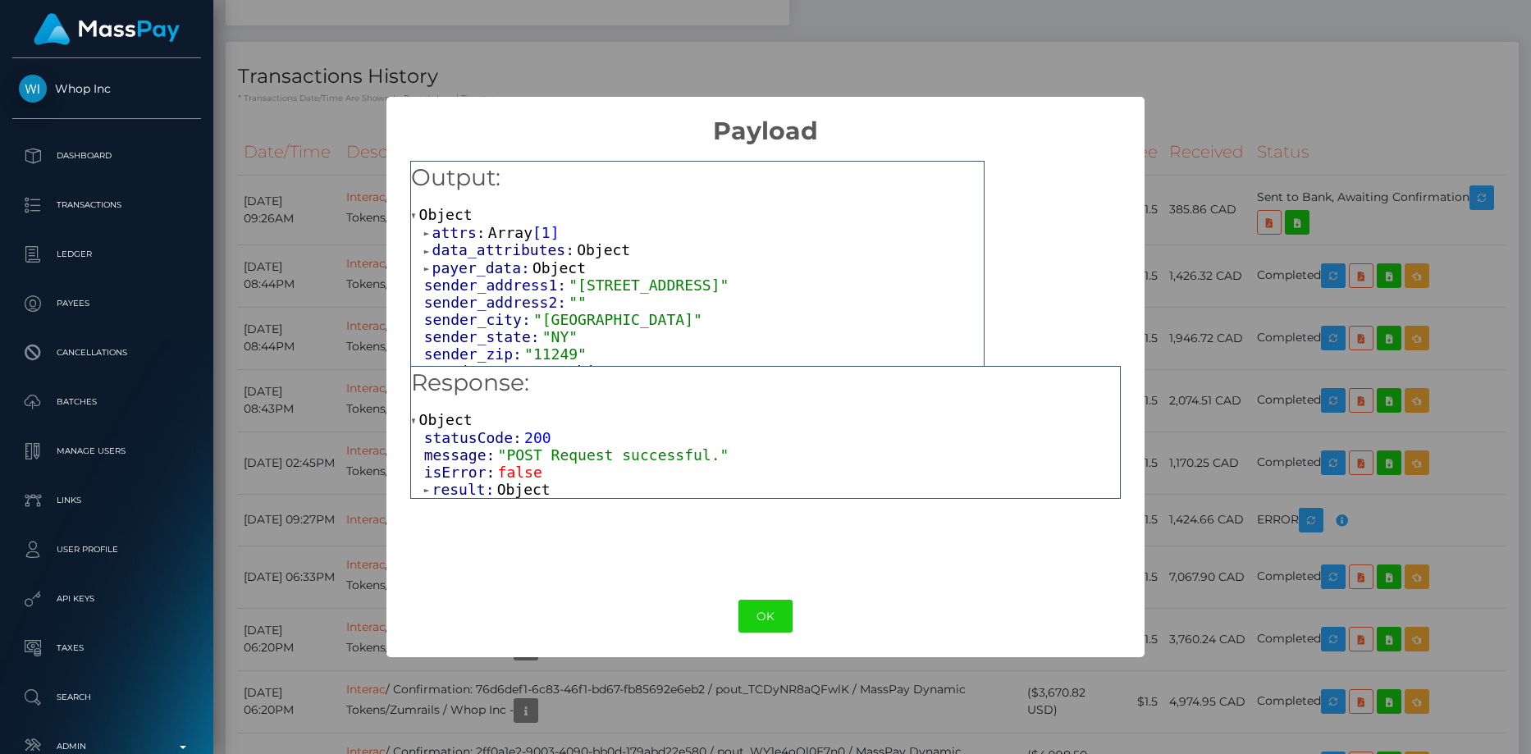
click at [796, 634] on div "OK No Cancel" at bounding box center [765, 616] width 758 height 50
click at [778, 617] on button "OK" at bounding box center [765, 617] width 54 height 34
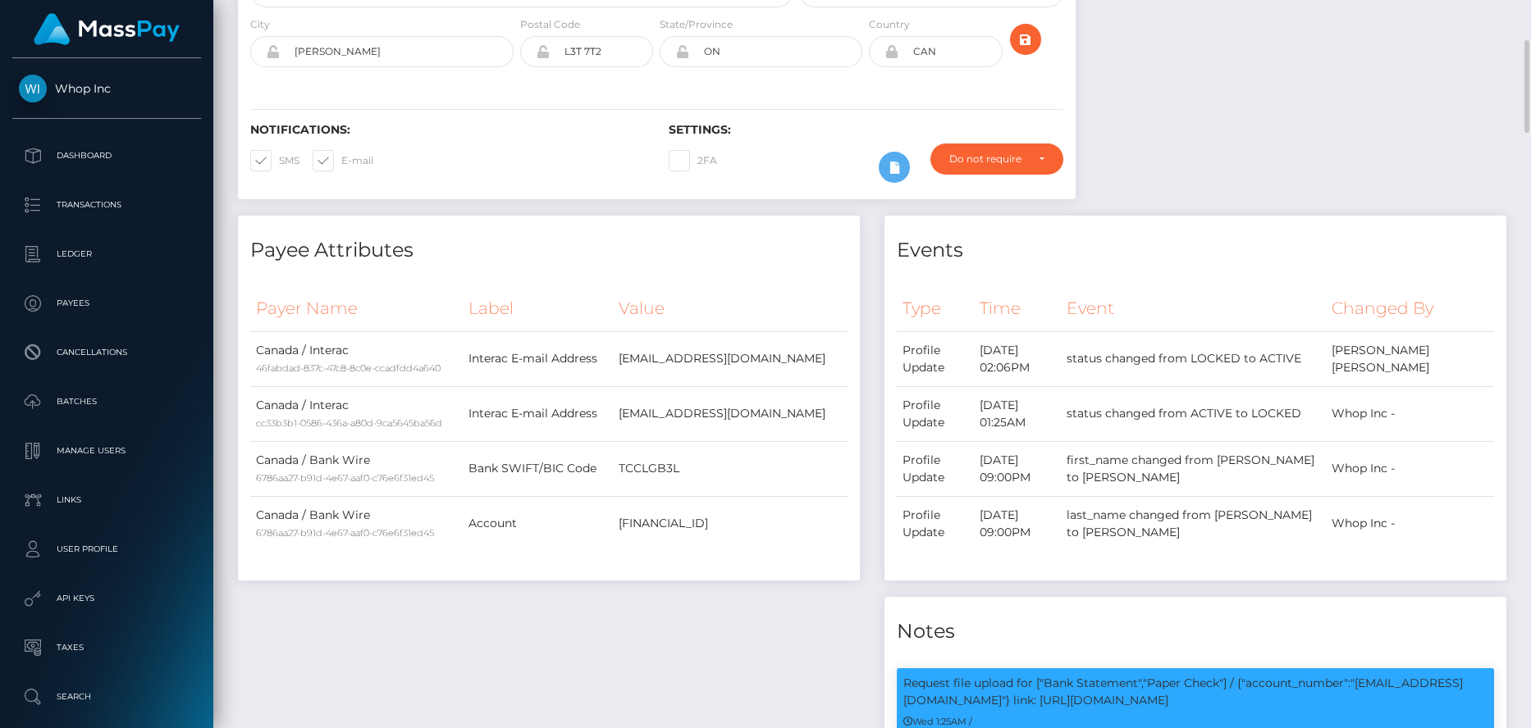
scroll to position [0, 0]
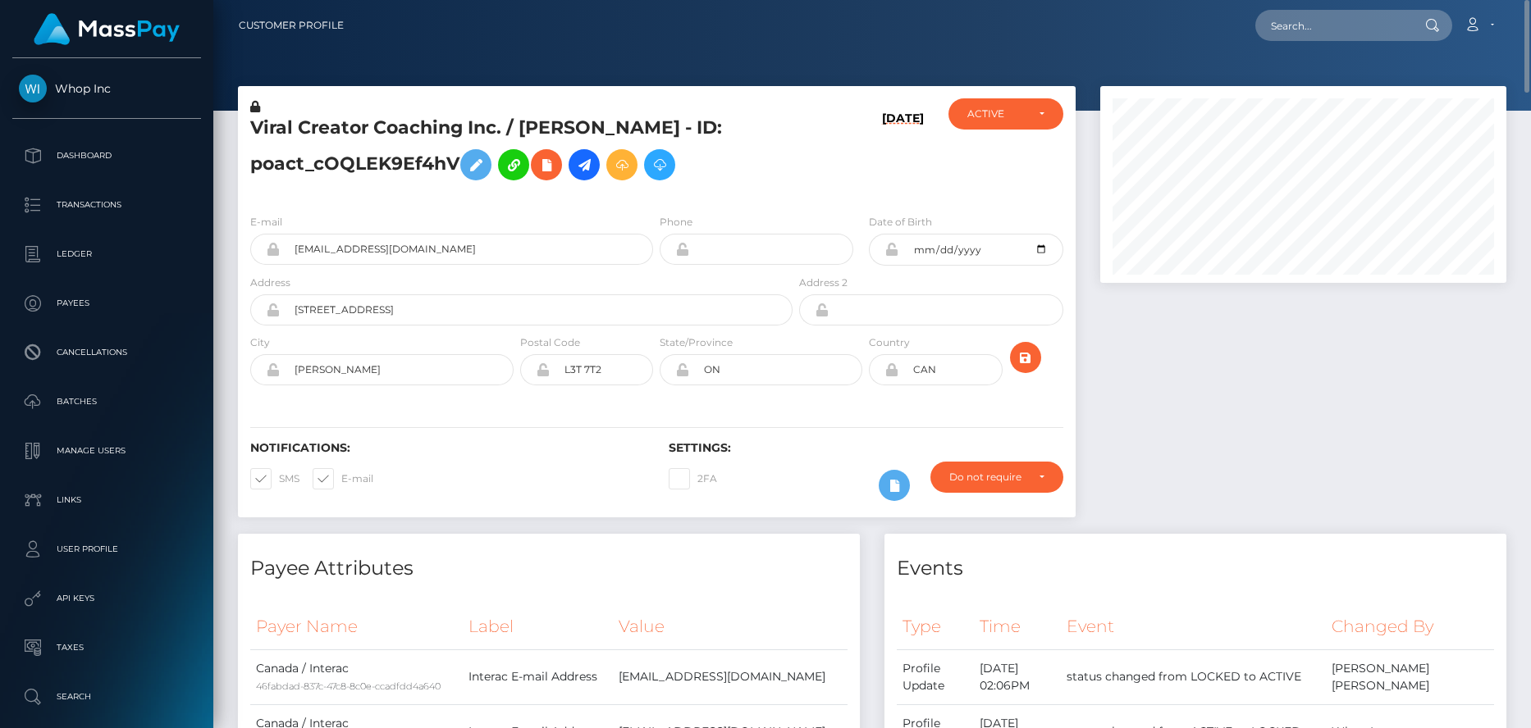
click at [1285, 9] on div "Loading... Loading... Account Edit Profile Logout" at bounding box center [931, 25] width 1148 height 34
click at [1285, 14] on input "text" at bounding box center [1332, 25] width 154 height 31
paste input "e1b0476a-83a7-11f0-8023-0266f44cc279"
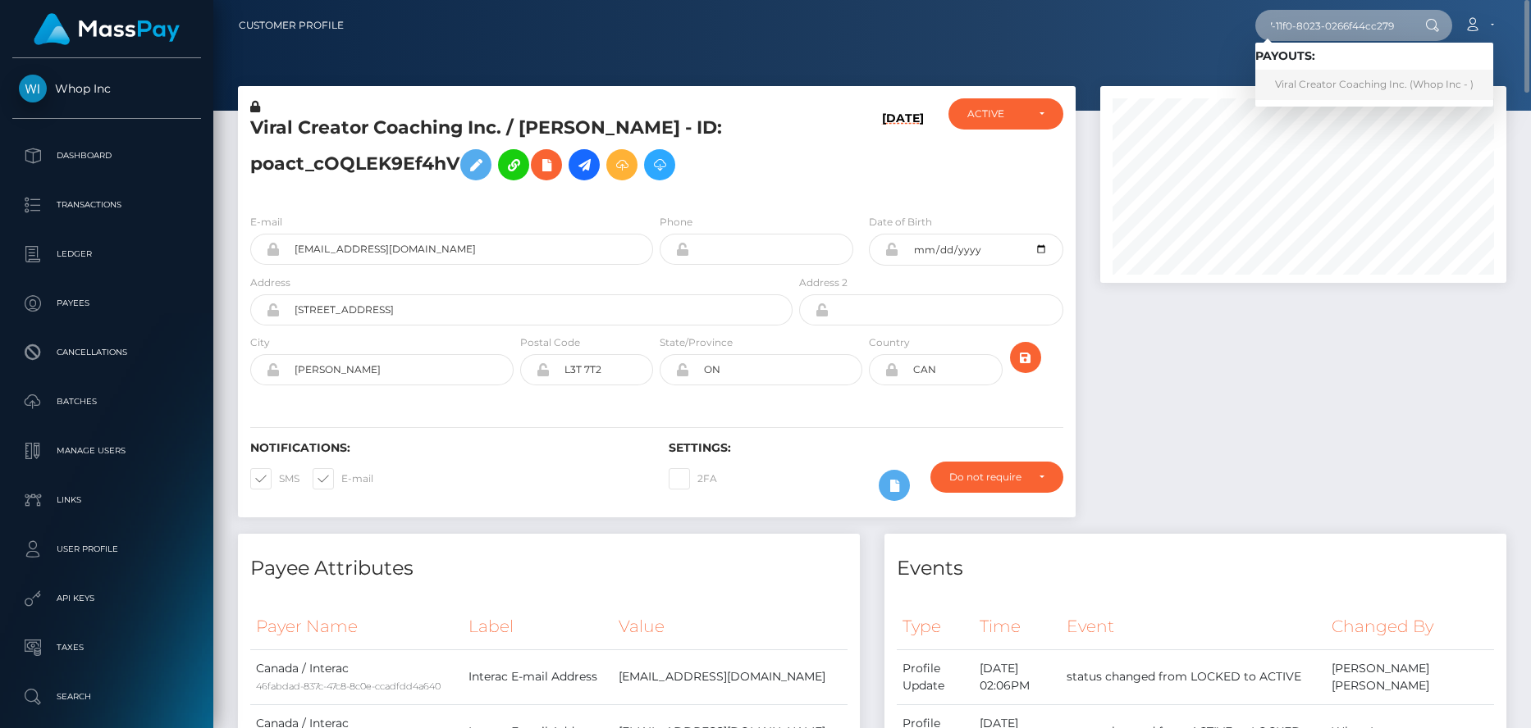
type input "e1b0476a-83a7-11f0-8023-0266f44cc279"
click at [1293, 84] on link "Viral Creator Coaching Inc. (Whop Inc - )" at bounding box center [1374, 85] width 238 height 30
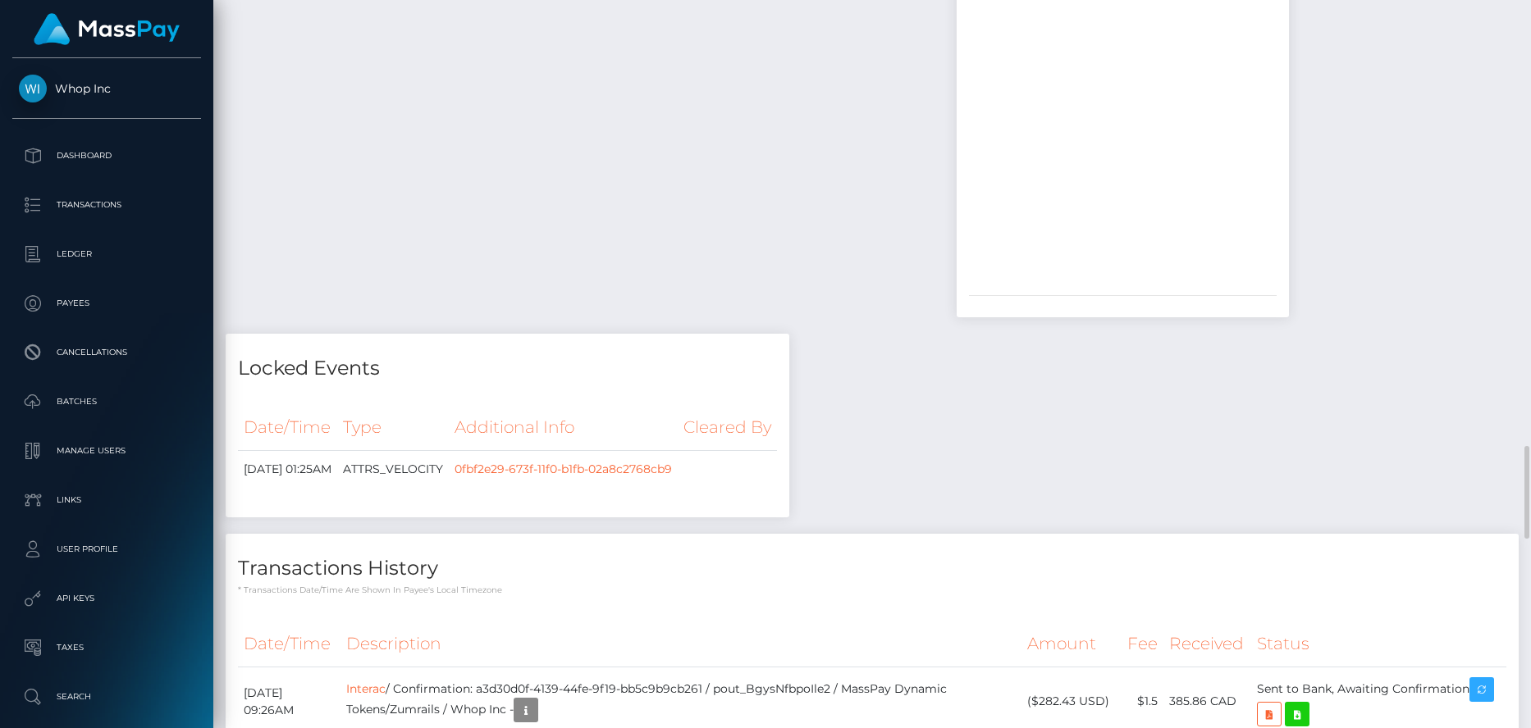
scroll to position [2543, 0]
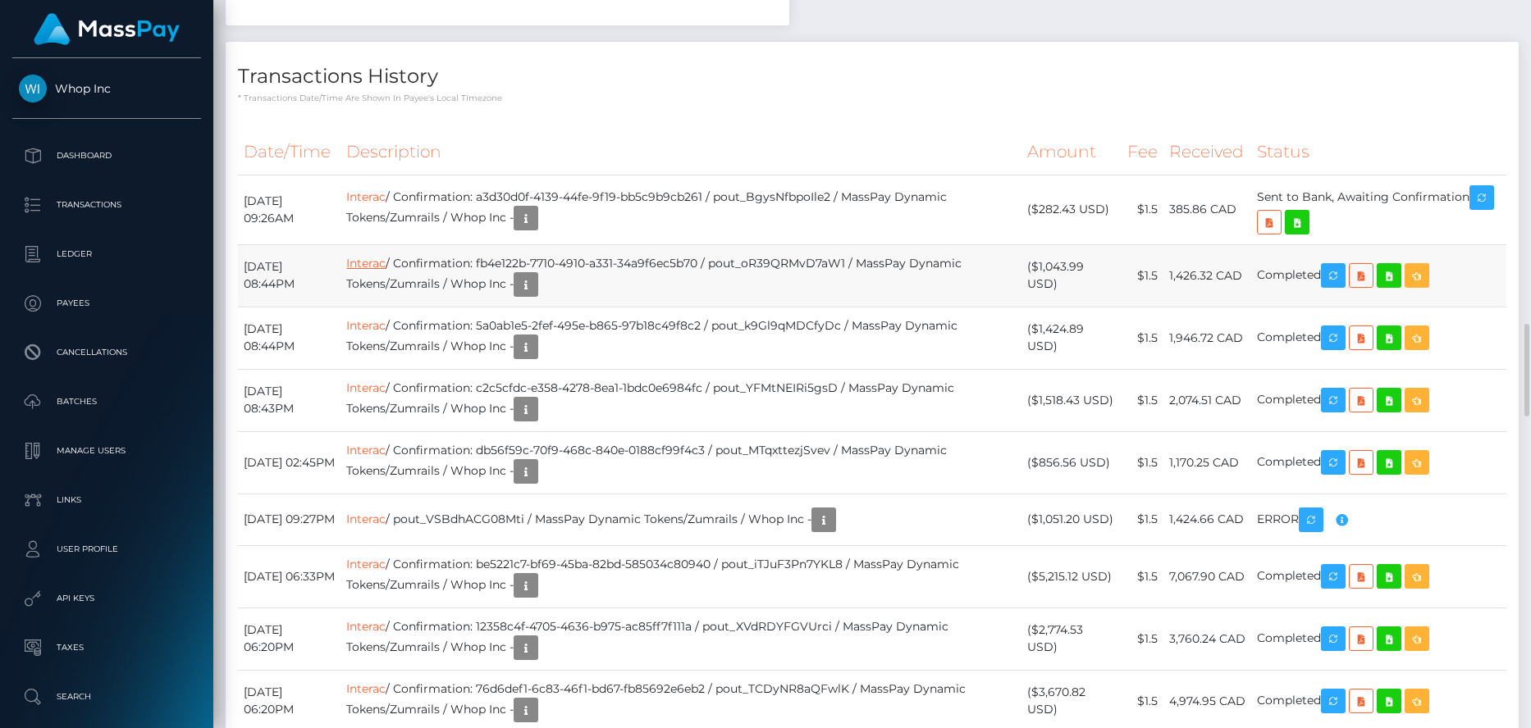
click at [386, 271] on link "Interac" at bounding box center [365, 263] width 39 height 15
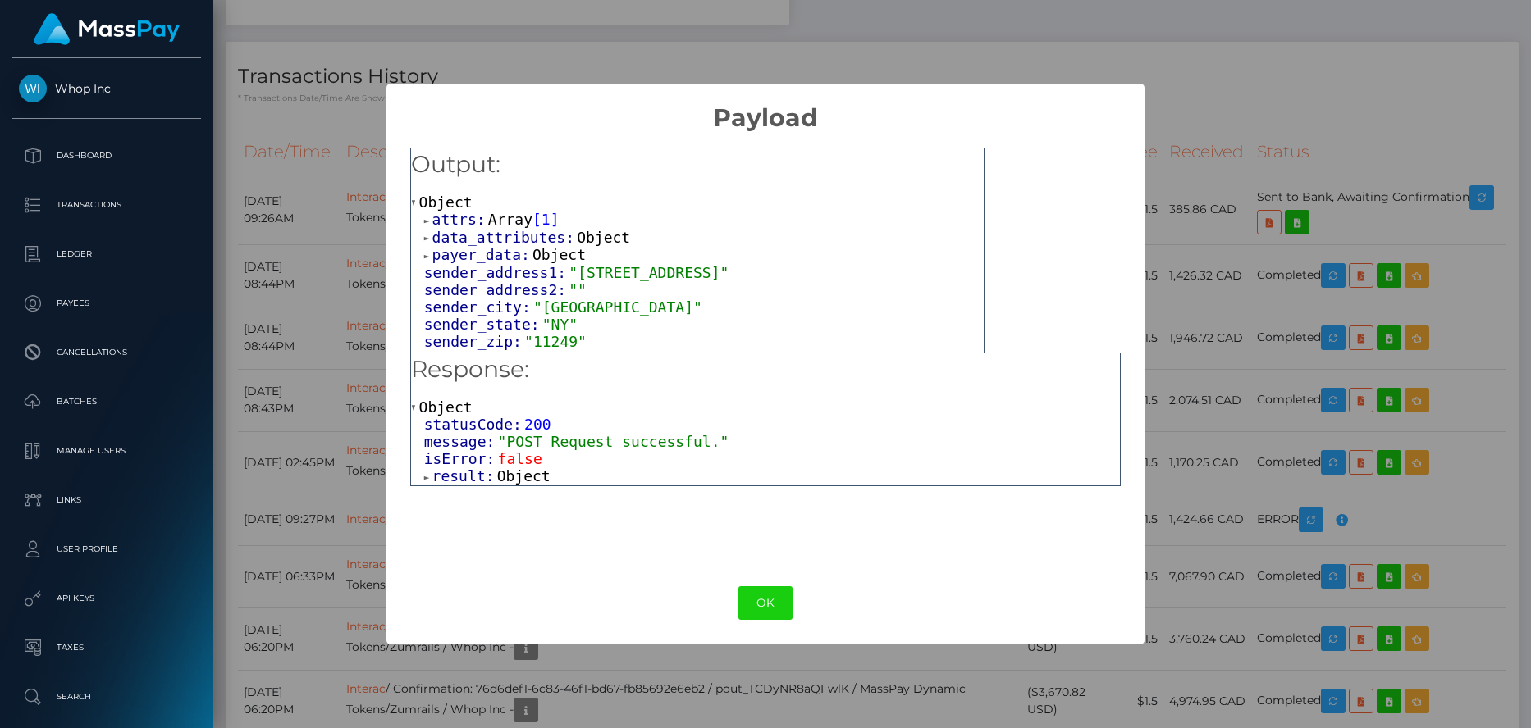
click at [501, 225] on span "Array" at bounding box center [510, 219] width 44 height 17
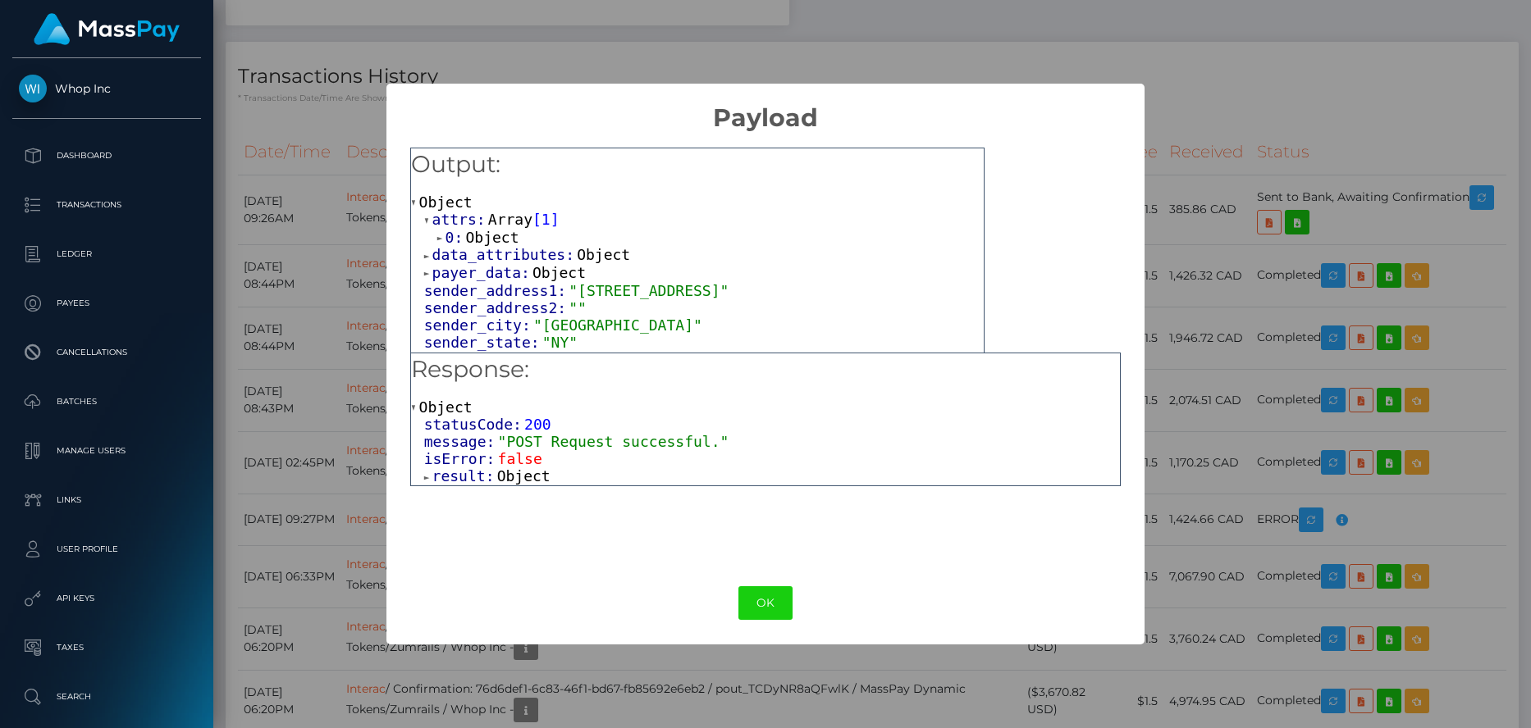
click at [497, 234] on span "Object" at bounding box center [491, 237] width 53 height 17
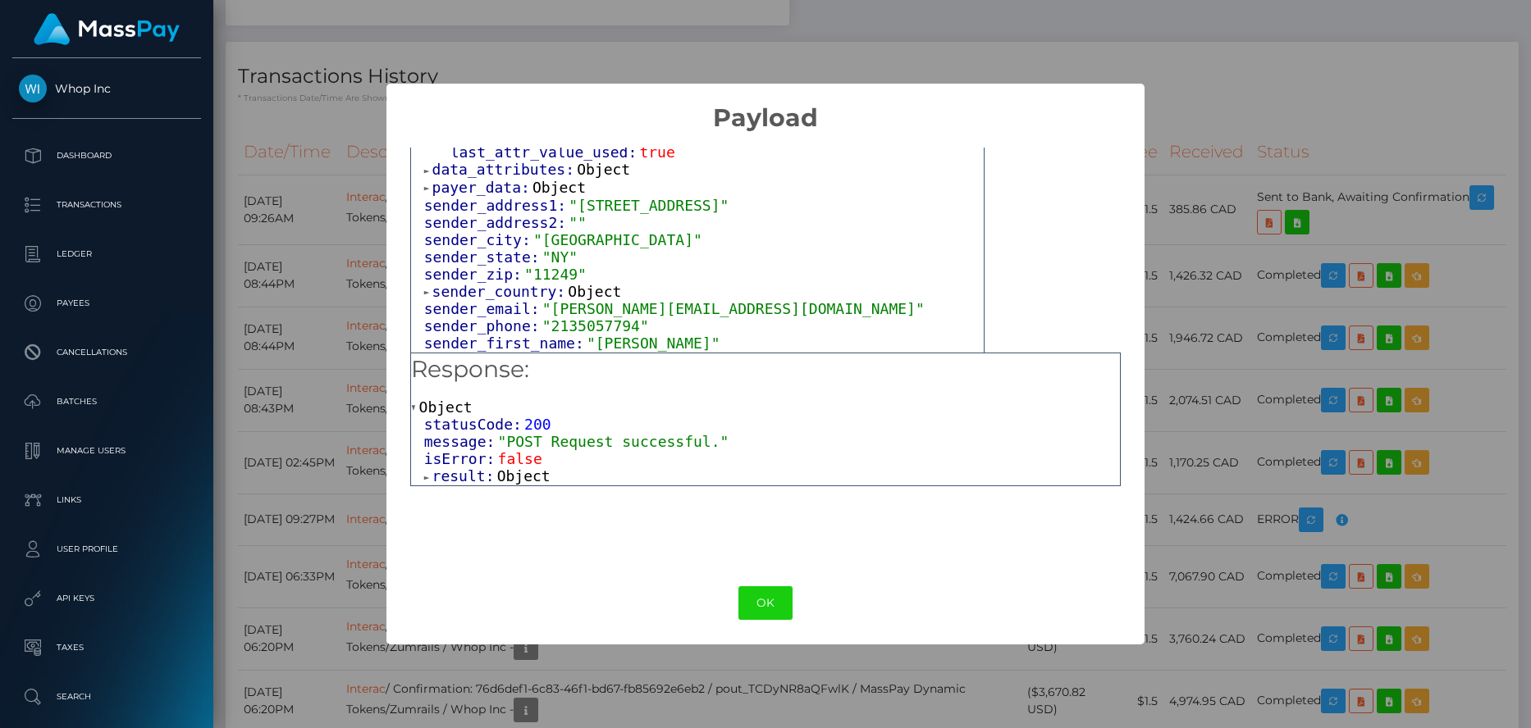
scroll to position [246, 0]
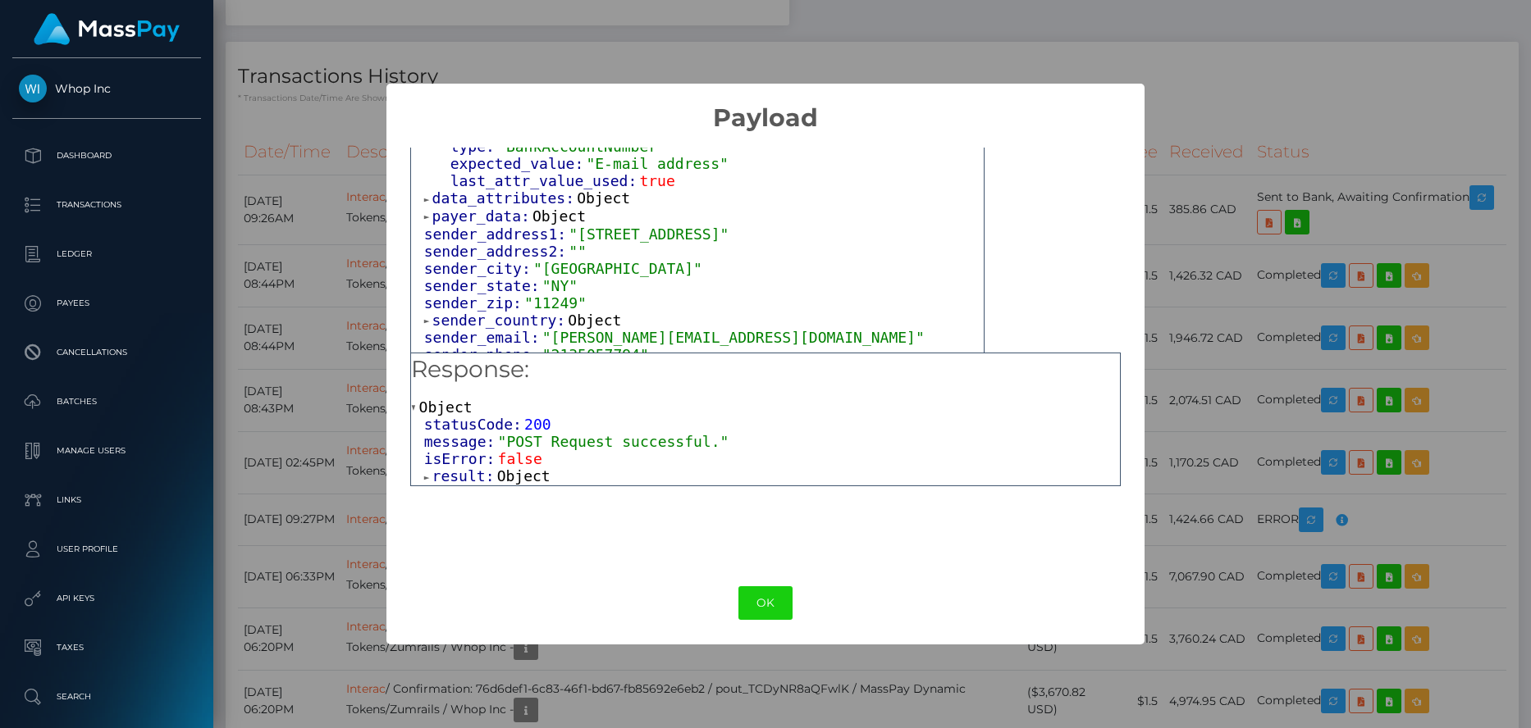
click at [263, 234] on div "× Payload Output: Object attrs: Array [ 1 ] 0: Object input_type: "text" token:…" at bounding box center [765, 364] width 1531 height 728
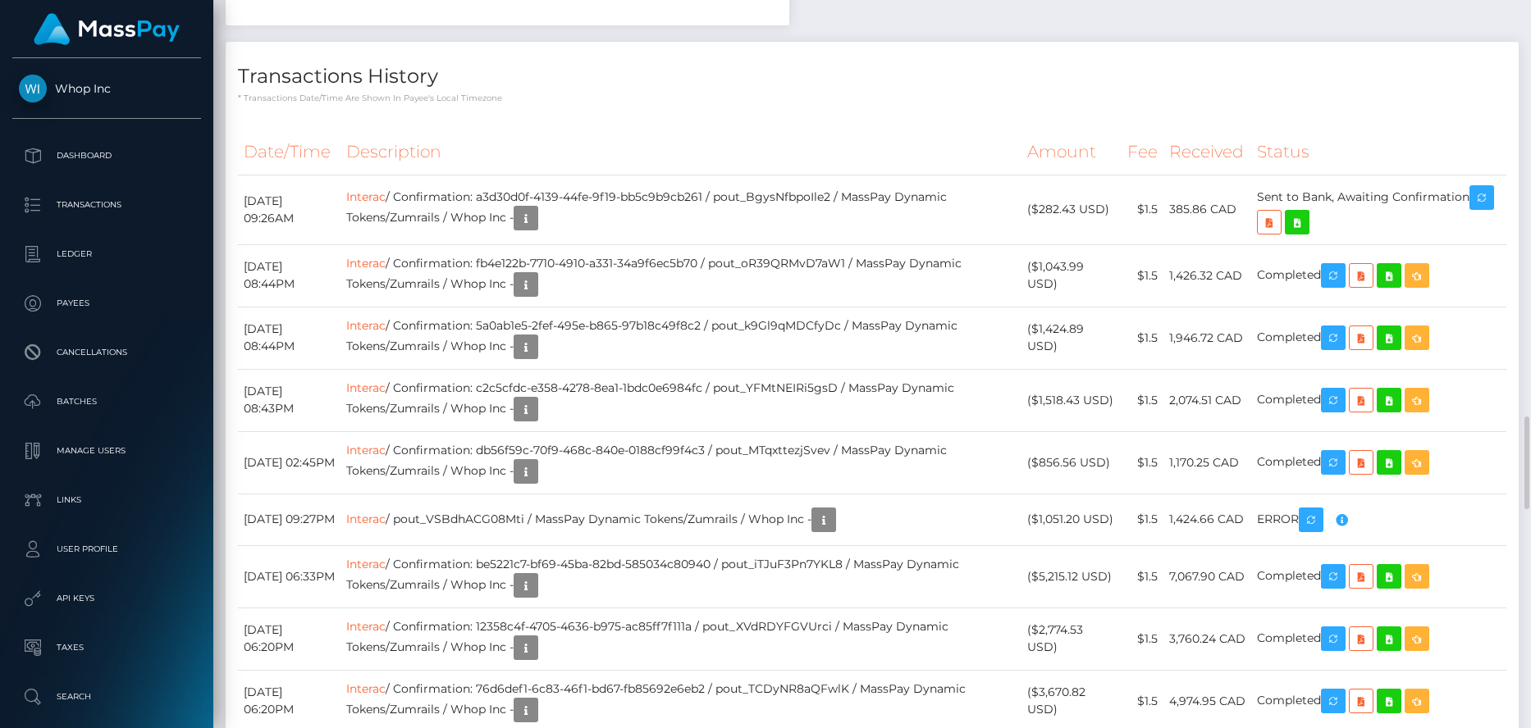
scroll to position [2625, 0]
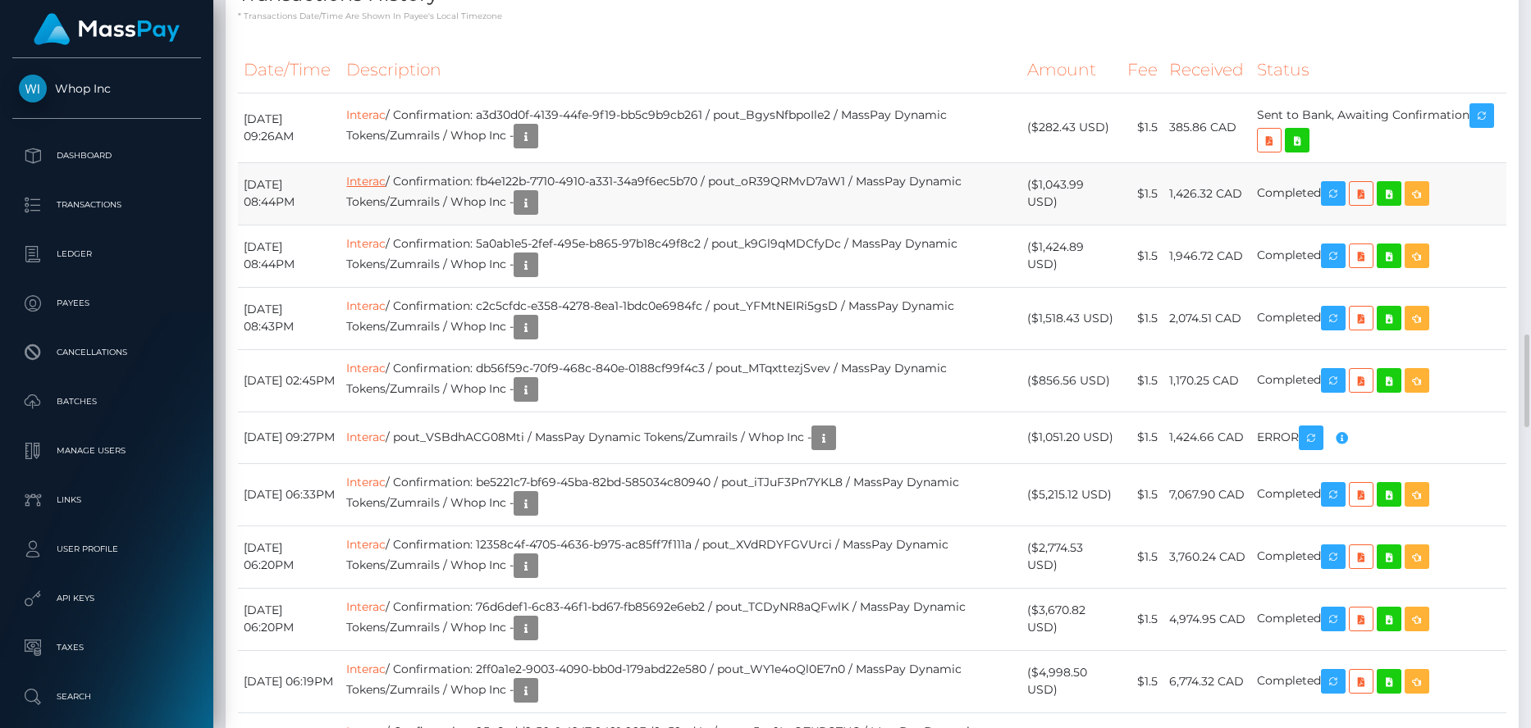
click at [386, 189] on link "Interac" at bounding box center [365, 181] width 39 height 15
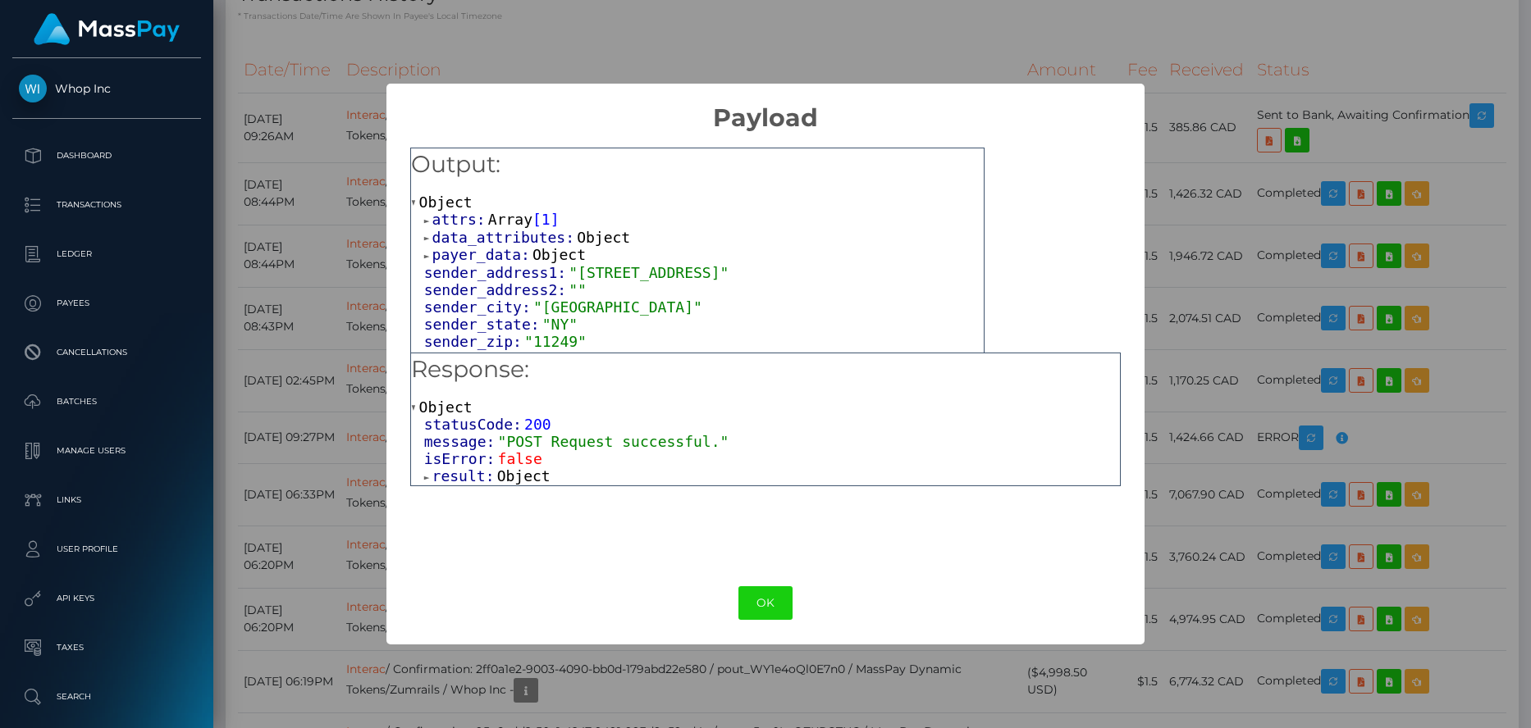
click at [479, 240] on span "data_attributes:" at bounding box center [504, 237] width 145 height 17
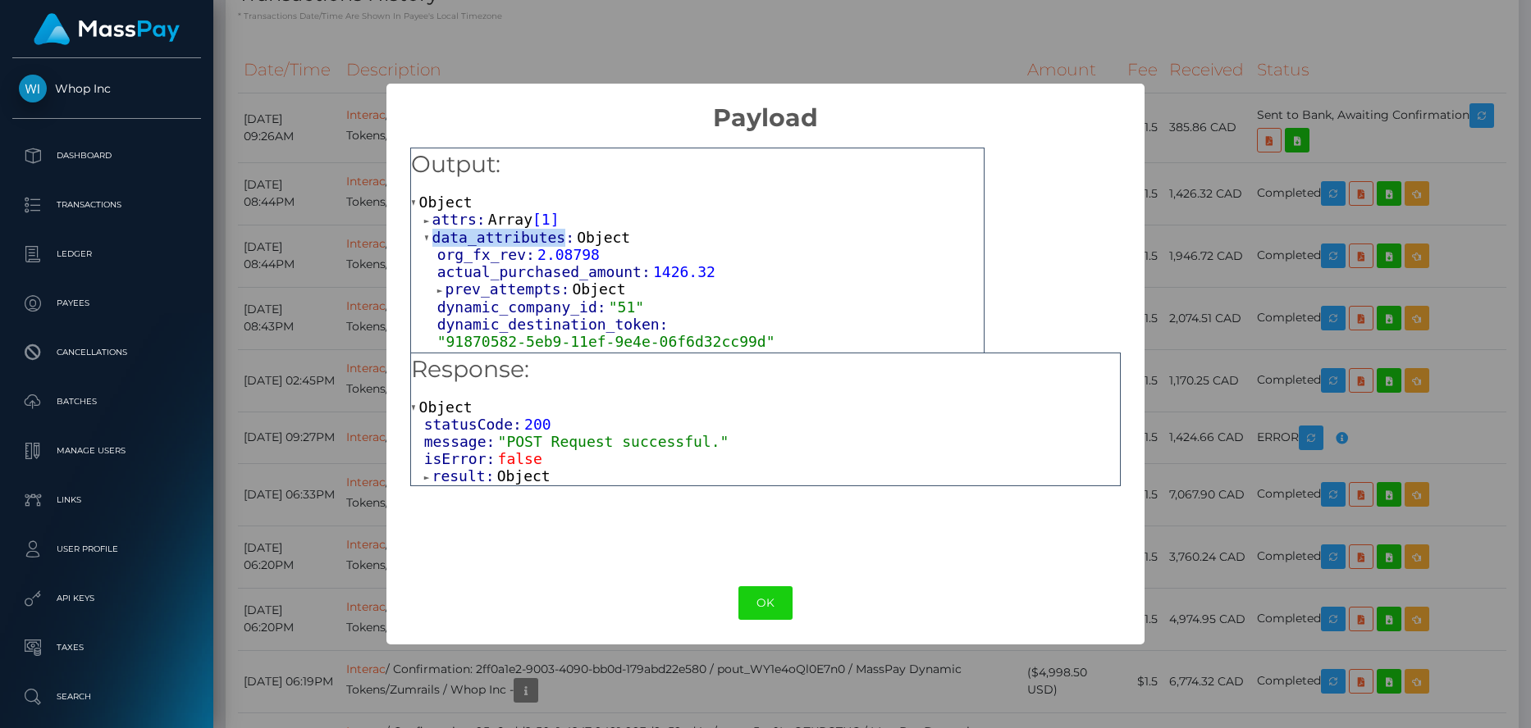
click at [479, 240] on span "data_attributes:" at bounding box center [504, 237] width 145 height 17
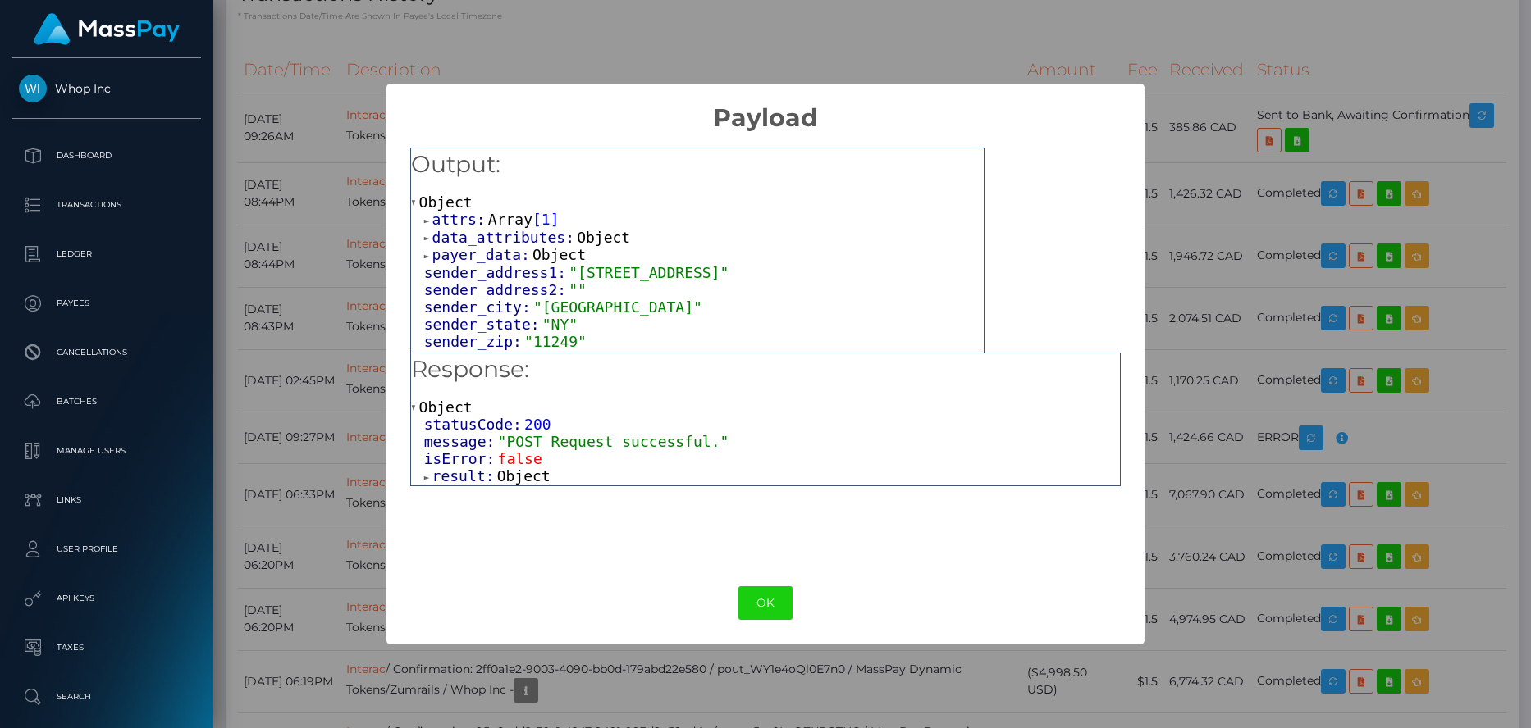
click at [460, 214] on span "attrs:" at bounding box center [460, 219] width 56 height 17
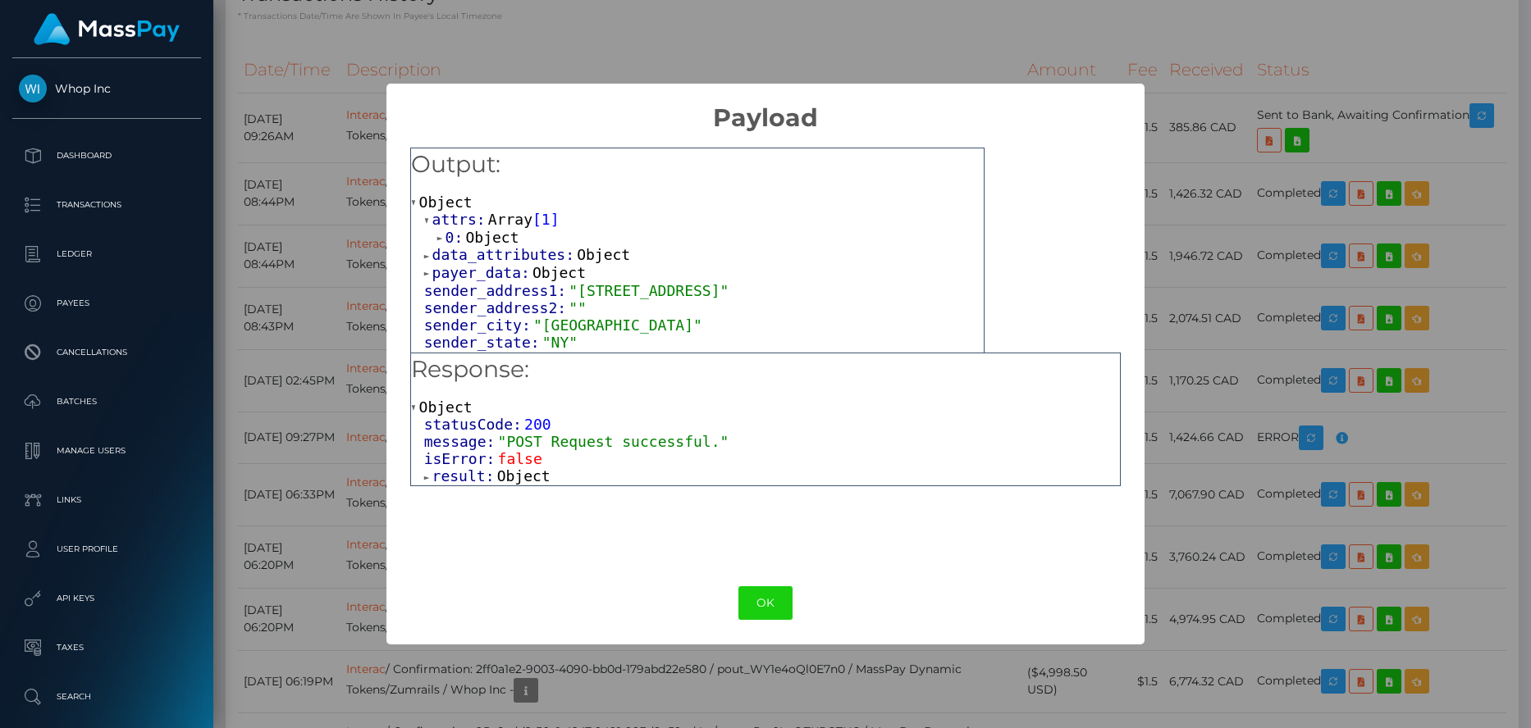
click at [472, 238] on span "Object" at bounding box center [491, 237] width 53 height 17
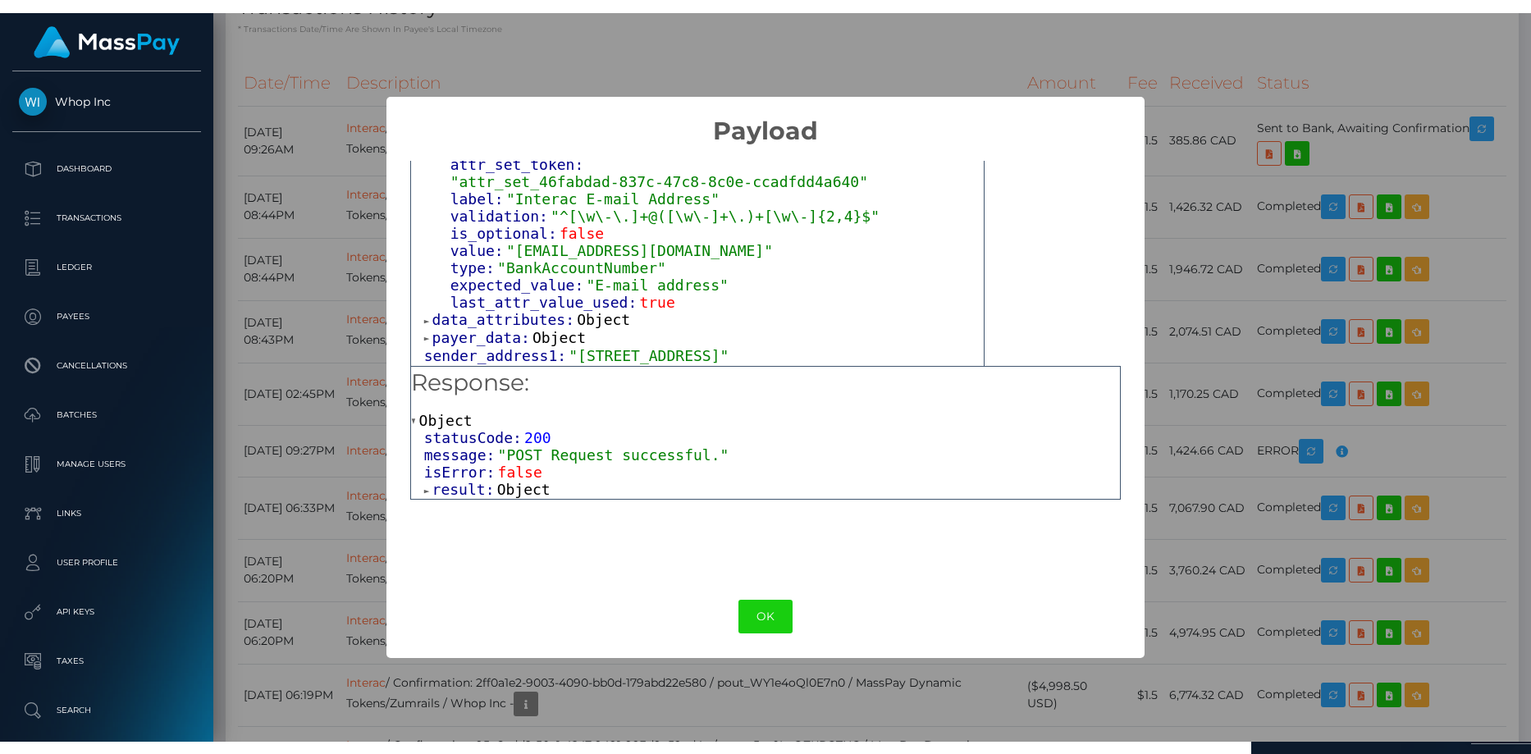
scroll to position [164, 0]
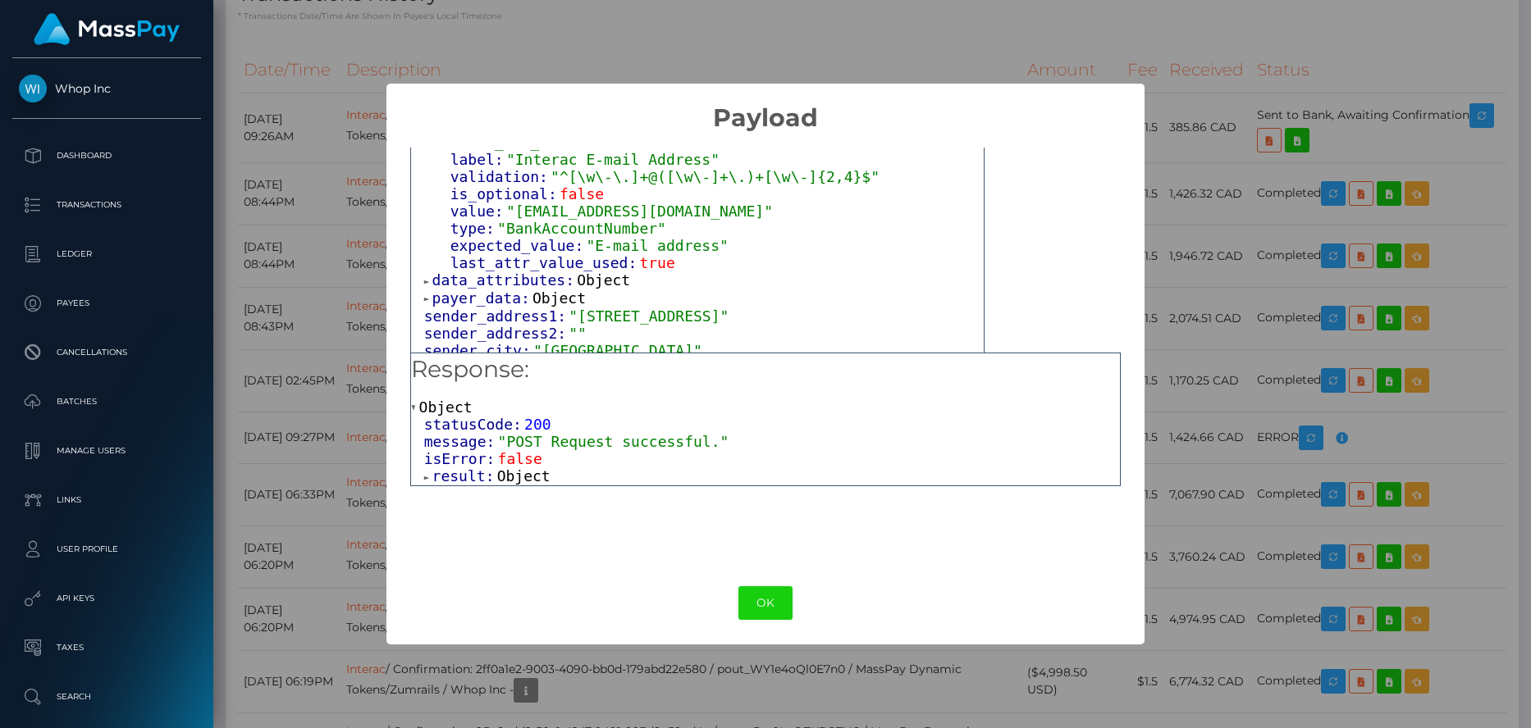
drag, startPoint x: 509, startPoint y: 203, endPoint x: 873, endPoint y: 200, distance: 364.2
click at [773, 203] on span ""content-creator-coaching-inc@vaultpayments.ca"" at bounding box center [639, 211] width 267 height 17
copy span "content-creator-coaching-inc@vaultpayments.ca"
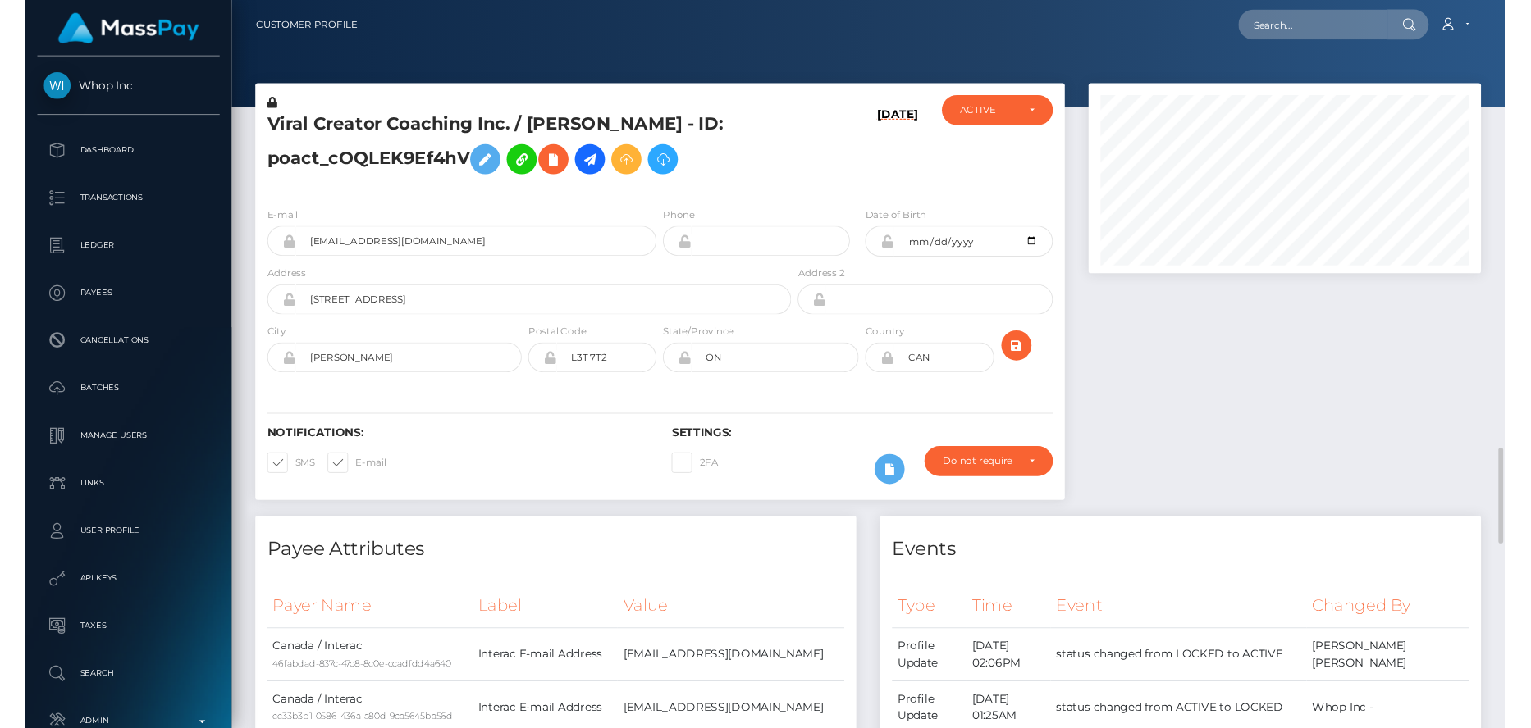
scroll to position [410, 0]
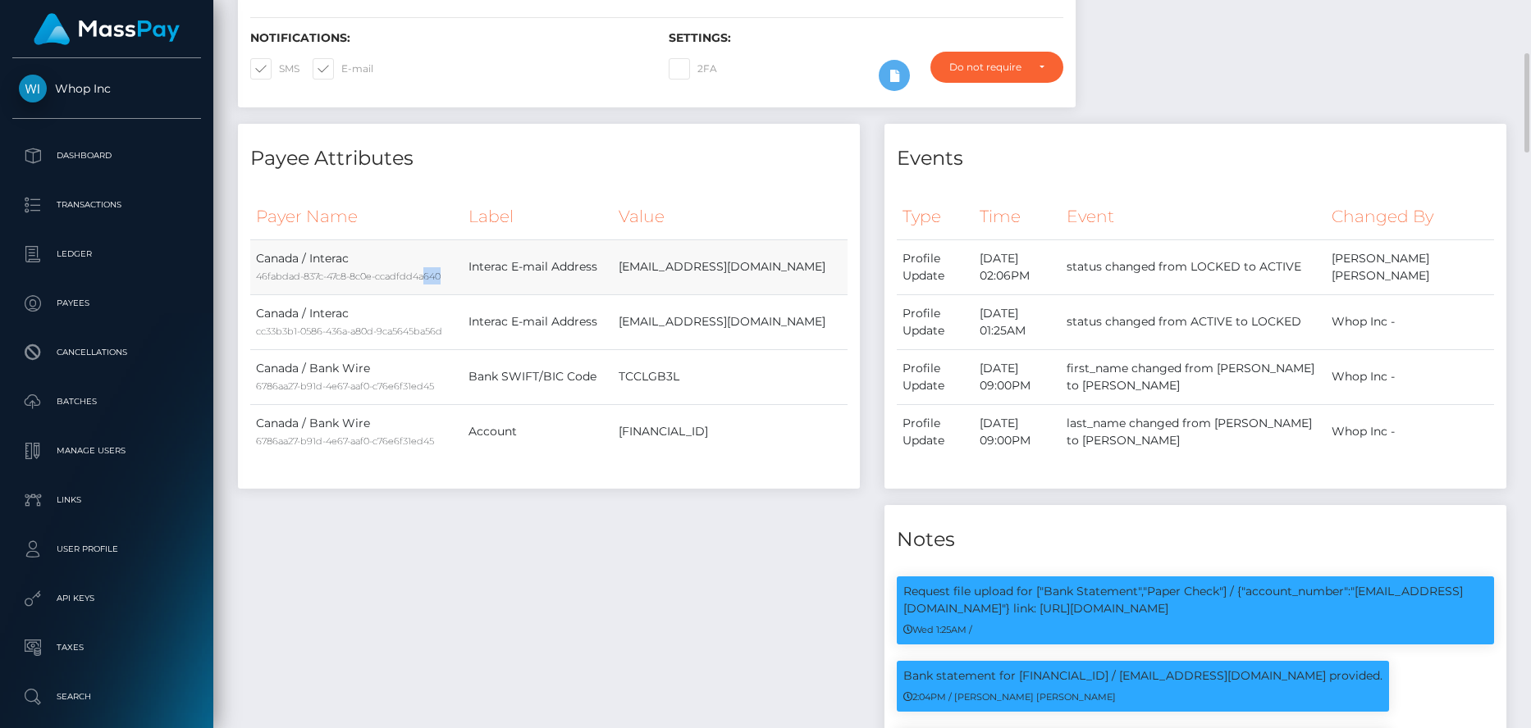
drag, startPoint x: 303, startPoint y: 343, endPoint x: 329, endPoint y: 344, distance: 25.5
click at [329, 285] on div "46fabdad-837c-47c8-8c0e-ccadfdd4a640" at bounding box center [356, 275] width 201 height 17
click at [326, 340] on div "cc33b3b1-0586-436a-a80d-9ca5645ba56d" at bounding box center [356, 330] width 201 height 17
drag, startPoint x: 320, startPoint y: 495, endPoint x: 347, endPoint y: 490, distance: 27.5
click at [347, 404] on td "Canada / Bank Wire 6786aa27-b91d-4e67-aaf0-c76e6f31ed45" at bounding box center [356, 376] width 212 height 55
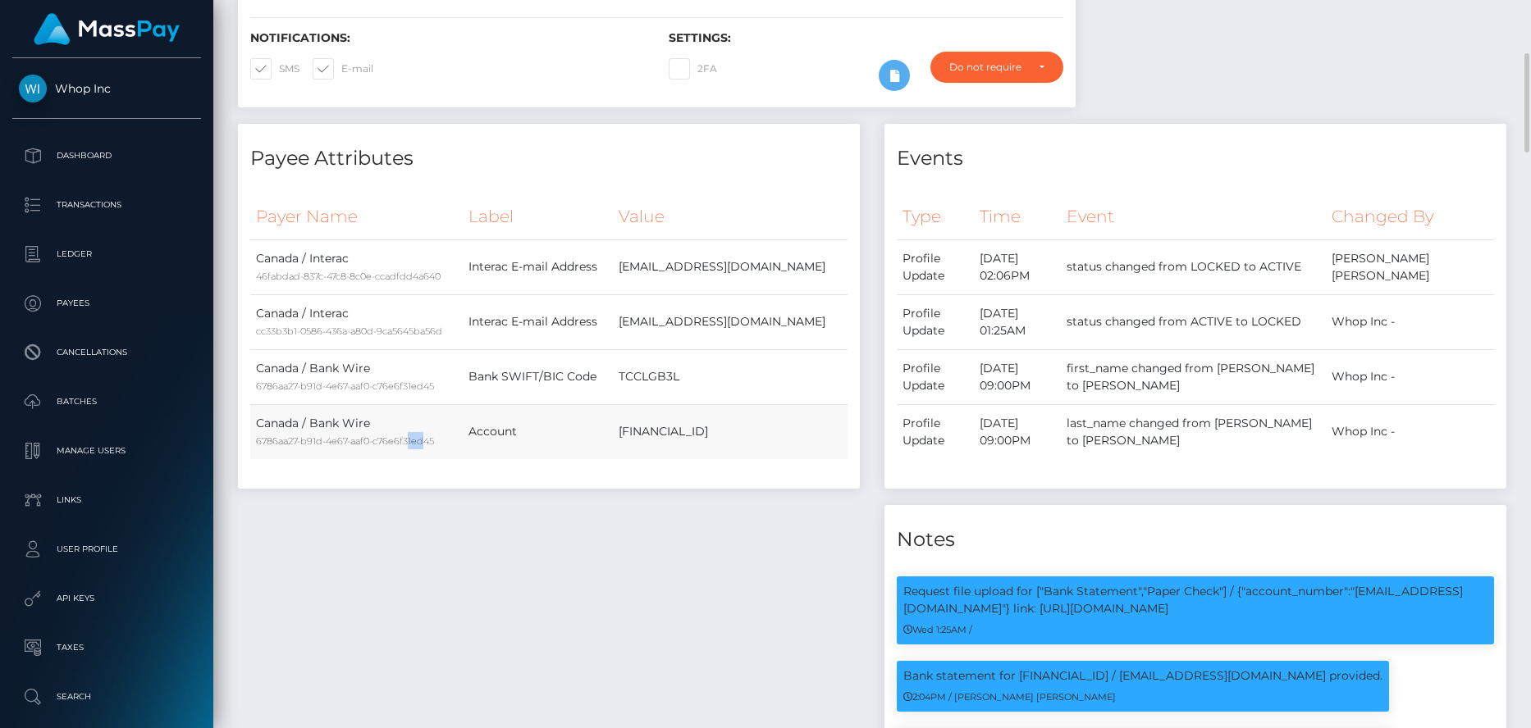
drag, startPoint x: 290, startPoint y: 568, endPoint x: 417, endPoint y: 563, distance: 128.0
click at [367, 480] on div "Payer Name Label Value Canada / Interac 46fabdad-837c-47c8-8c0e-ccadfdd4a640 In…" at bounding box center [548, 336] width 597 height 285
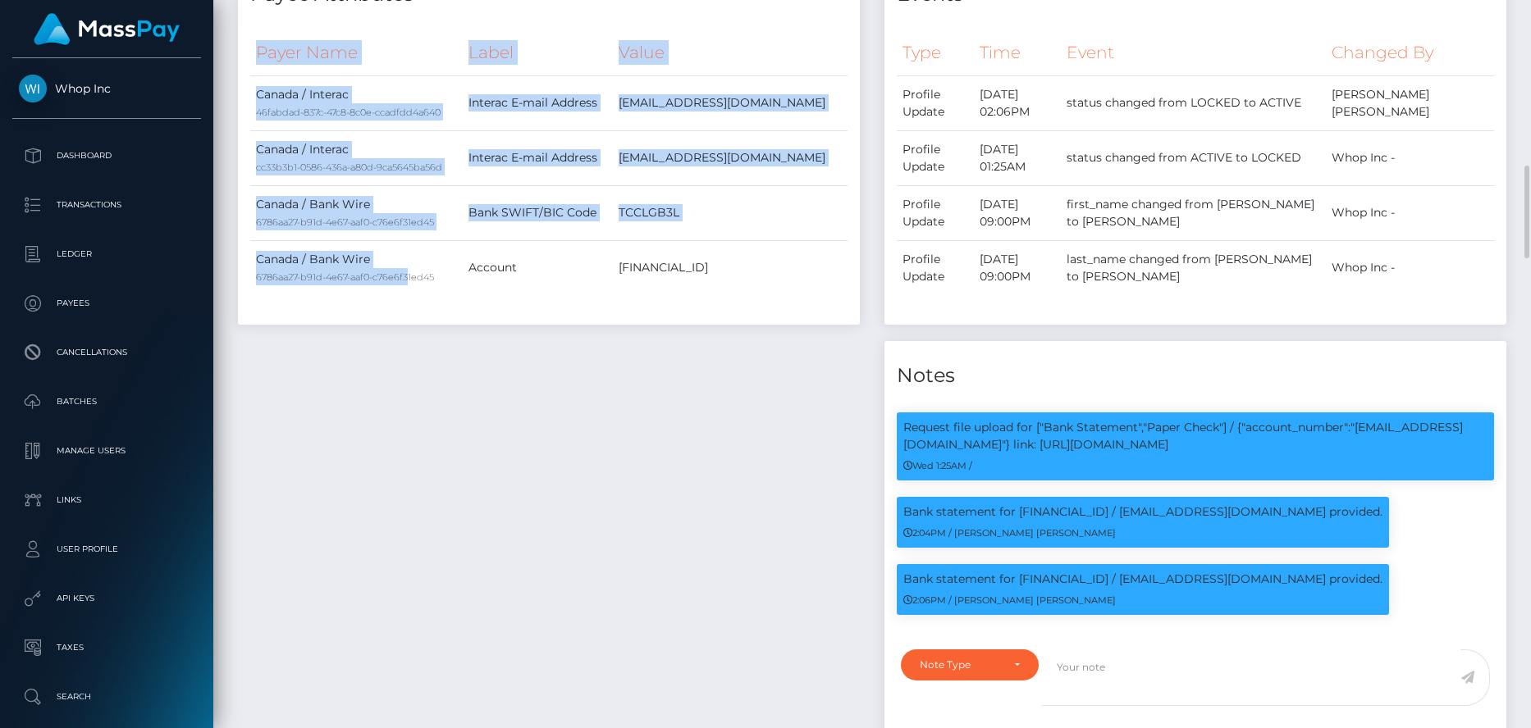
scroll to position [656, 0]
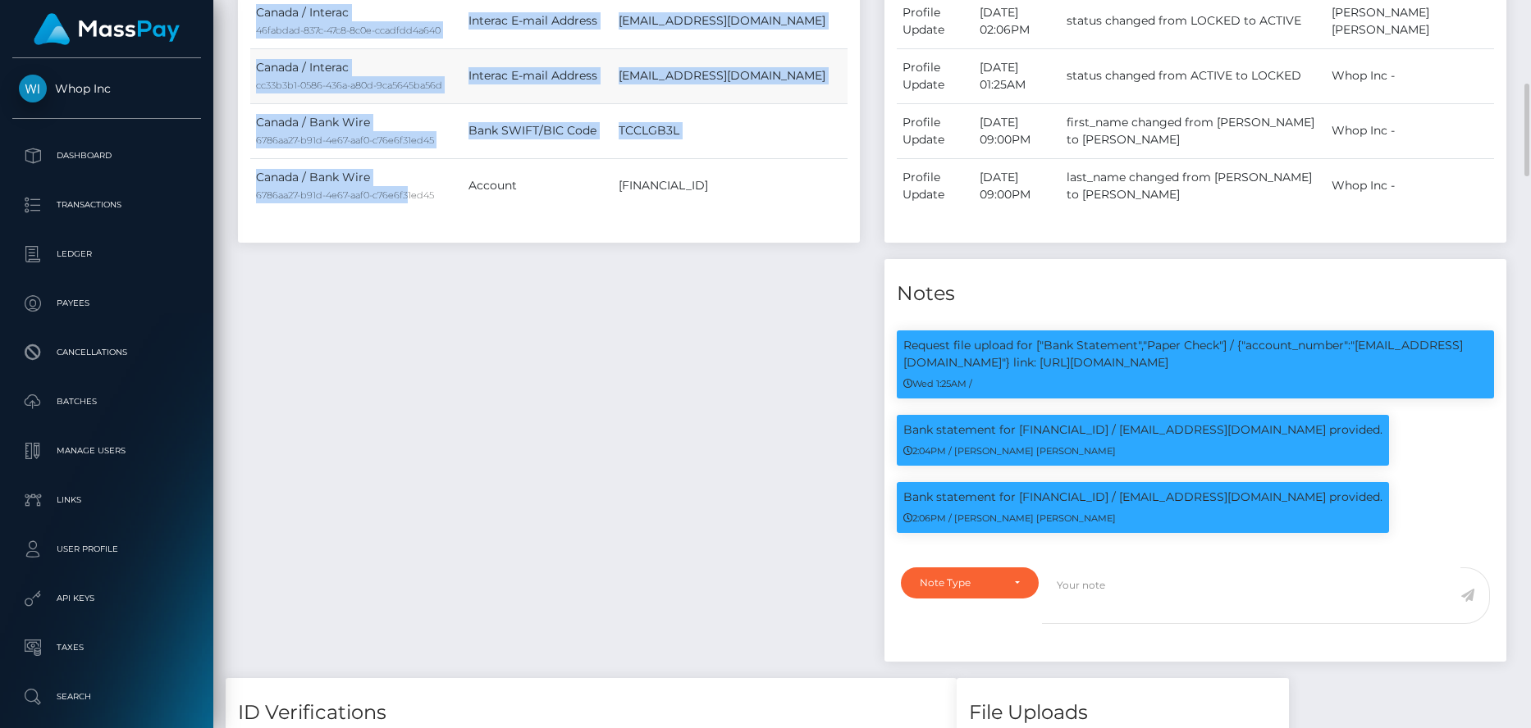
click at [542, 103] on td "Interac E-mail Address" at bounding box center [538, 75] width 151 height 55
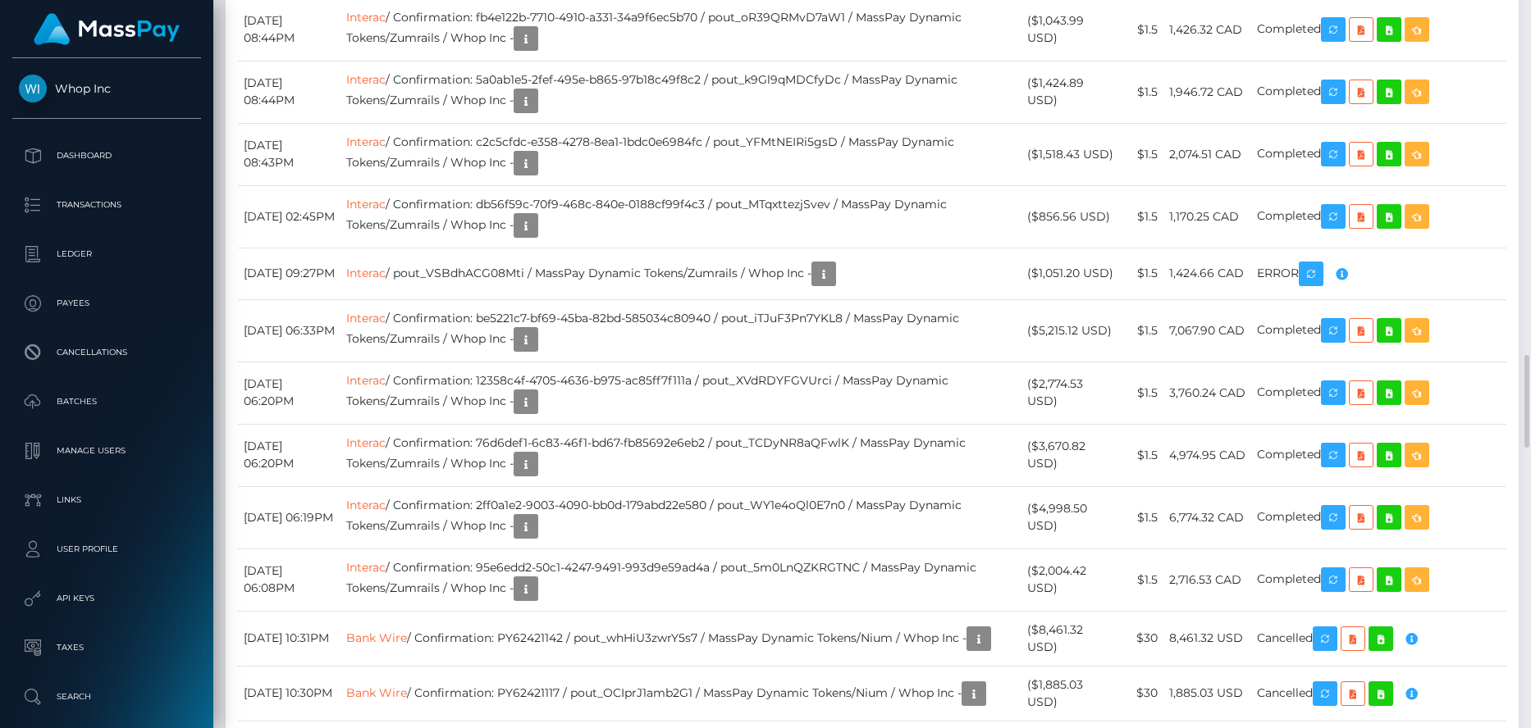
scroll to position [2707, 0]
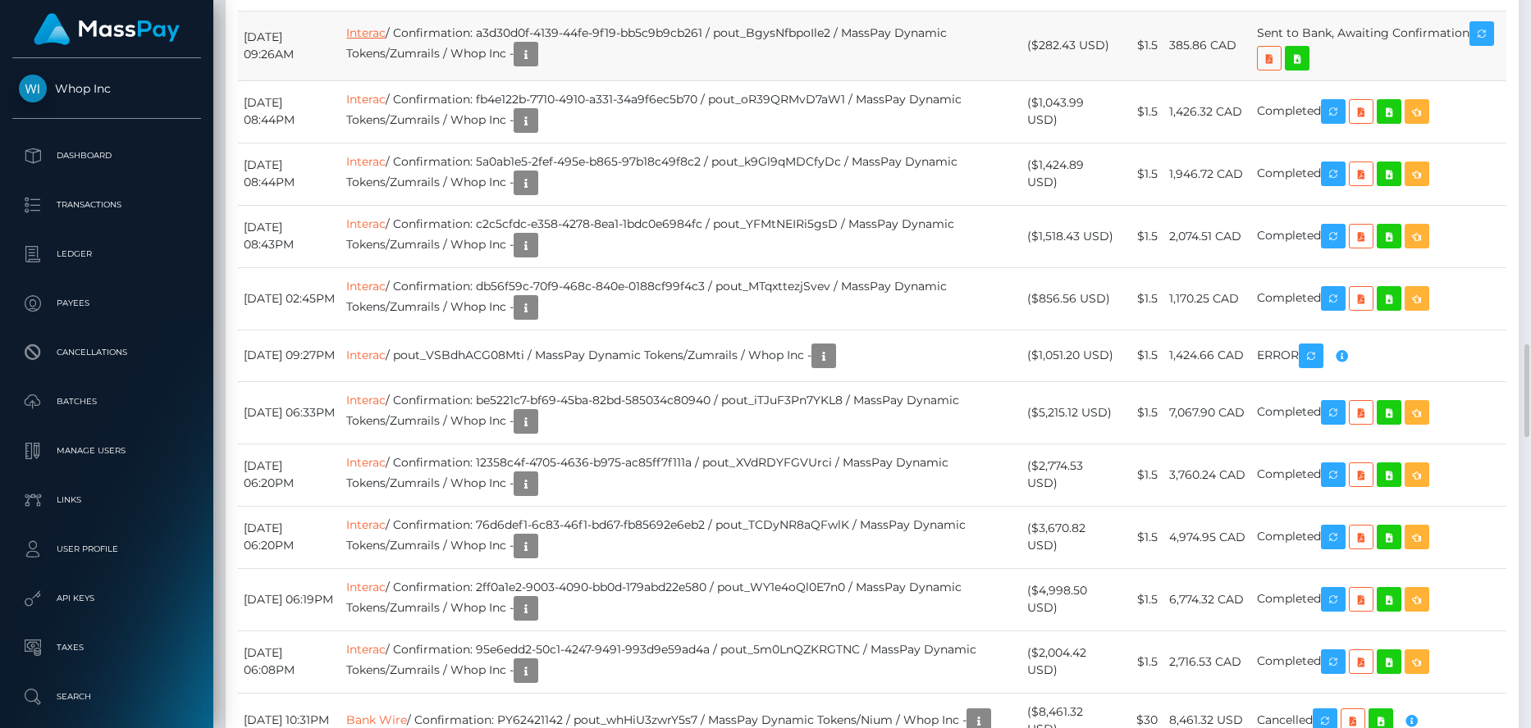
click at [386, 40] on link "Interac" at bounding box center [365, 32] width 39 height 15
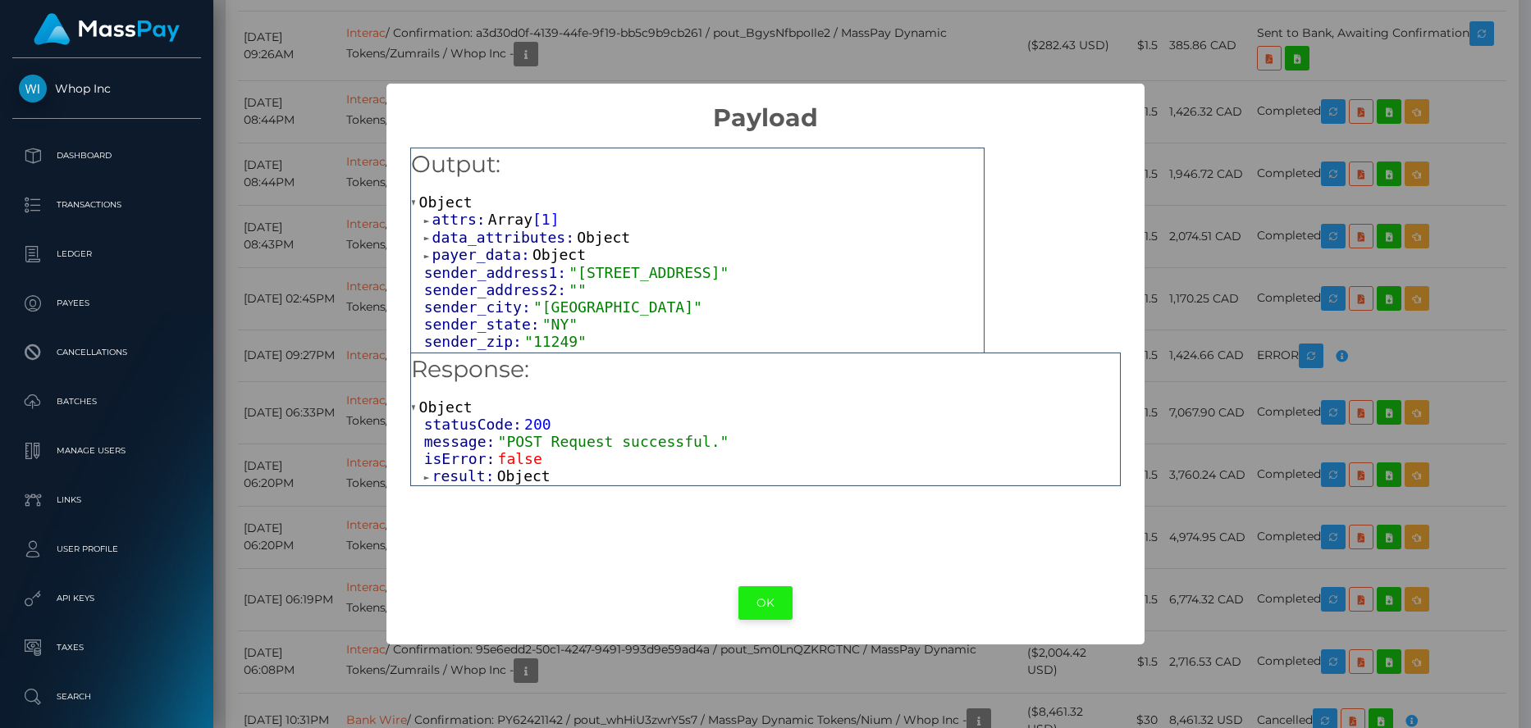
click at [785, 617] on button "OK" at bounding box center [765, 603] width 54 height 34
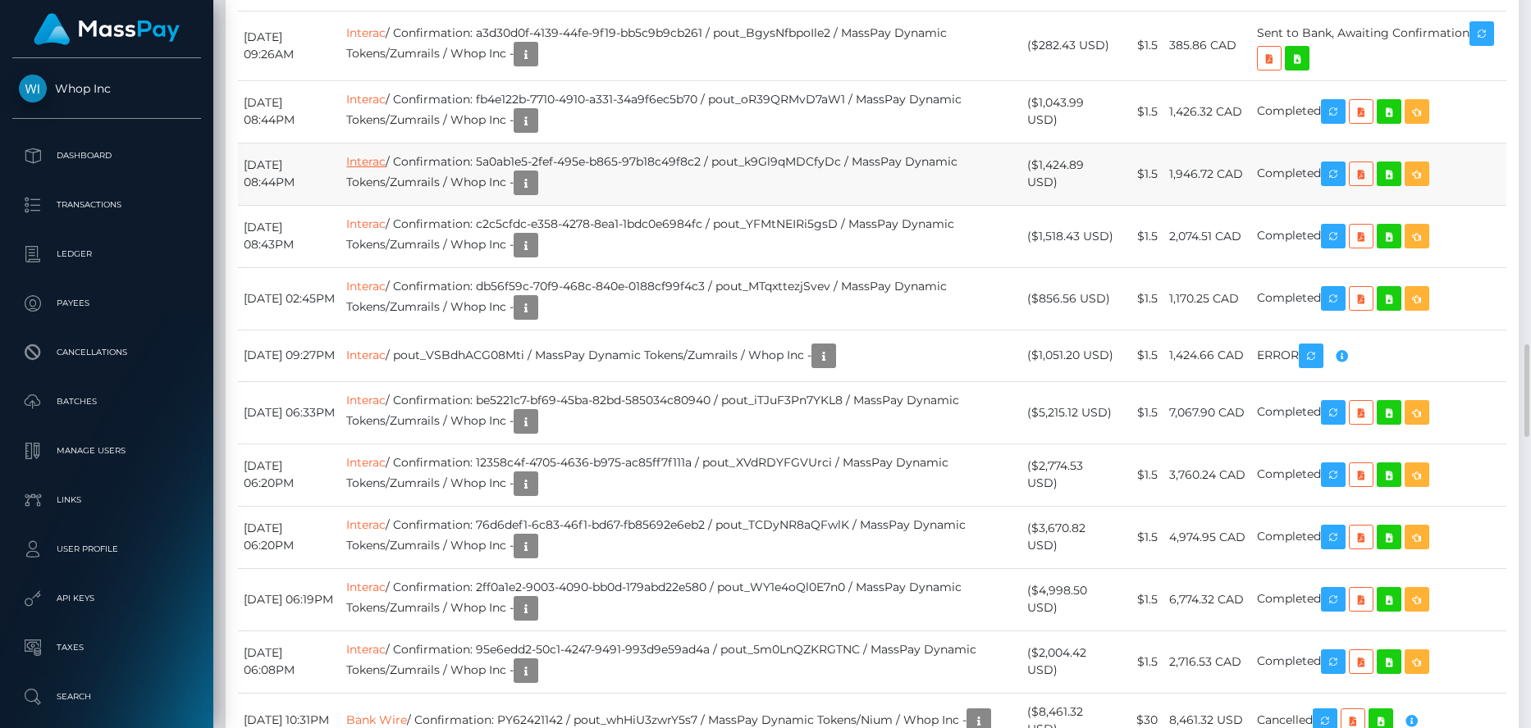
click at [386, 169] on link "Interac" at bounding box center [365, 161] width 39 height 15
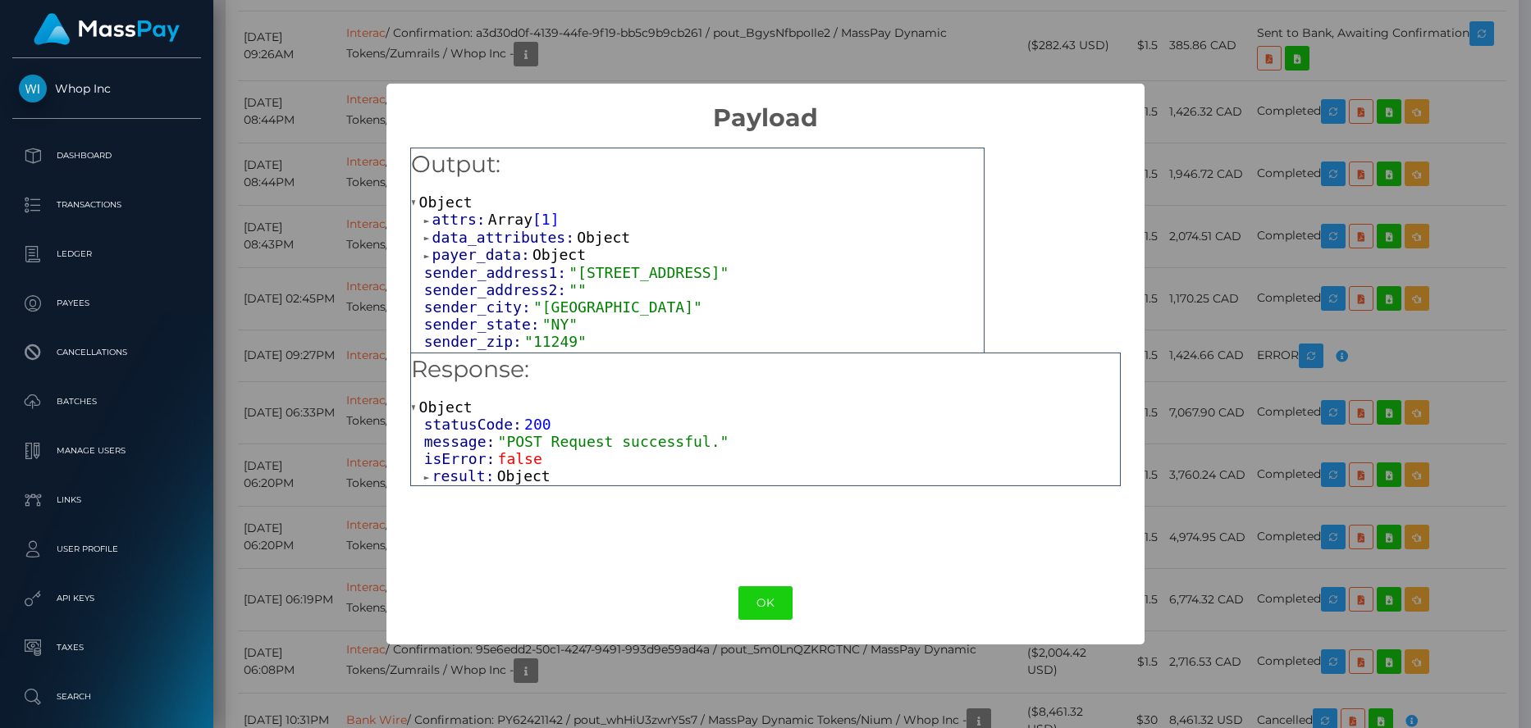
click at [454, 208] on span "Object" at bounding box center [445, 202] width 53 height 17
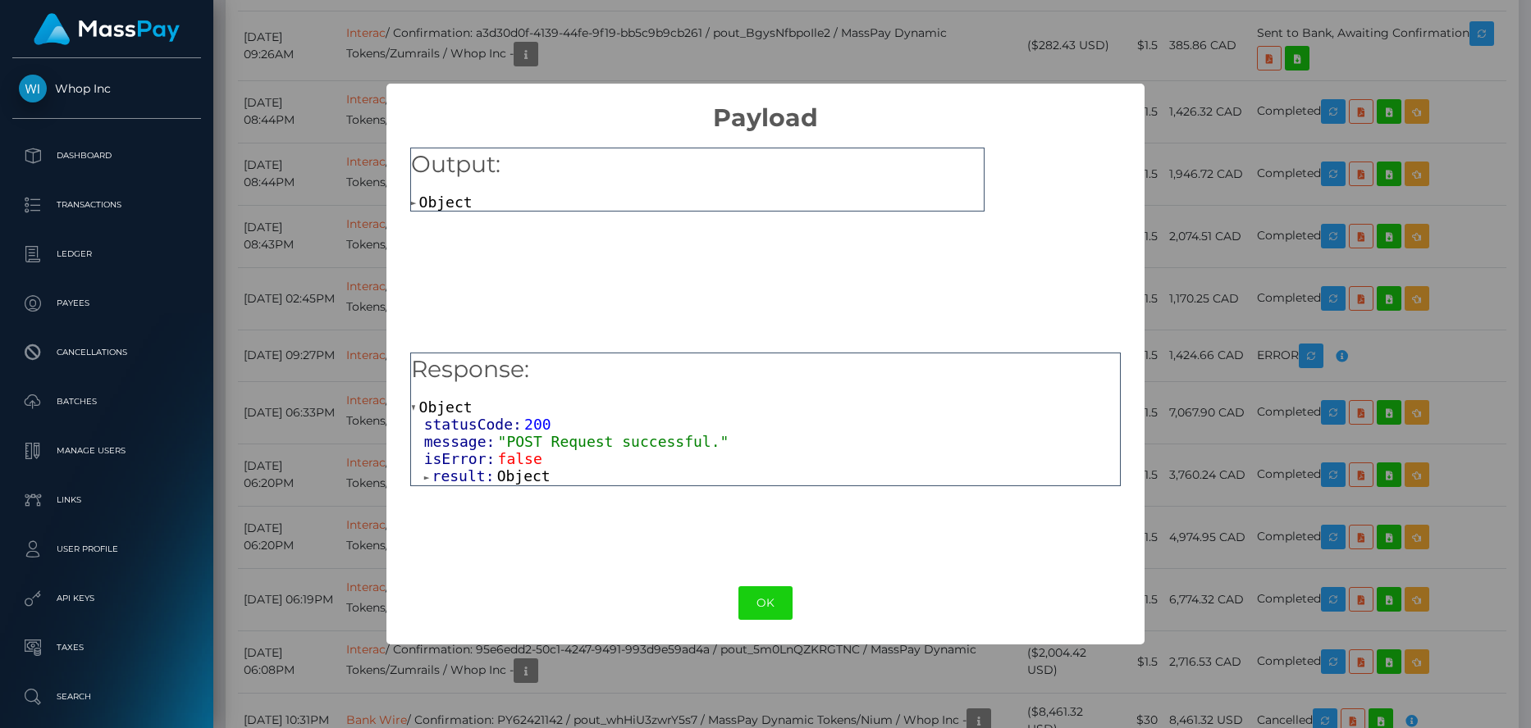
click at [466, 203] on span "Object" at bounding box center [445, 202] width 53 height 17
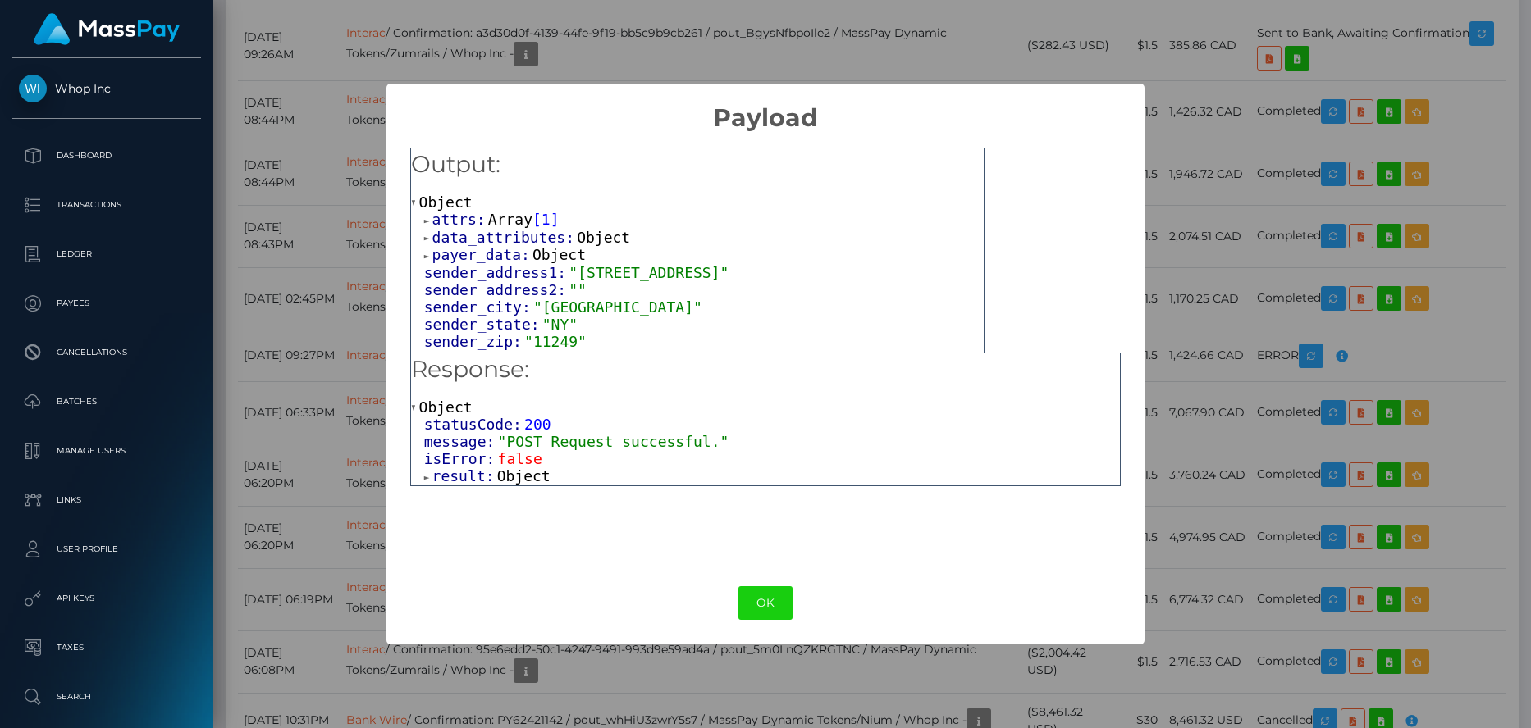
click at [482, 218] on link "attrs: Array [ 1 ]" at bounding box center [491, 219] width 135 height 17
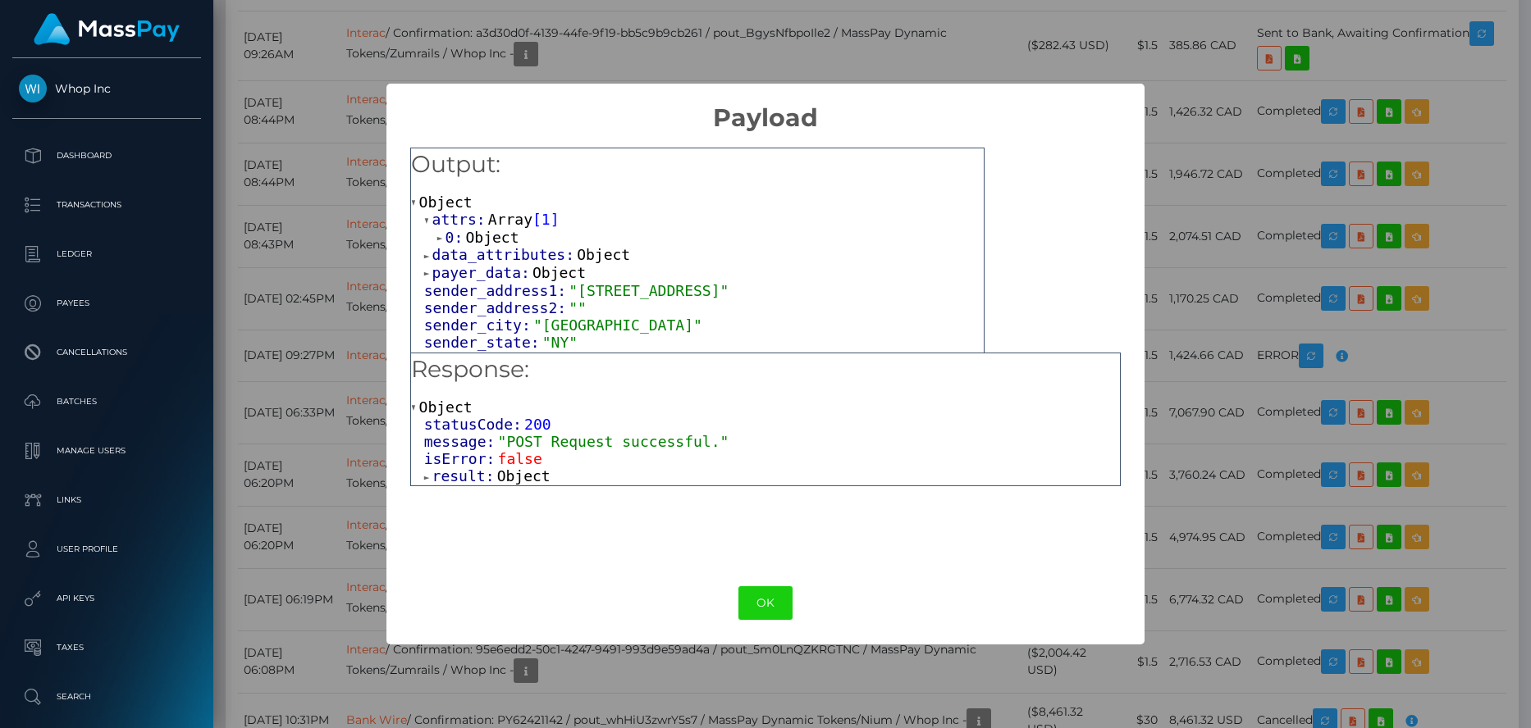
click at [493, 234] on span "Object" at bounding box center [491, 237] width 53 height 17
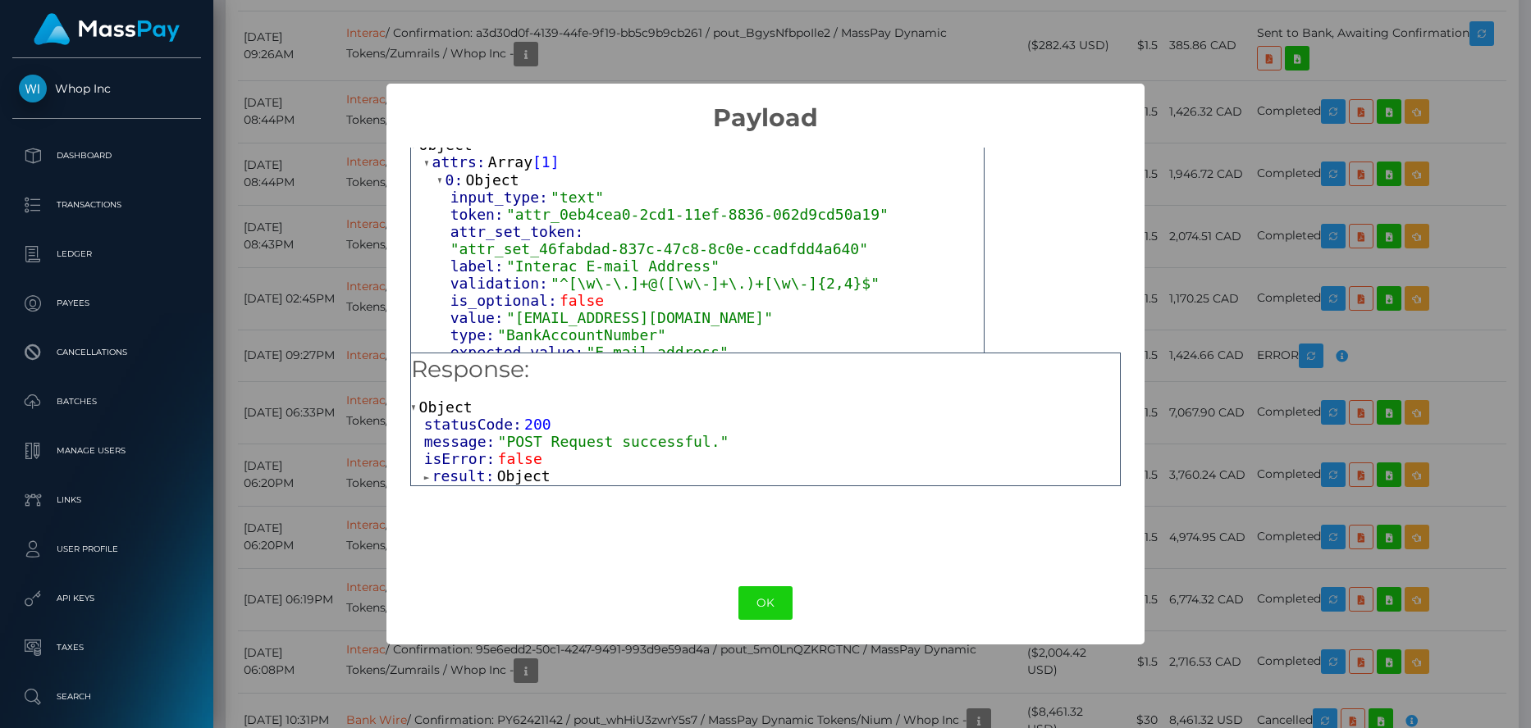
scroll to position [82, 0]
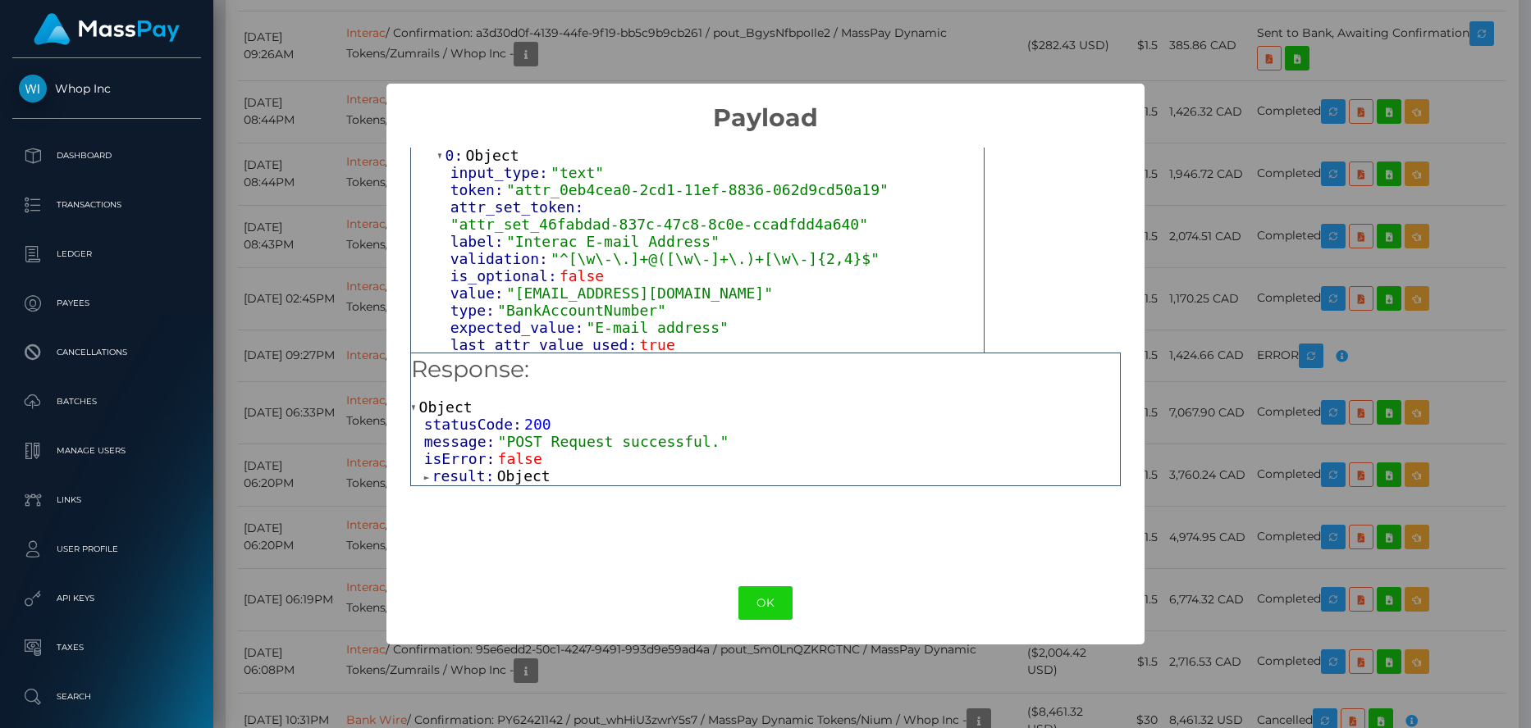
drag, startPoint x: 512, startPoint y: 282, endPoint x: 873, endPoint y: 282, distance: 360.9
click at [773, 285] on span ""content-creator-coaching-inc@vaultpayments.ca"" at bounding box center [639, 293] width 267 height 17
copy span "content-creator-coaching-inc@vaultpayments.ca"
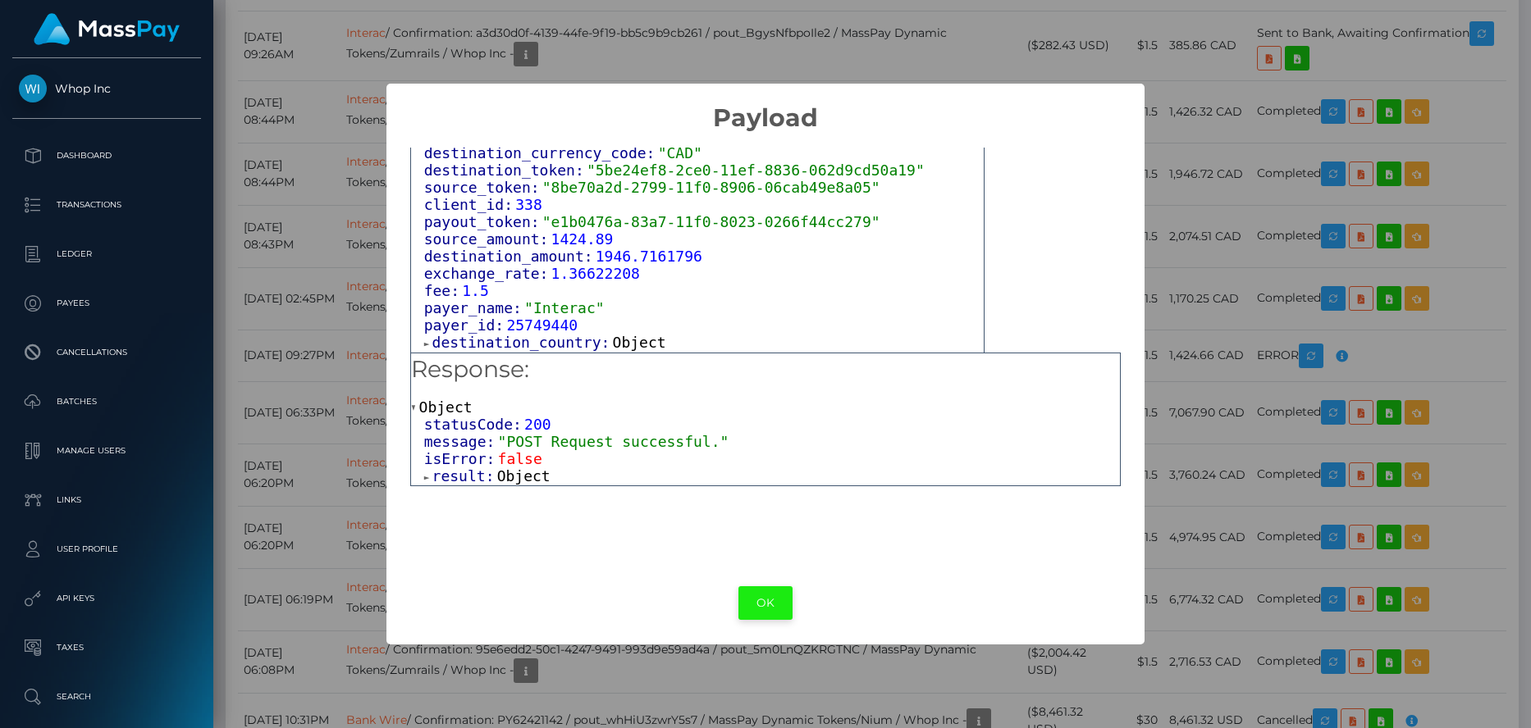
click at [744, 614] on button "OK" at bounding box center [765, 603] width 54 height 34
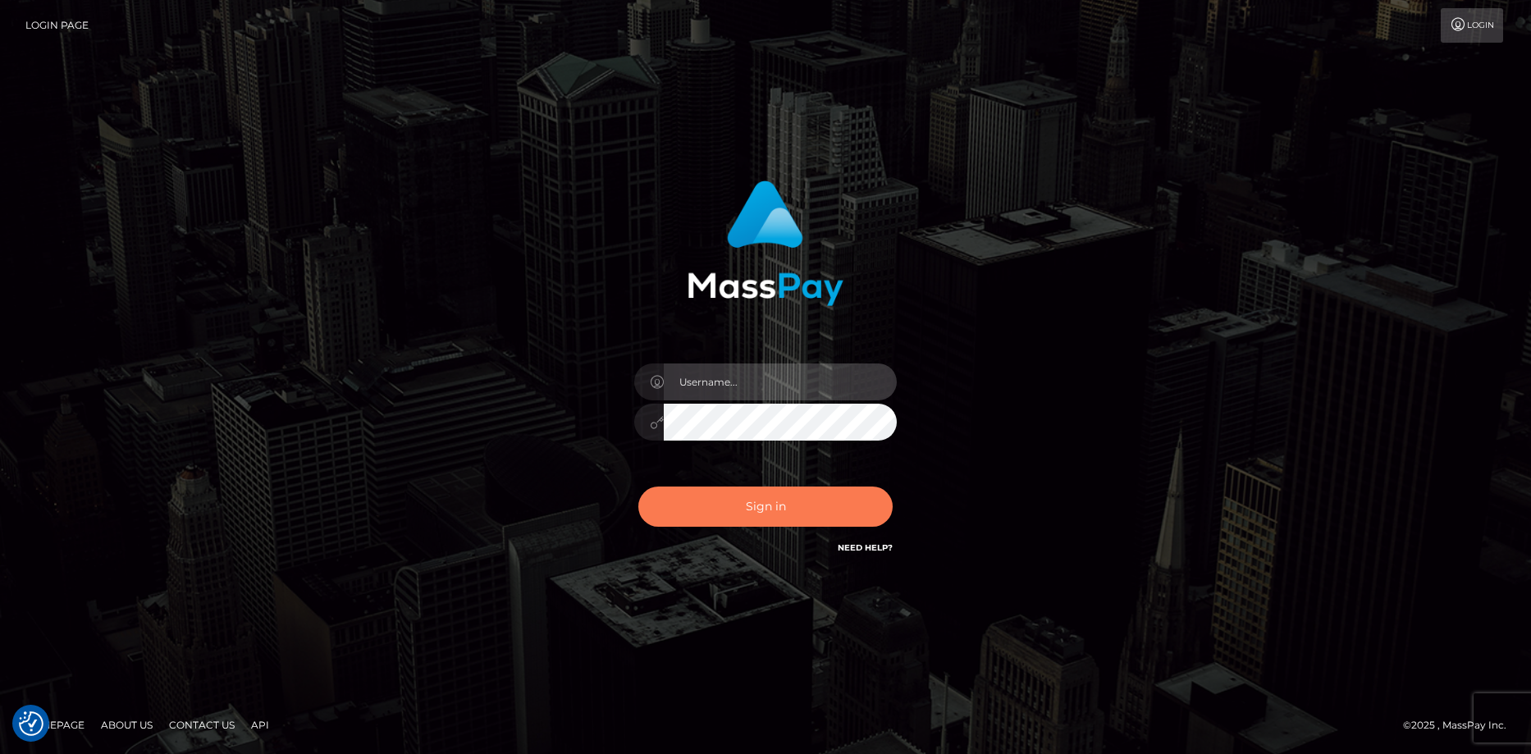
type input "[PERSON_NAME]"
click at [789, 497] on button "Sign in" at bounding box center [765, 506] width 254 height 40
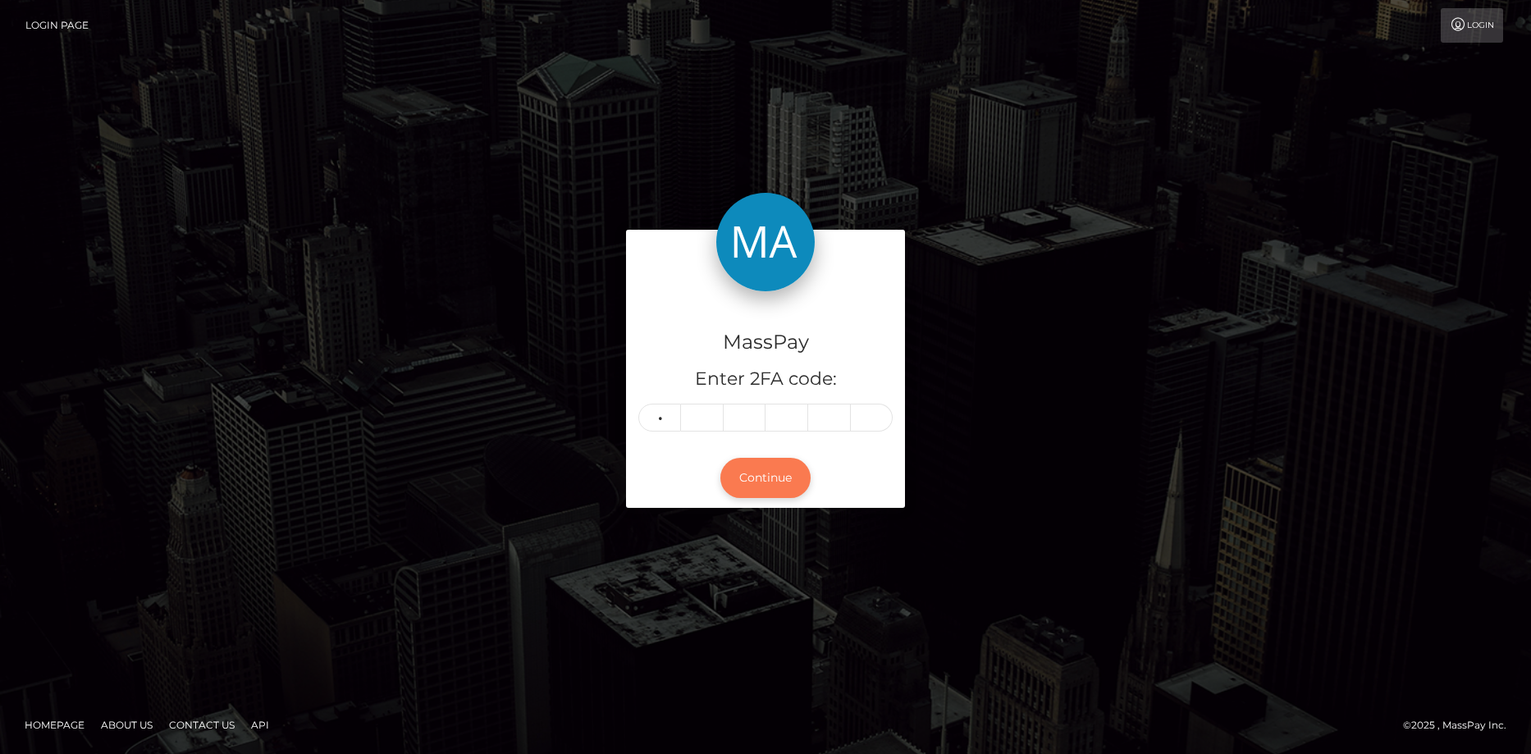
type input "9"
type input "2"
type input "4"
type input "1"
type input "0"
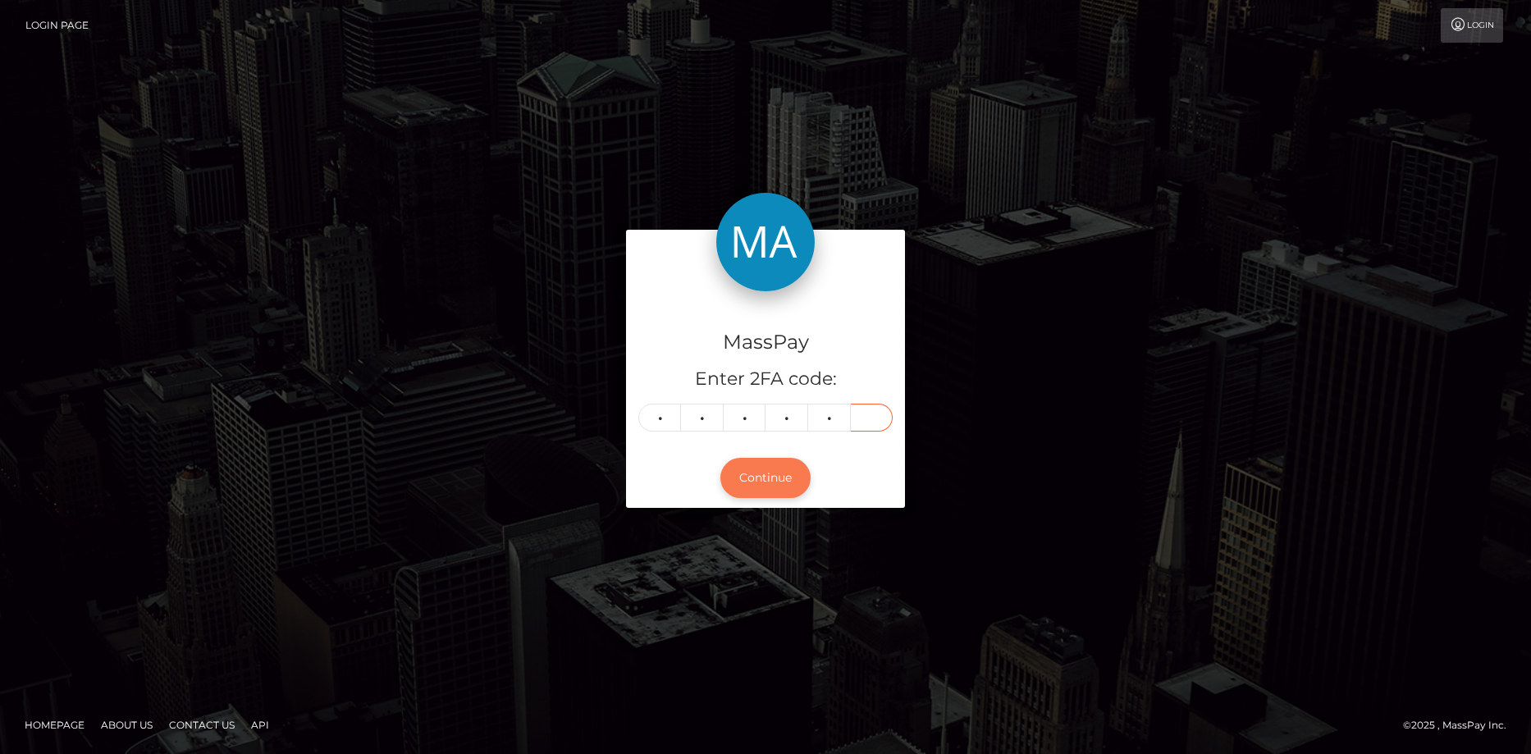
type input "0"
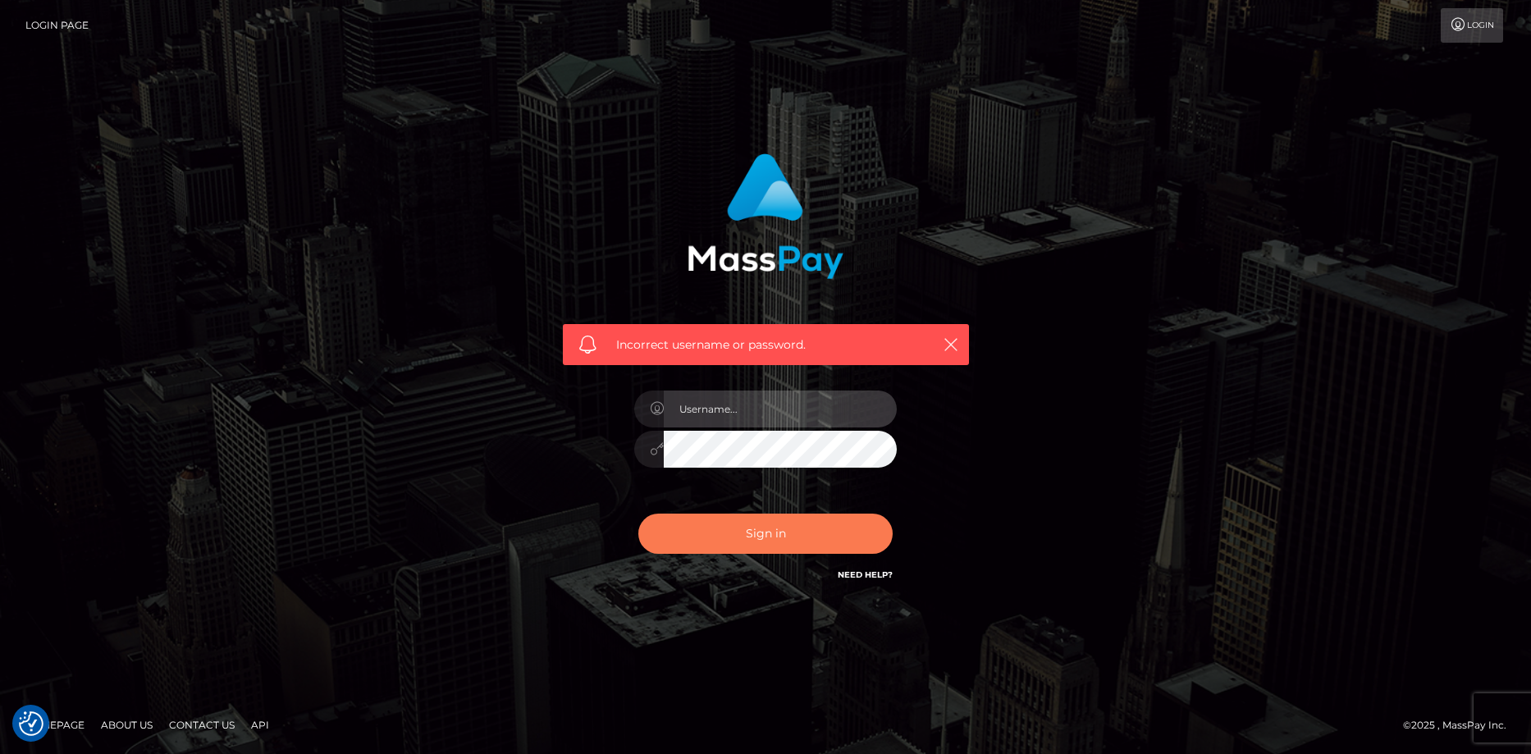
type input "[PERSON_NAME]"
click at [795, 525] on button "Sign in" at bounding box center [765, 533] width 254 height 40
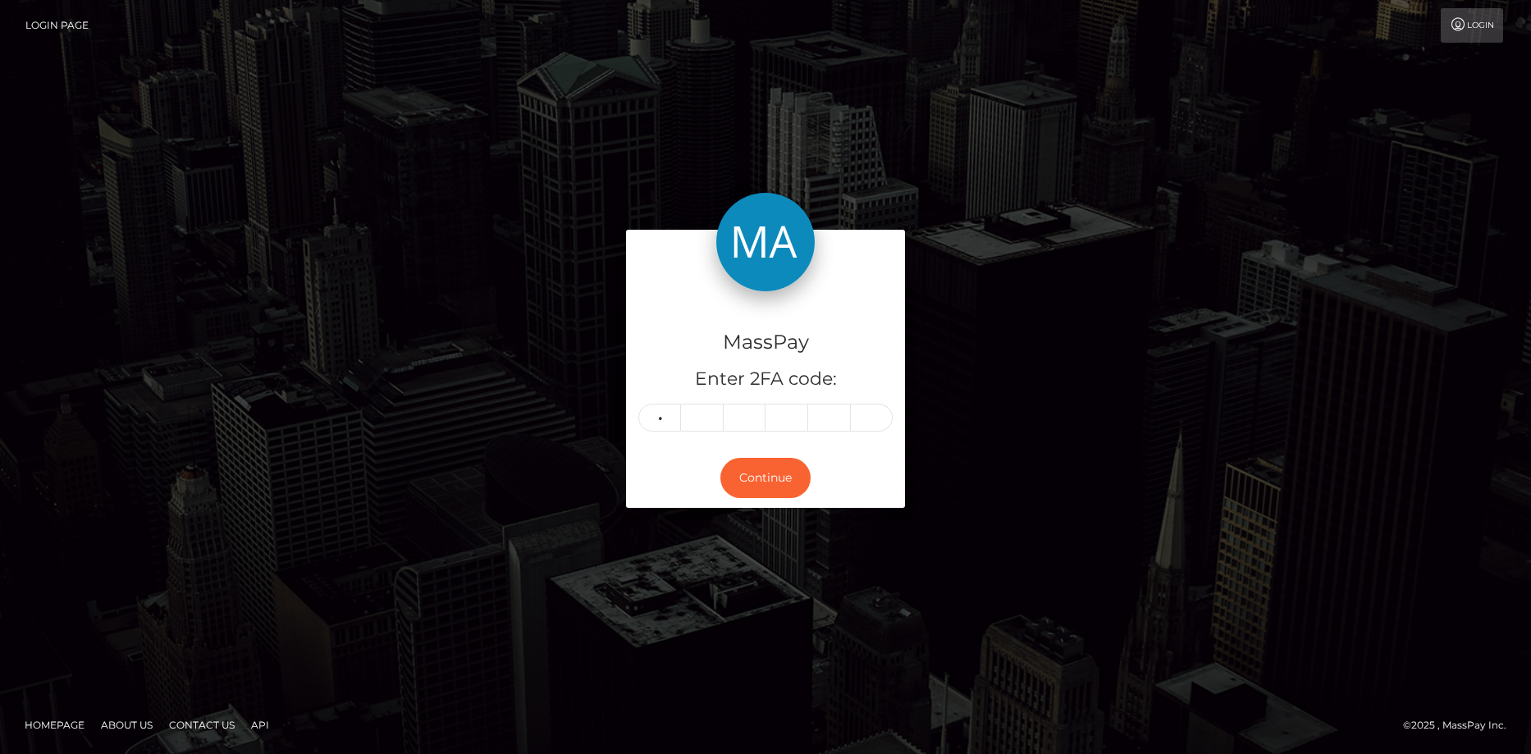
type input "1"
type input "5"
type input "4"
type input "3"
type input "2"
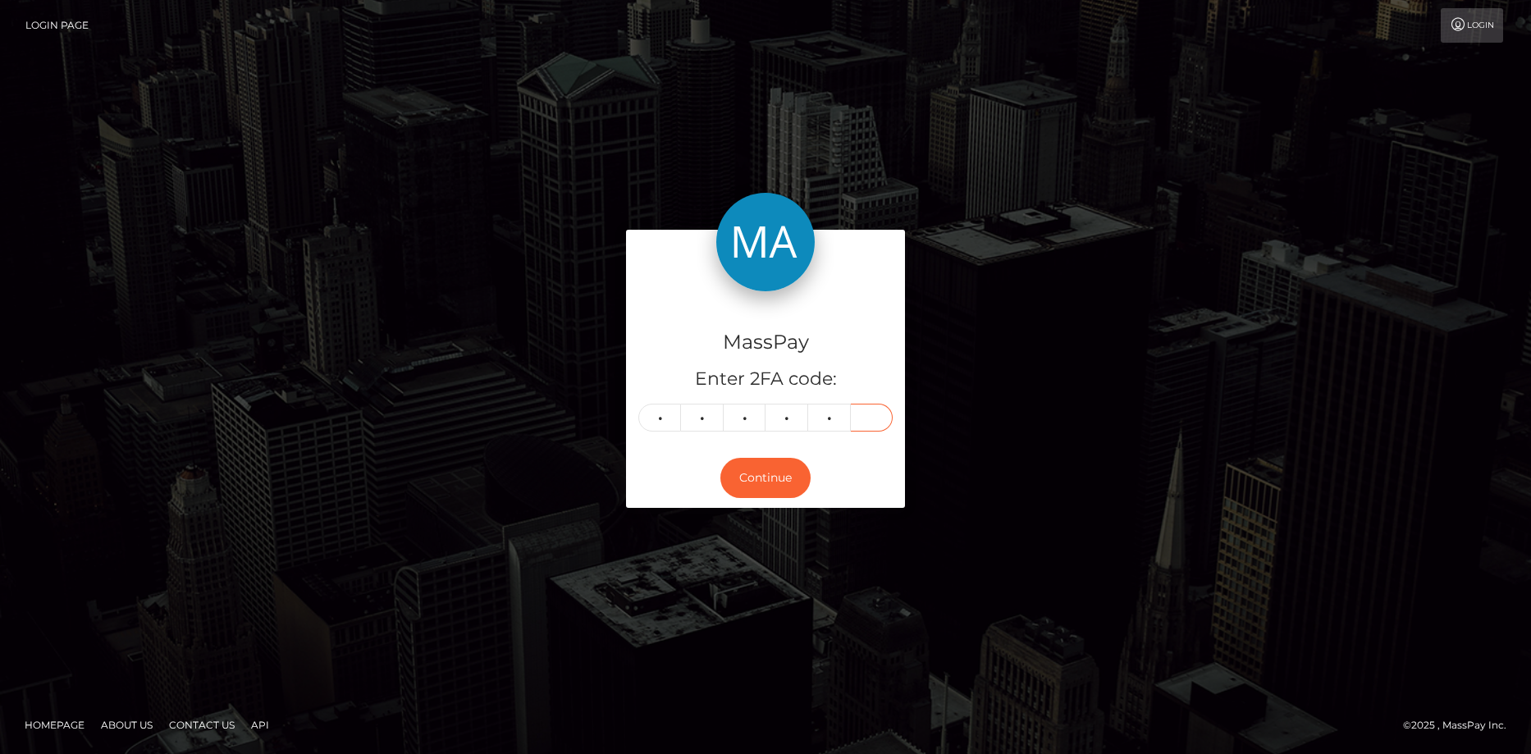
type input "1"
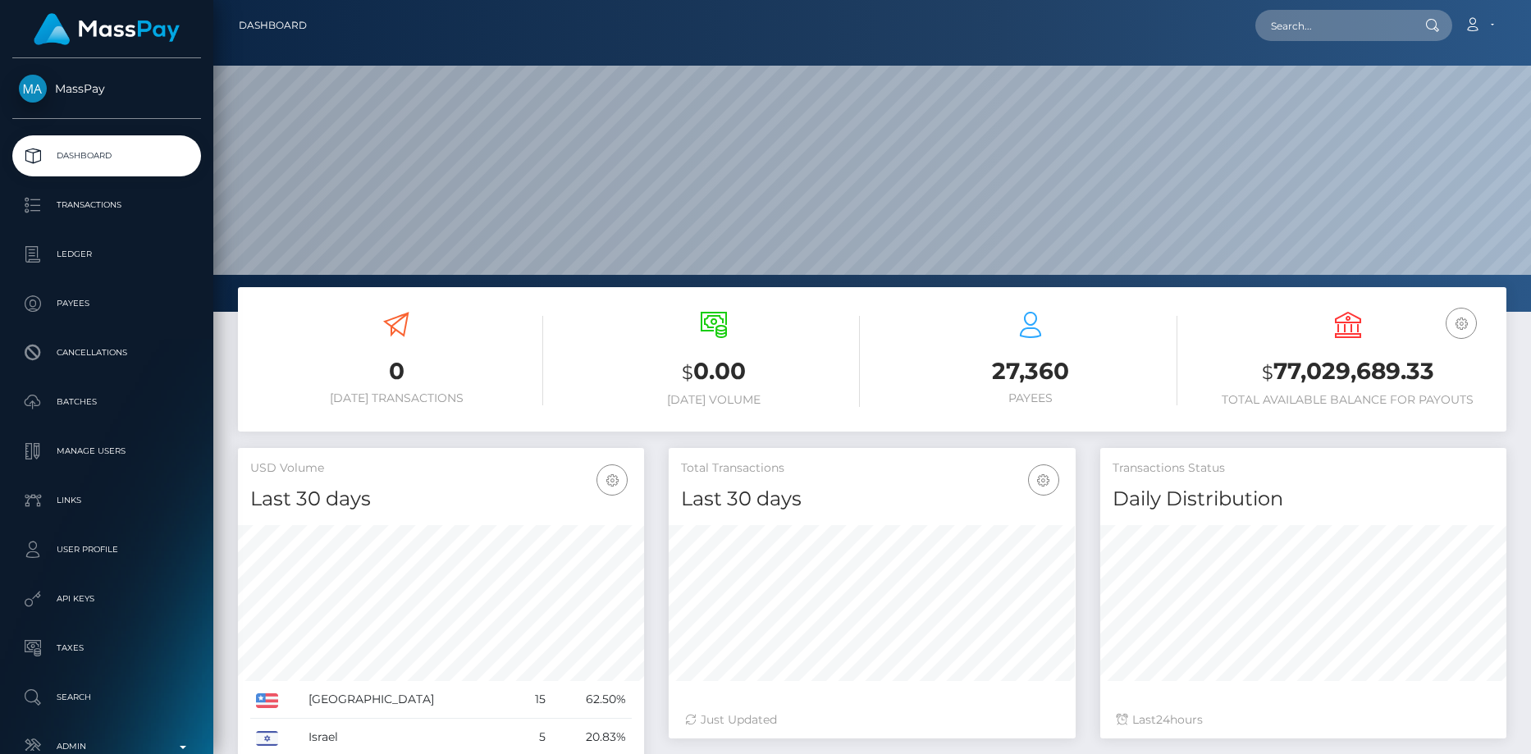
scroll to position [291, 407]
click at [1304, 42] on div "Loading... Loading... Account Edit Profile Logout" at bounding box center [912, 25] width 1185 height 34
click at [1303, 34] on input "text" at bounding box center [1332, 25] width 154 height 31
paste input "[EMAIL_ADDRESS][DOMAIN_NAME]"
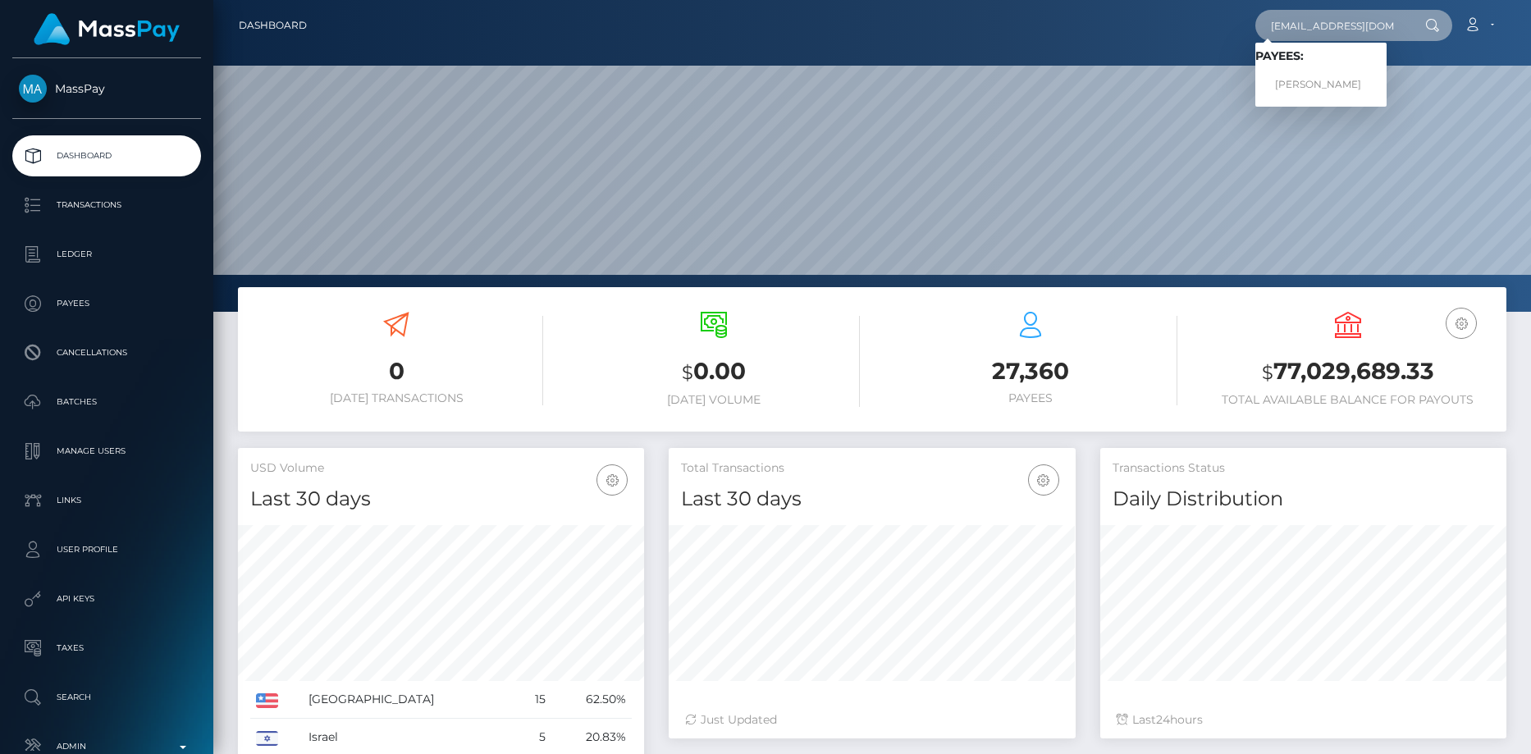
type input "[EMAIL_ADDRESS][DOMAIN_NAME]"
click at [1318, 75] on link "RYAN LEE DAVIES" at bounding box center [1320, 85] width 131 height 30
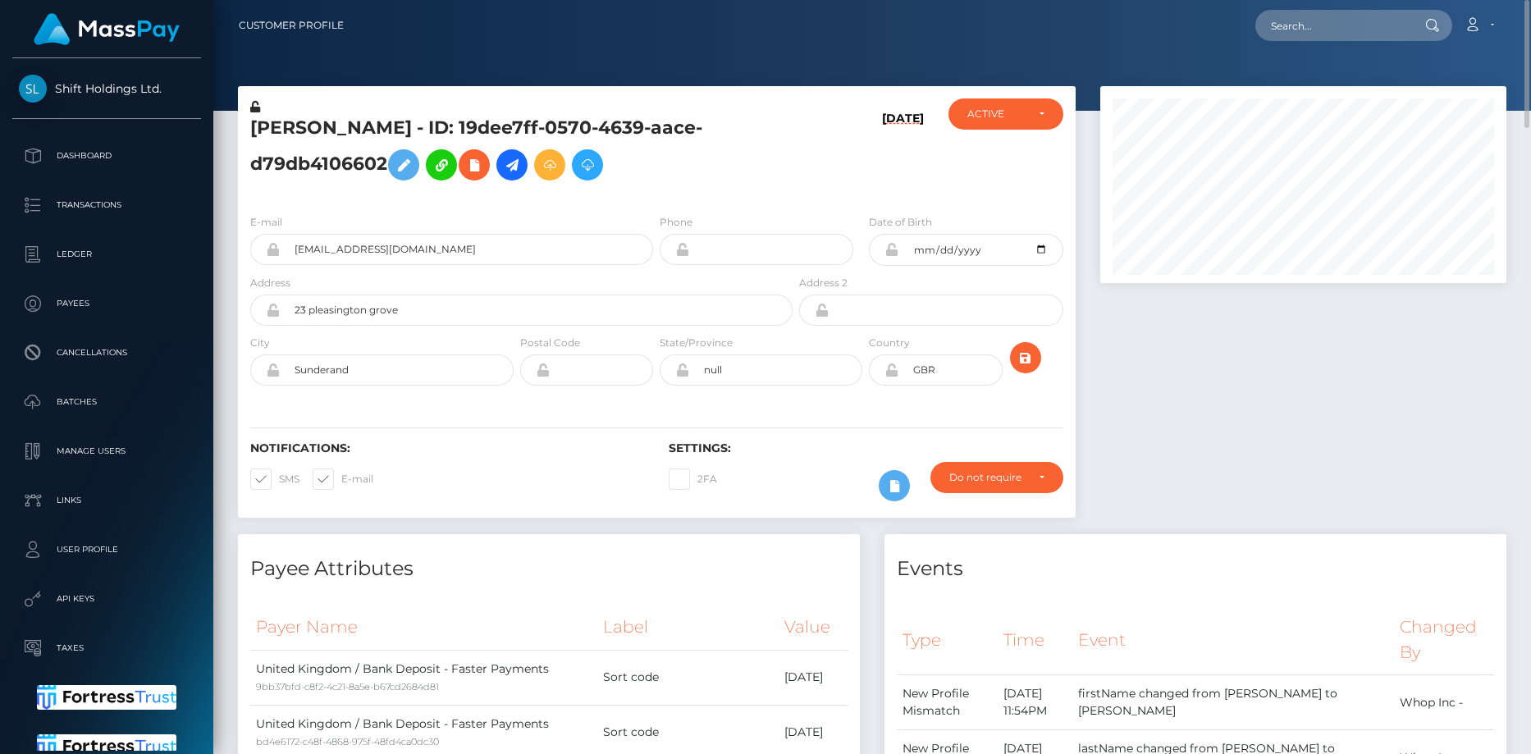
click at [332, 103] on div "RYAN LEE DAVIES - ID: 19dee7ff-0570-4639-aace-d79db4106602" at bounding box center [517, 149] width 558 height 103
click at [332, 121] on h5 "RYAN LEE DAVIES - ID: 19dee7ff-0570-4639-aace-d79db4106602" at bounding box center [516, 152] width 533 height 73
click h5 "RYAN LEE DAVIES - ID: 19dee7ff-0570-4639-aace-d79db4106602"
copy h5 "RYAN LEE DAVIES - ID: 19dee7ff-0570-4639-aace-d79db4106602"
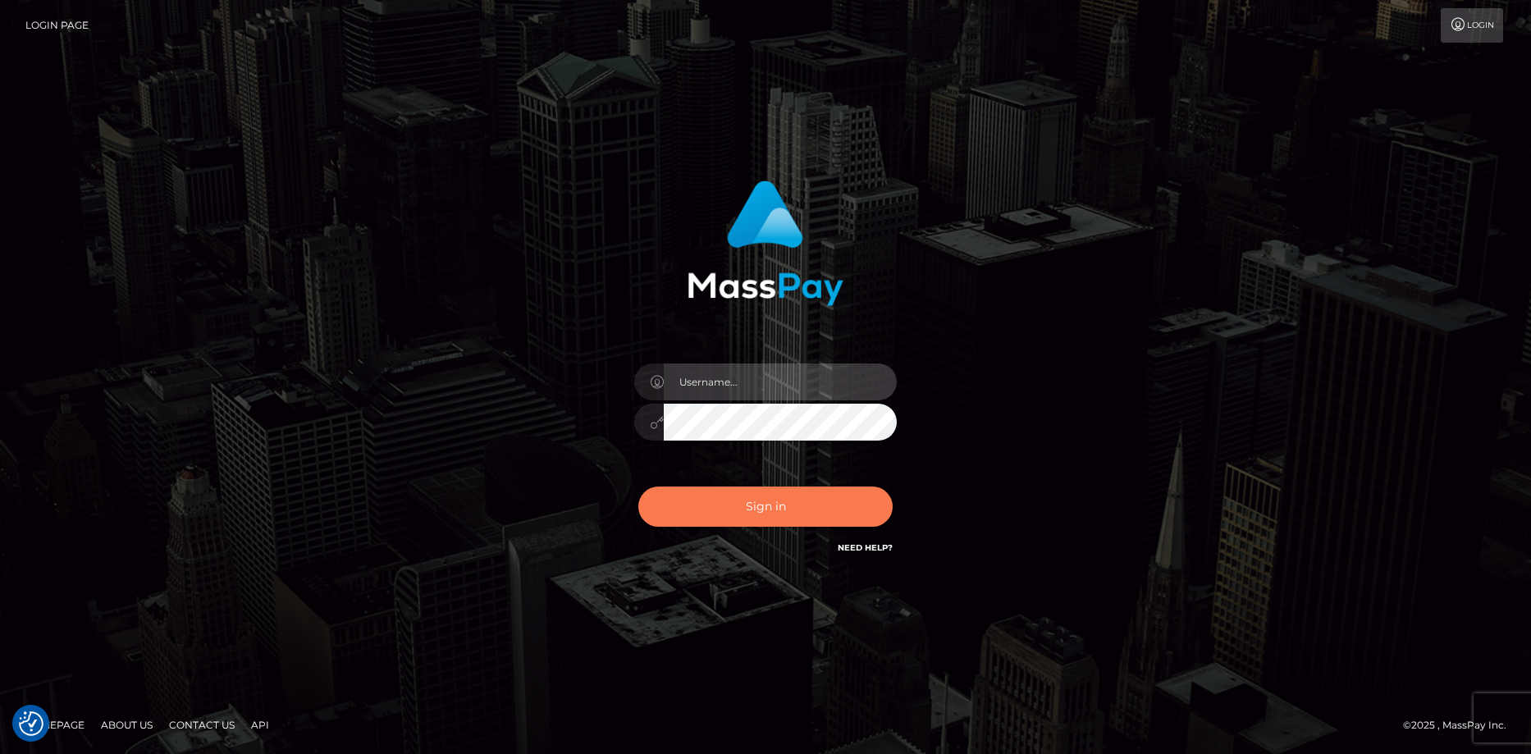
type input "Eduard Gavrilescu"
click at [755, 495] on button "Sign in" at bounding box center [765, 506] width 254 height 40
type input "[PERSON_NAME]"
click at [749, 506] on button "Sign in" at bounding box center [765, 506] width 254 height 40
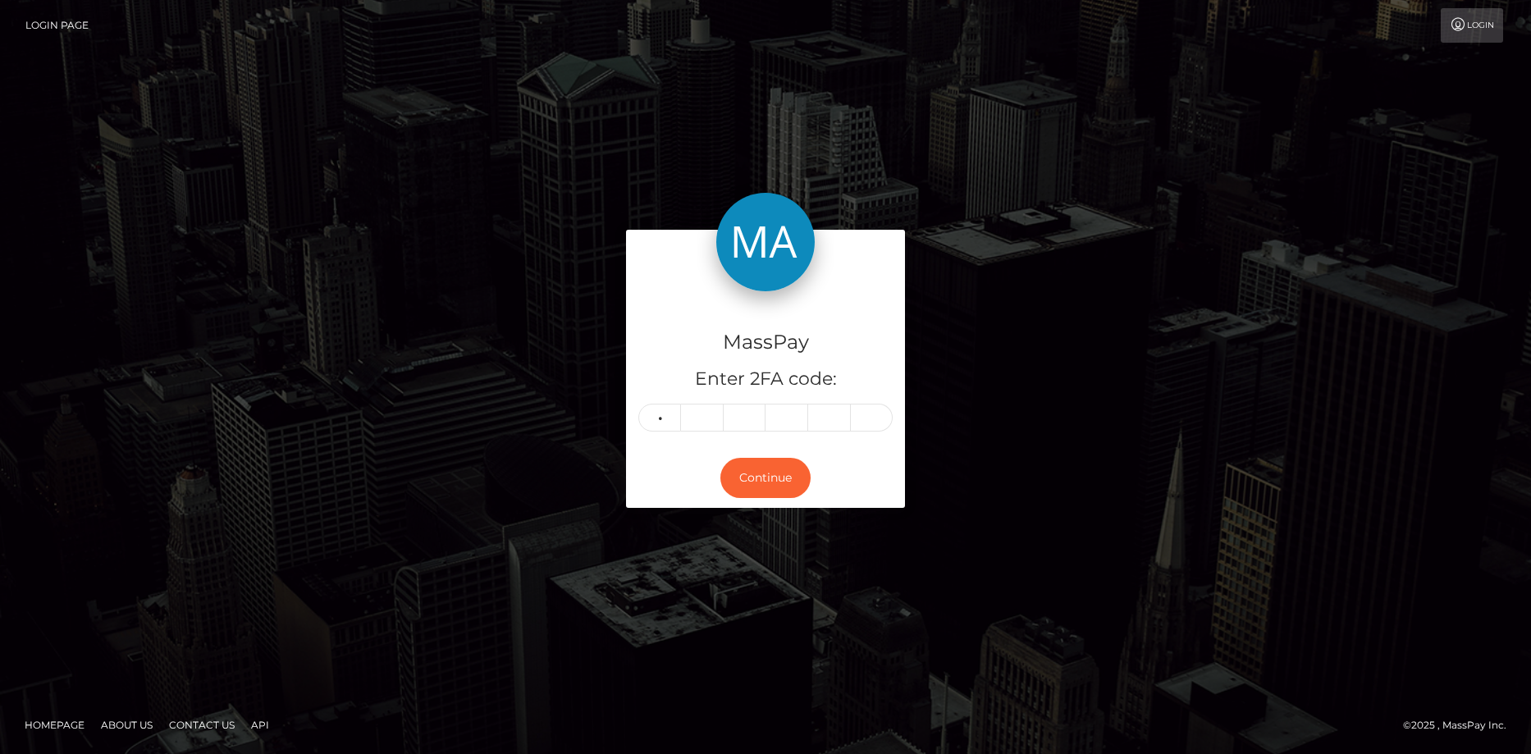
type input "6"
type input "8"
type input "2"
type input "9"
type input "7"
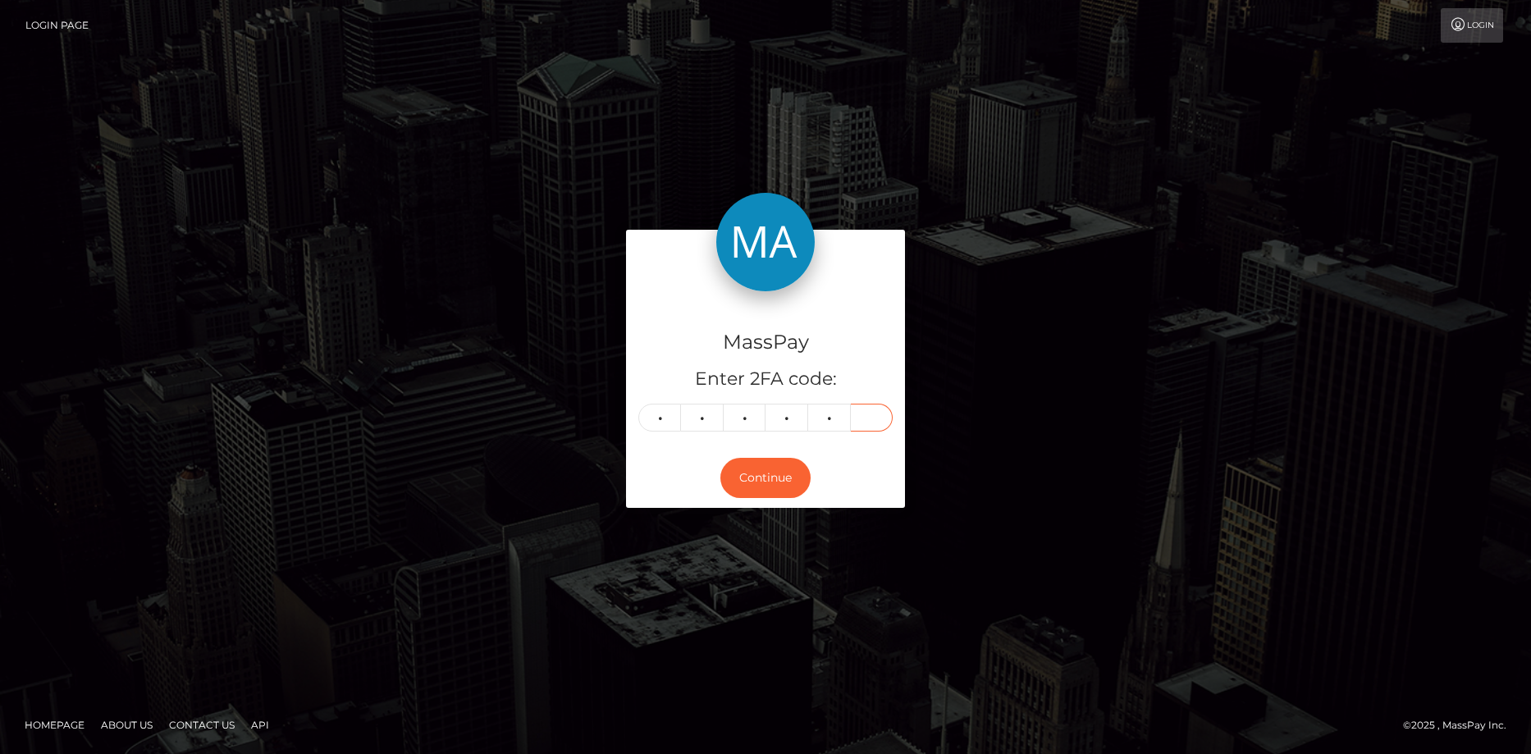
type input "1"
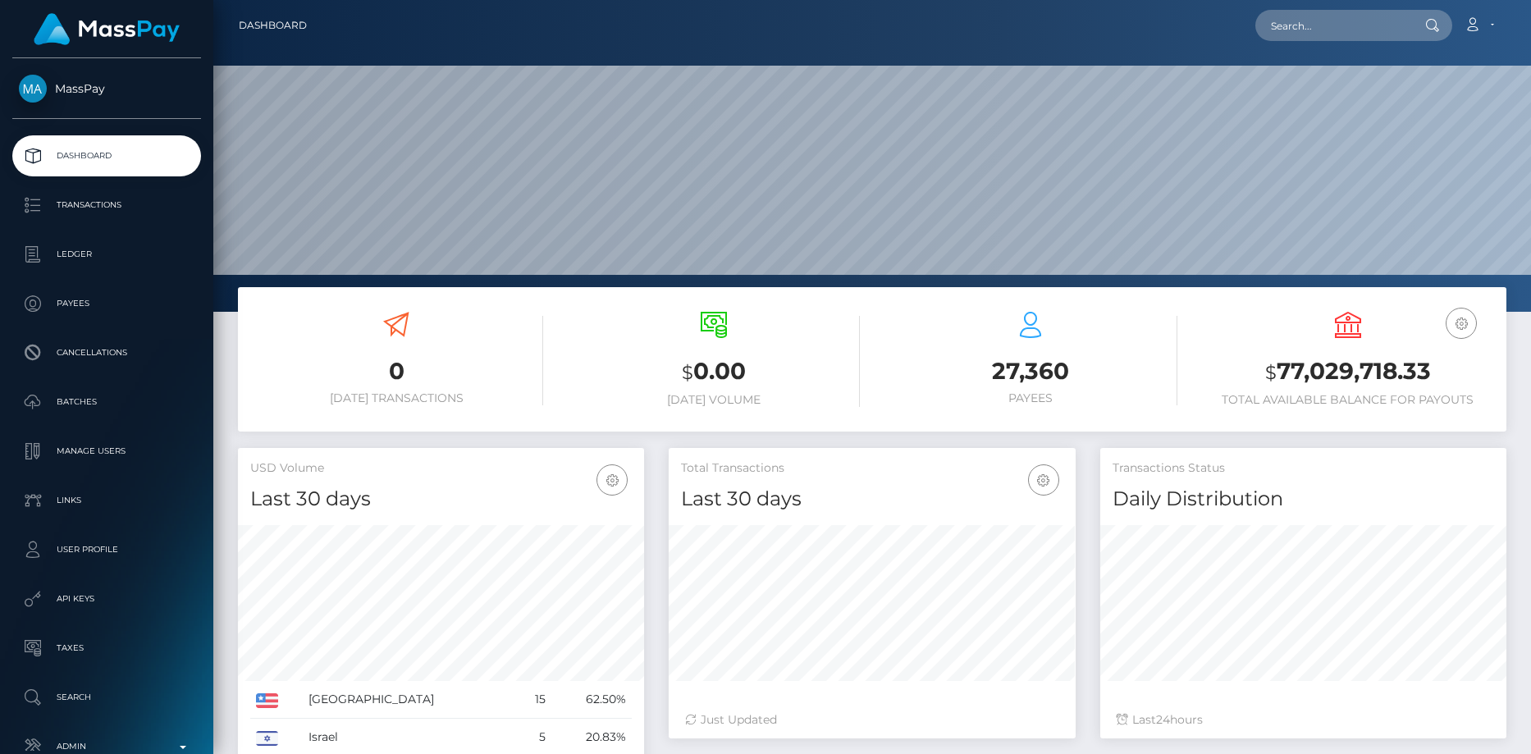
scroll to position [291, 407]
click at [1286, 30] on input "text" at bounding box center [1332, 25] width 154 height 31
paste input "[EMAIL_ADDRESS][DOMAIN_NAME]"
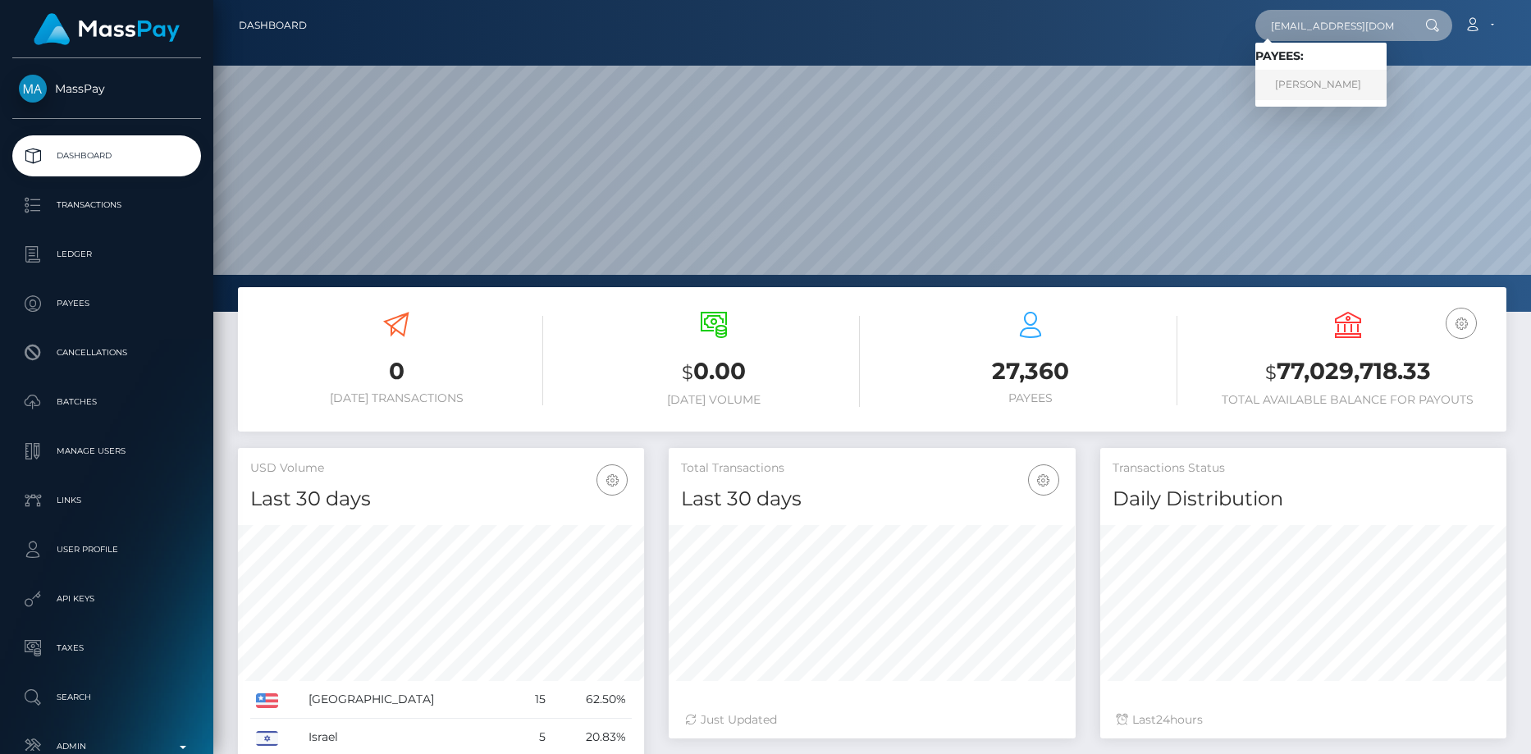
type input "[EMAIL_ADDRESS][DOMAIN_NAME]"
click at [1336, 85] on link "ALEXANDRU CARJALIU" at bounding box center [1320, 85] width 131 height 30
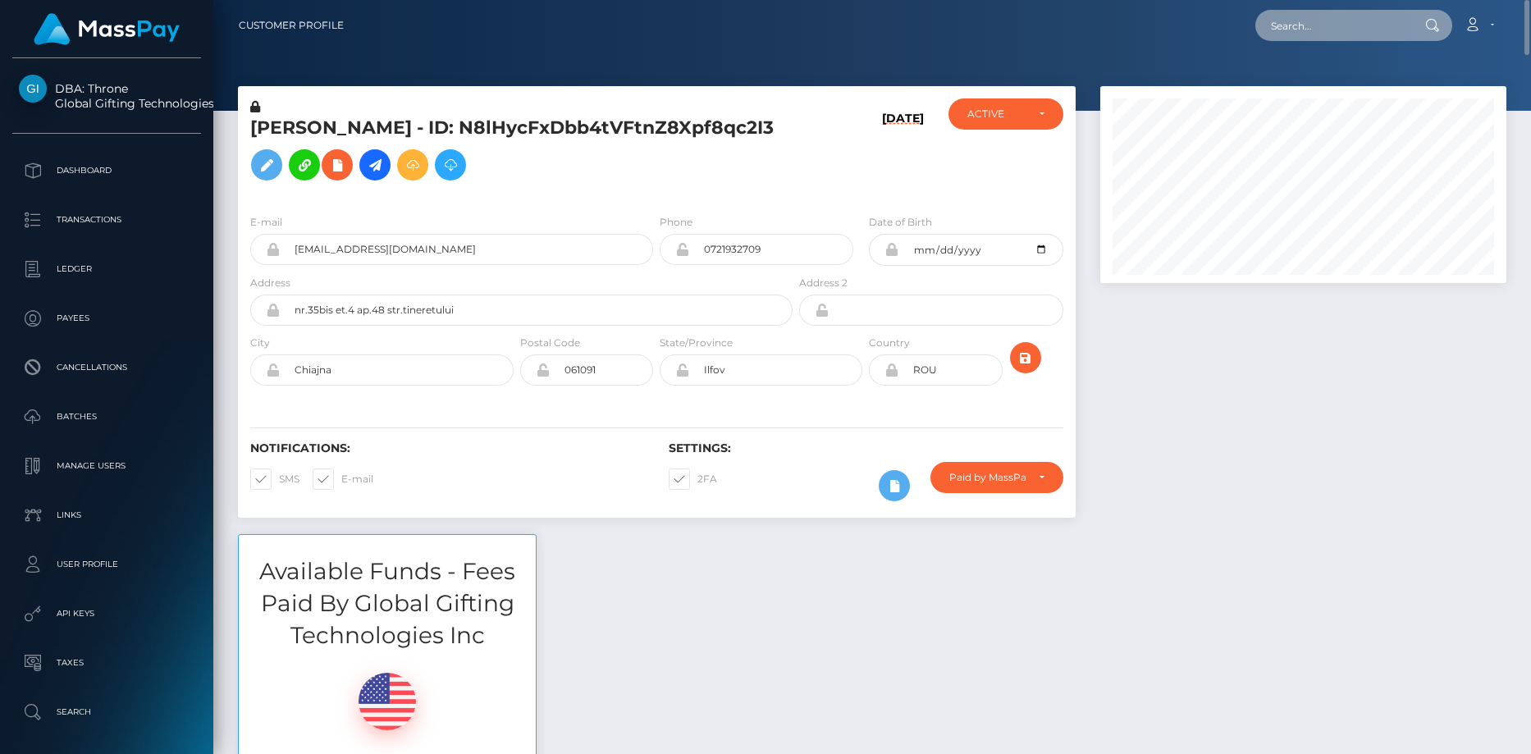
click at [1331, 31] on input "text" at bounding box center [1332, 25] width 154 height 31
paste input "gDGOkFdVN8Rkkxk4Jab1aG1inDF2"
type input "gDGOkFdVN8Rkkxk4Jab1aG1inDF2"
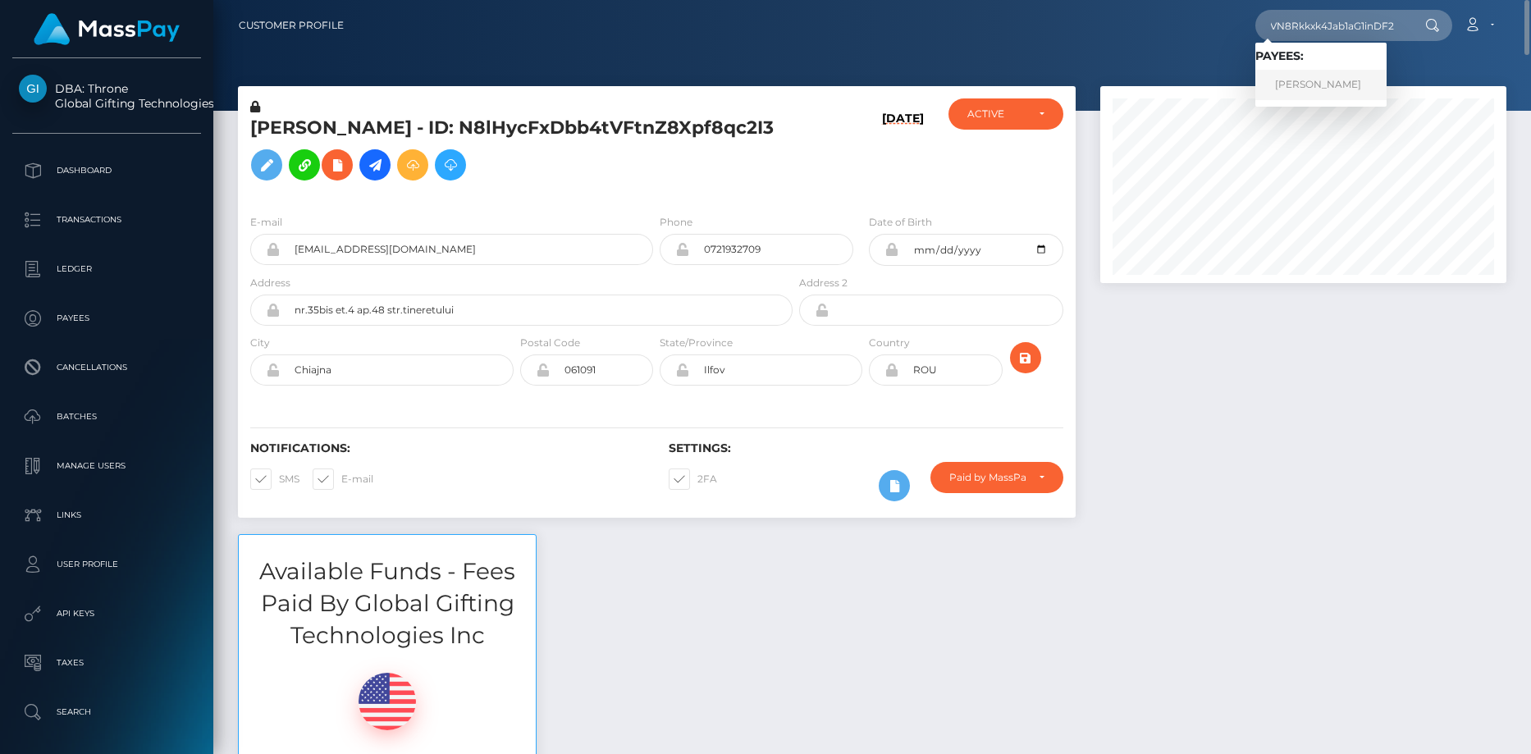
click at [1344, 86] on link "[PERSON_NAME]" at bounding box center [1320, 85] width 131 height 30
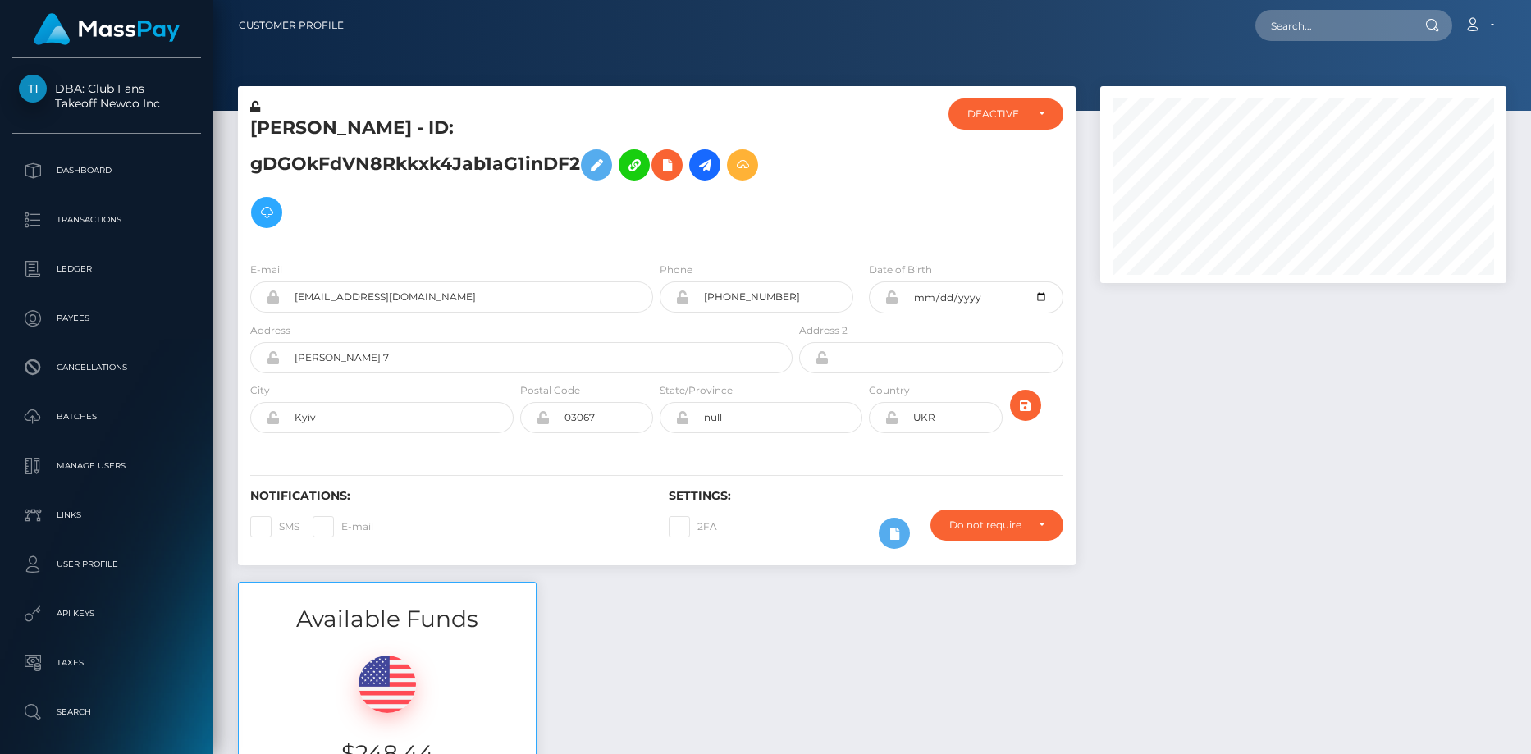
scroll to position [197, 407]
drag, startPoint x: 54, startPoint y: 89, endPoint x: 427, endPoint y: 177, distance: 383.6
click at [439, 171] on h5 "VIKTORIIA CHERKAS - ID: gDGOkFdVN8Rkkxk4Jab1aG1inDF2" at bounding box center [516, 176] width 533 height 121
